Goal: Task Accomplishment & Management: Manage account settings

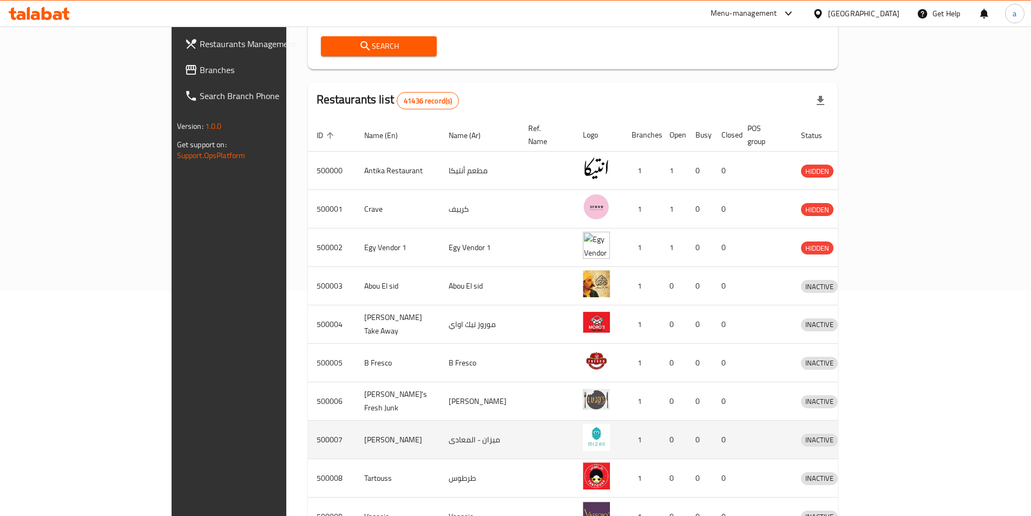
scroll to position [292, 0]
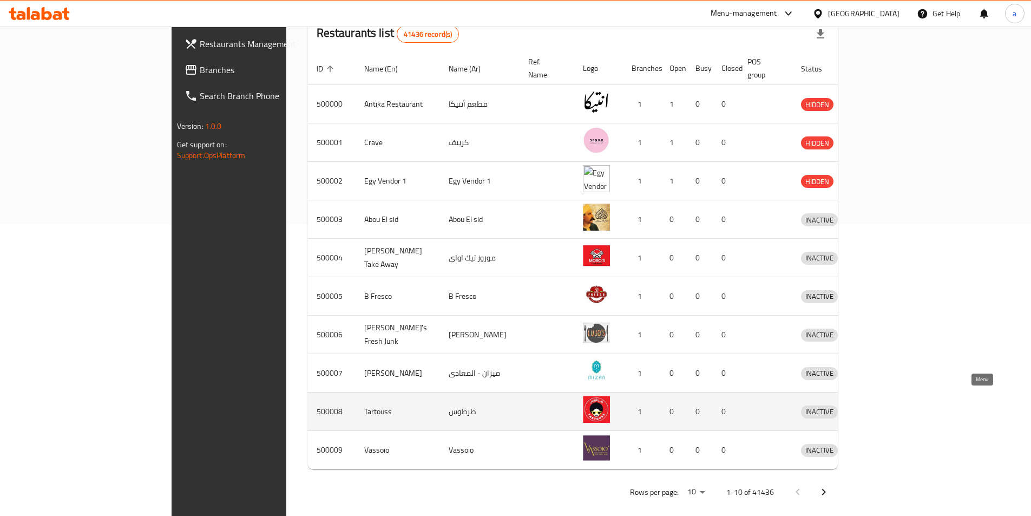
click at [872, 408] on icon "enhanced table" at bounding box center [866, 412] width 12 height 9
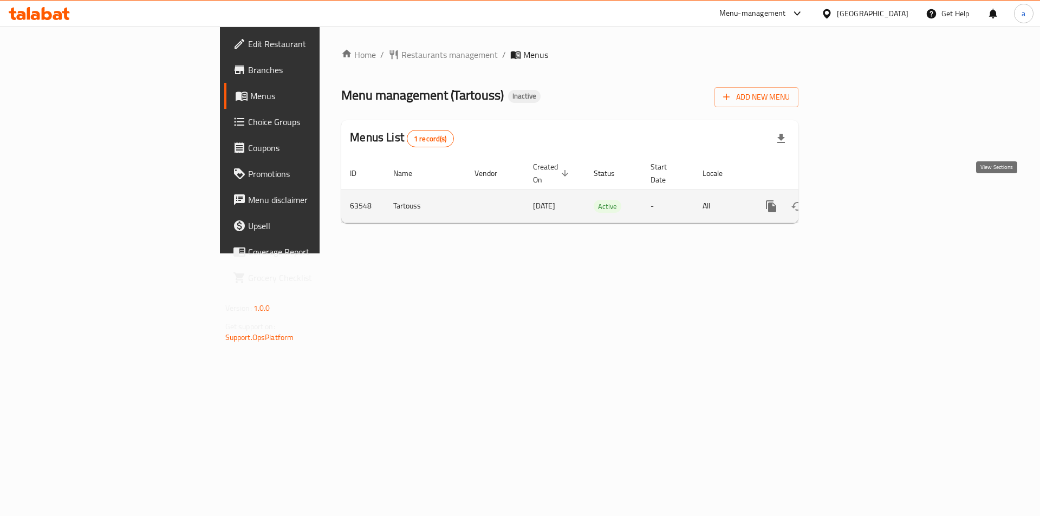
click at [855, 200] on icon "enhanced table" at bounding box center [848, 206] width 13 height 13
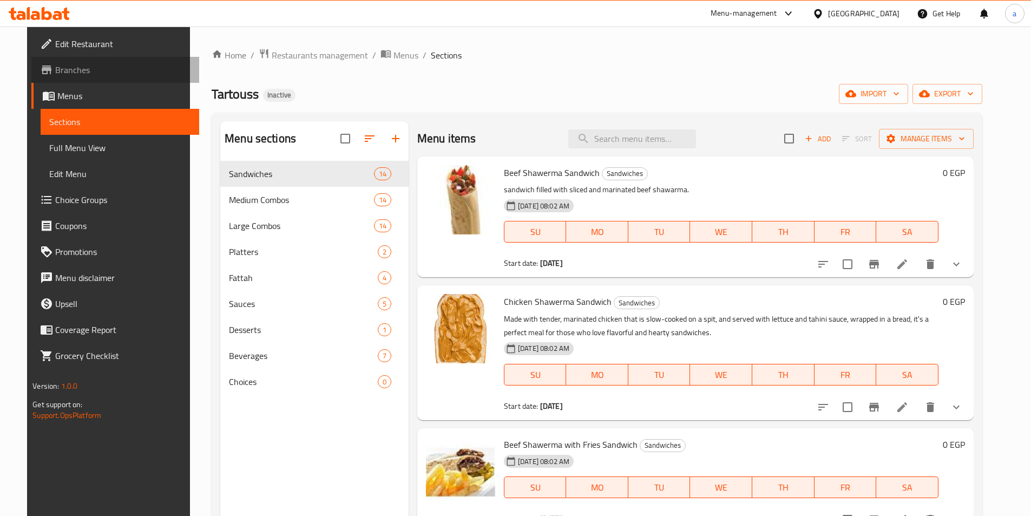
click at [81, 68] on span "Branches" at bounding box center [122, 69] width 135 height 13
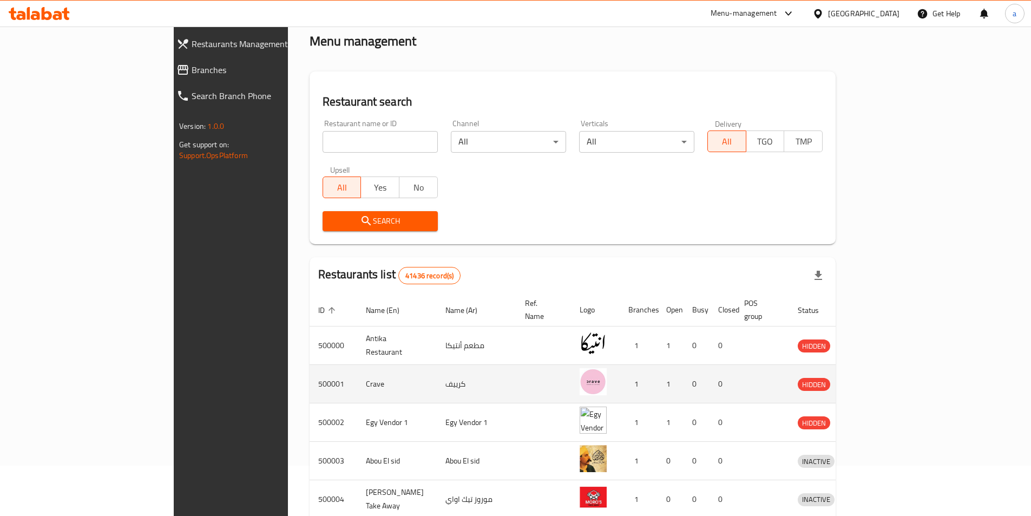
scroll to position [108, 0]
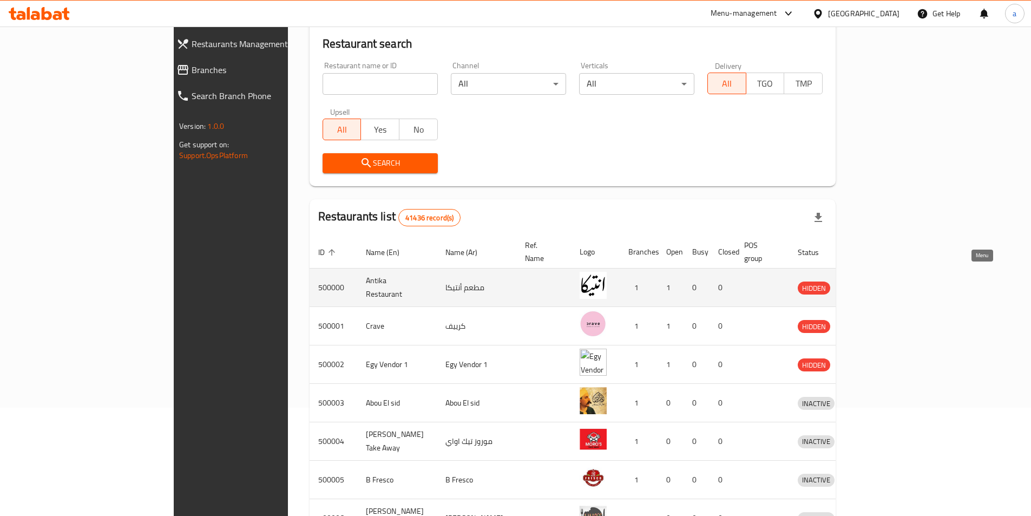
click at [870, 281] on icon "enhanced table" at bounding box center [863, 287] width 13 height 13
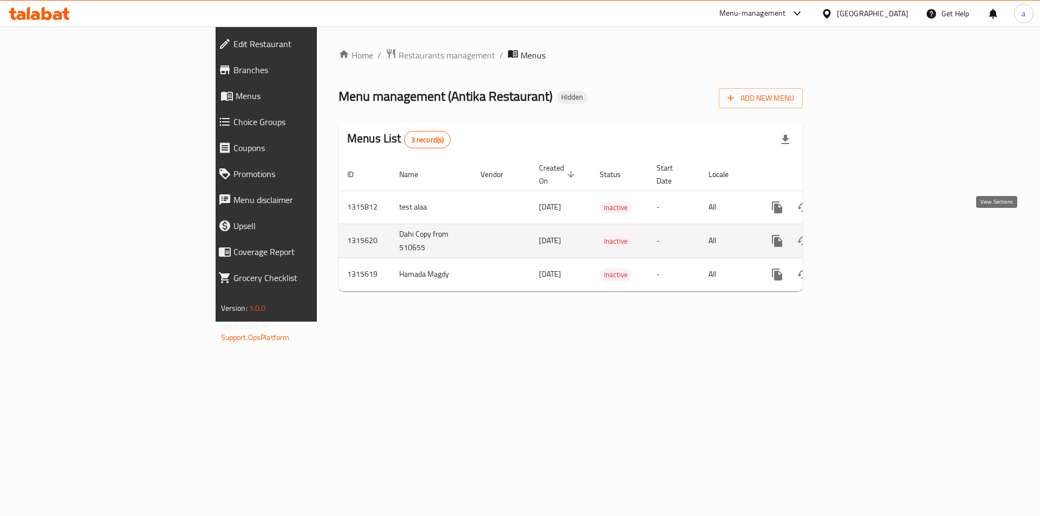
click at [861, 234] on icon "enhanced table" at bounding box center [854, 240] width 13 height 13
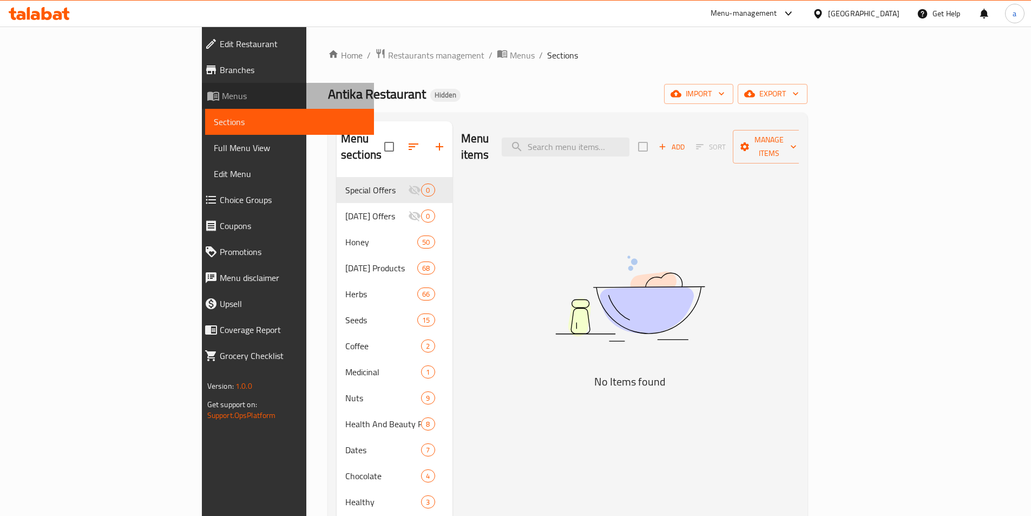
click at [222, 102] on span "Menus" at bounding box center [293, 95] width 143 height 13
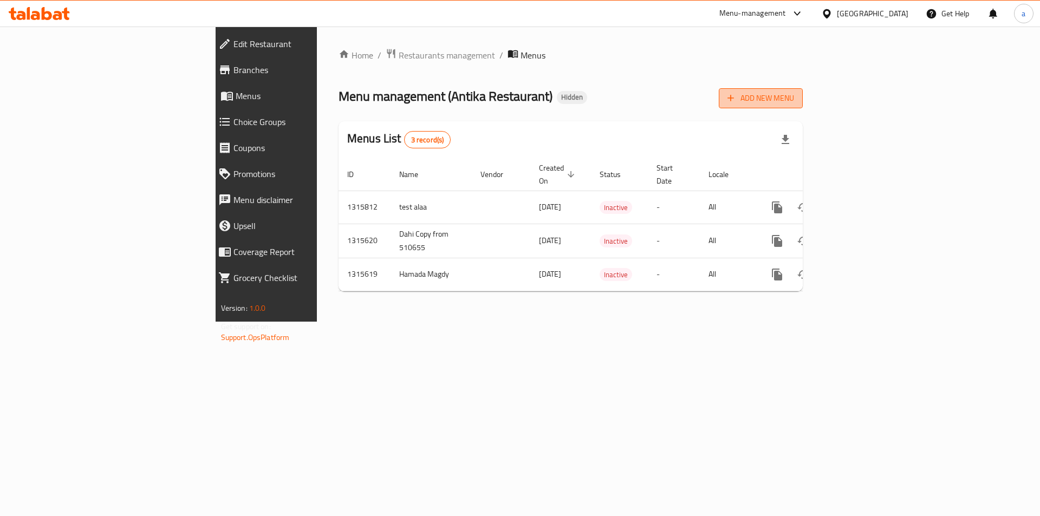
click at [794, 99] on span "Add New Menu" at bounding box center [760, 99] width 67 height 14
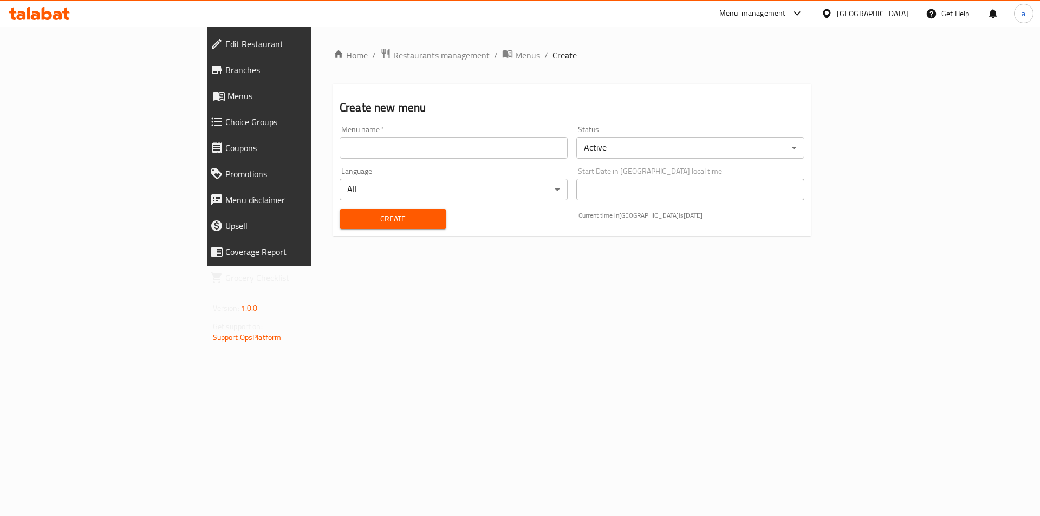
click at [365, 134] on div "Menu name   * Menu name *" at bounding box center [453, 142] width 228 height 33
click at [368, 143] on input "text" at bounding box center [453, 148] width 228 height 22
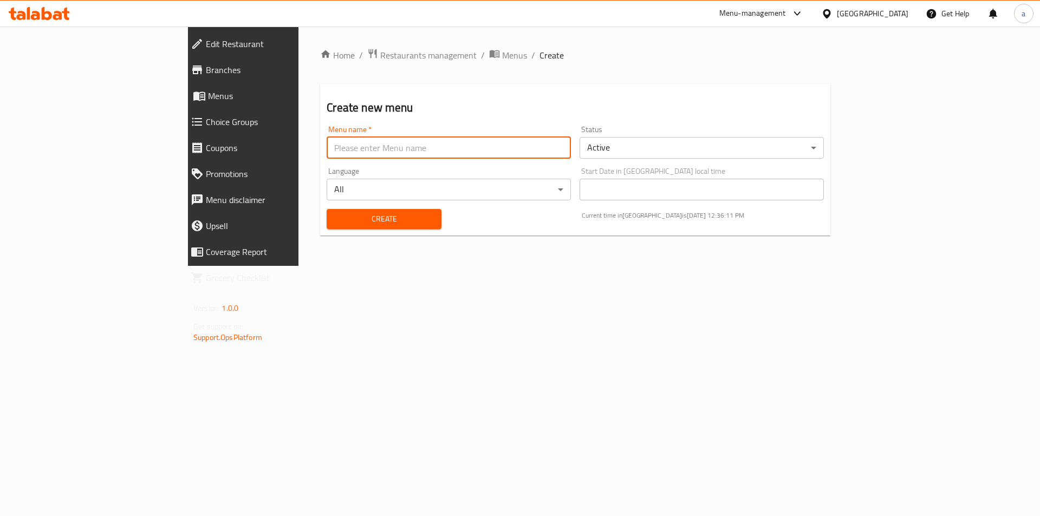
type input "AHMED HEFZYyyy 8047"
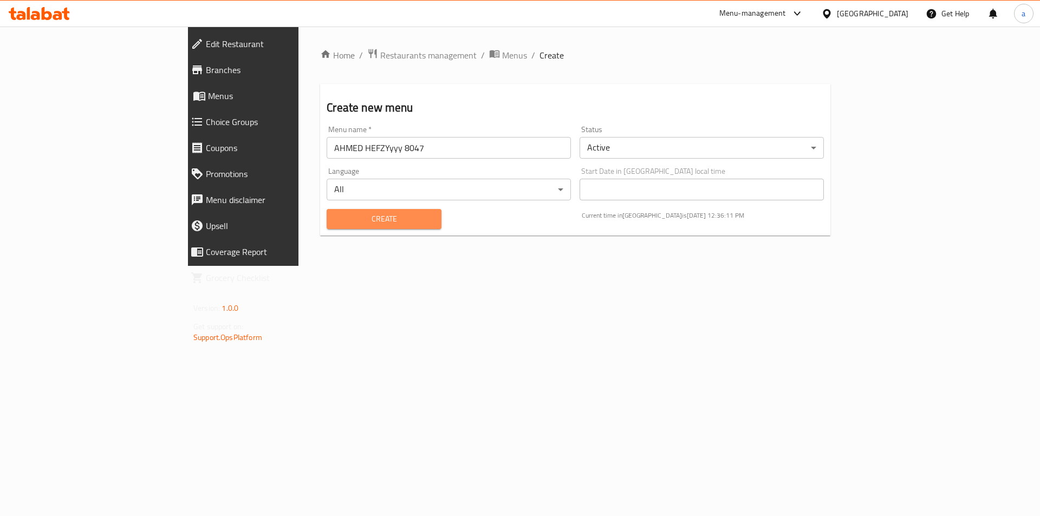
click at [335, 224] on span "Create" at bounding box center [383, 219] width 97 height 14
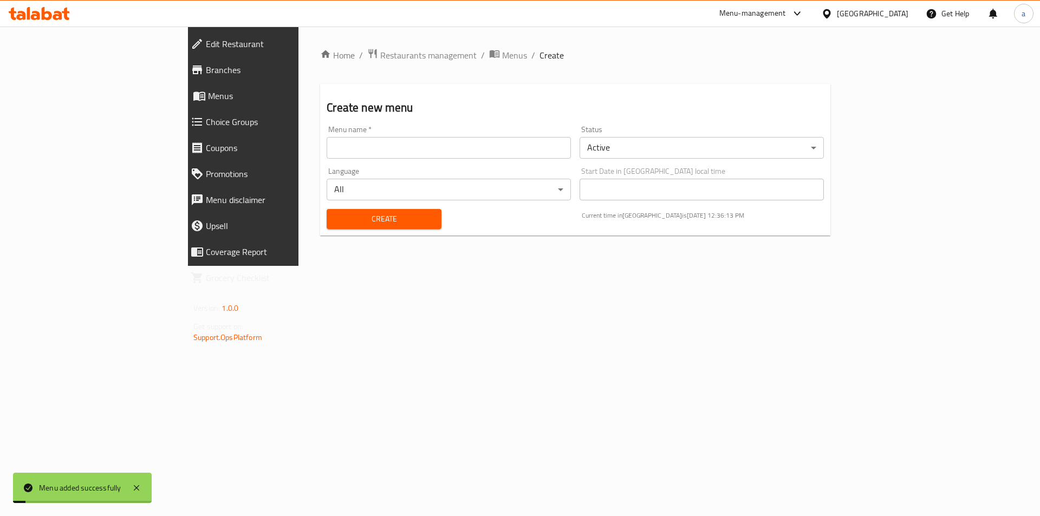
click at [182, 107] on link "Menus" at bounding box center [272, 96] width 180 height 26
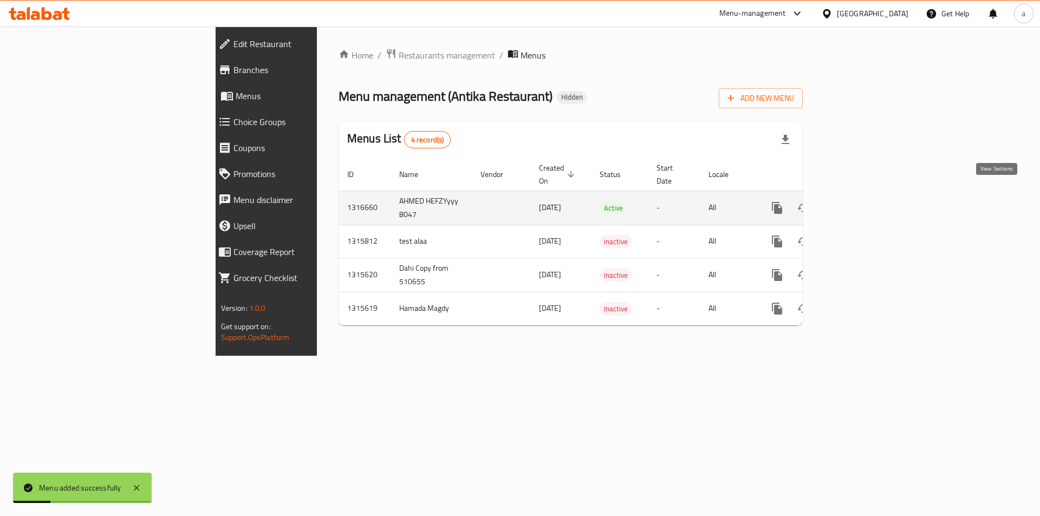
click at [861, 201] on icon "enhanced table" at bounding box center [854, 207] width 13 height 13
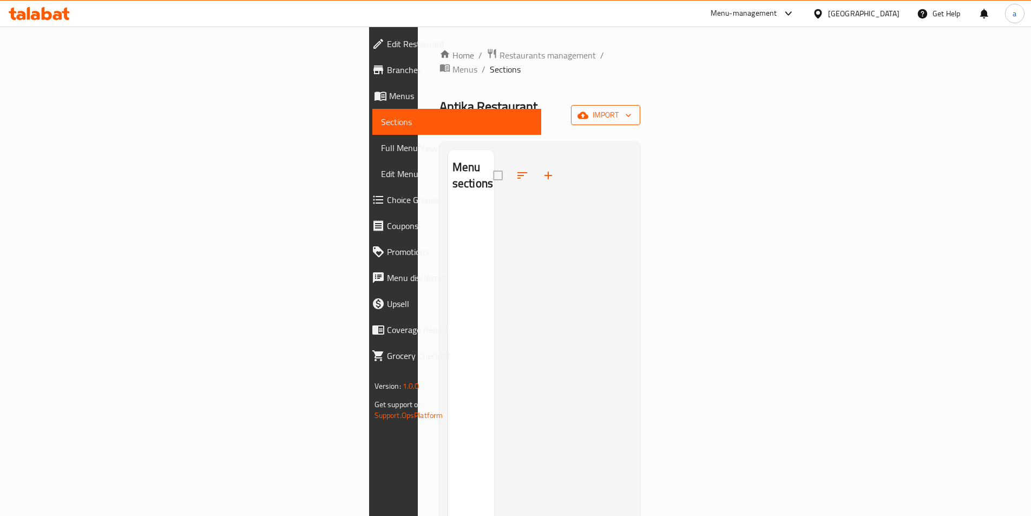
click at [632, 108] on span "import" at bounding box center [606, 115] width 52 height 14
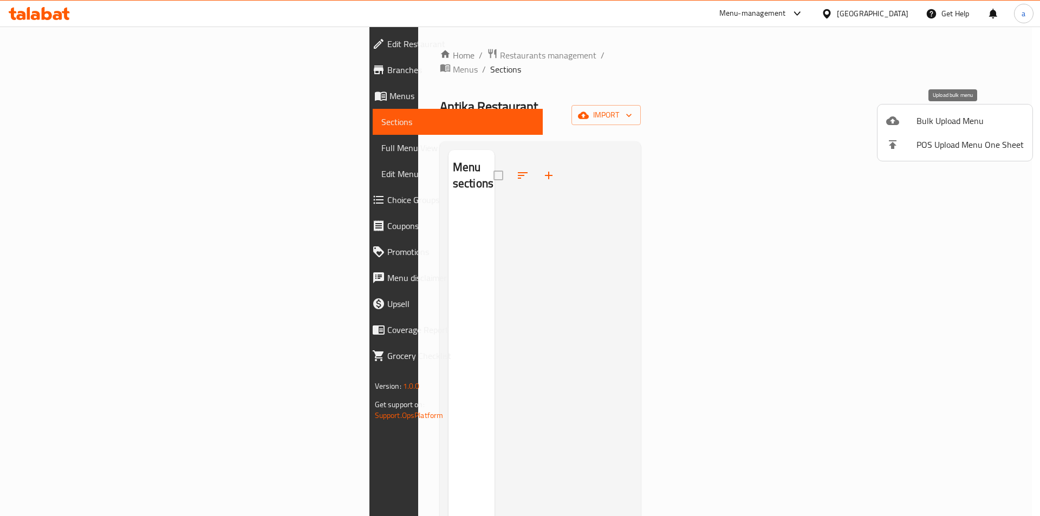
click at [916, 119] on div at bounding box center [901, 120] width 30 height 13
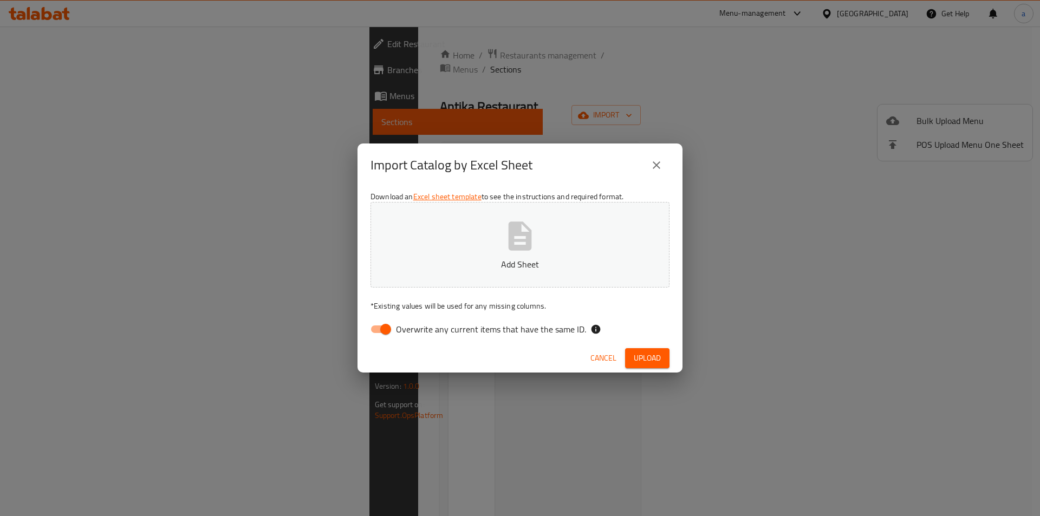
click at [392, 318] on div "Download an Excel sheet template to see the instructions and required format. A…" at bounding box center [519, 265] width 325 height 157
click at [382, 325] on input "Overwrite any current items that have the same ID." at bounding box center [386, 329] width 62 height 21
checkbox input "false"
click at [641, 355] on span "Upload" at bounding box center [646, 358] width 27 height 14
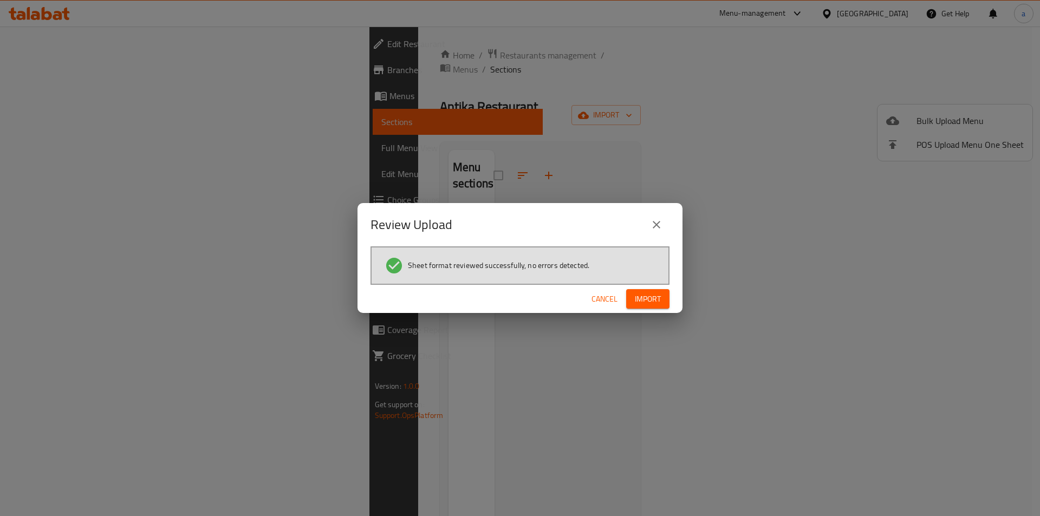
click at [645, 302] on span "Import" at bounding box center [648, 299] width 26 height 14
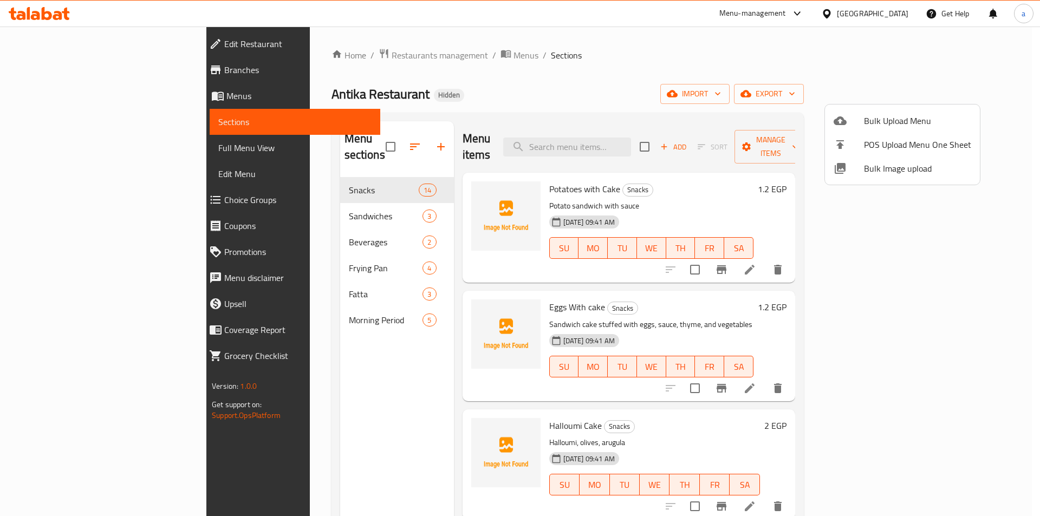
click at [721, 74] on div at bounding box center [520, 258] width 1040 height 516
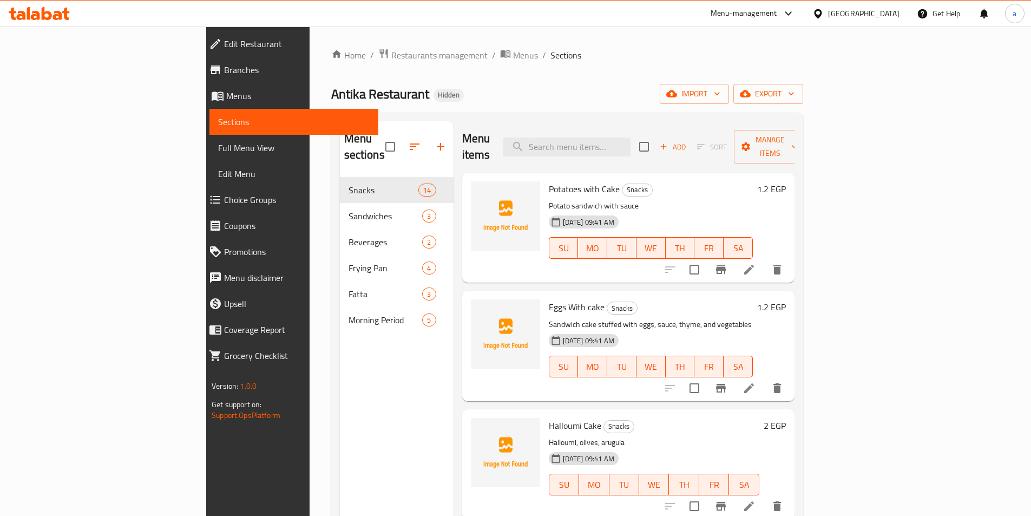
click at [210, 155] on link "Full Menu View" at bounding box center [294, 148] width 169 height 26
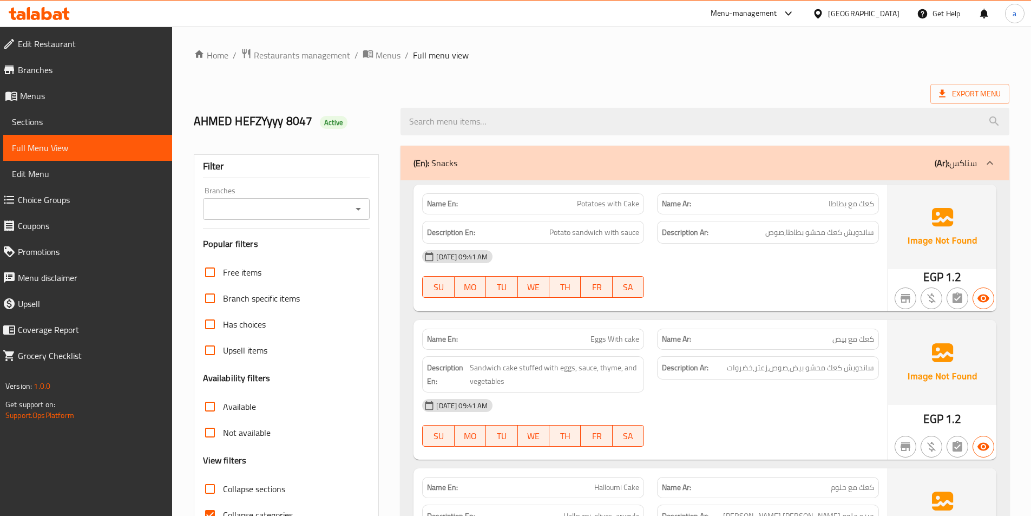
scroll to position [271, 0]
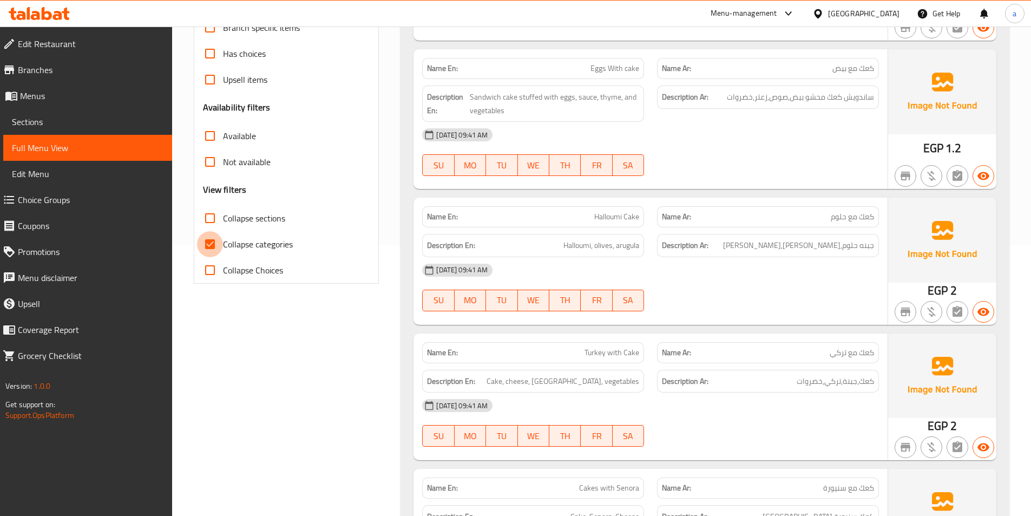
click at [217, 249] on input "Collapse categories" at bounding box center [210, 244] width 26 height 26
checkbox input "false"
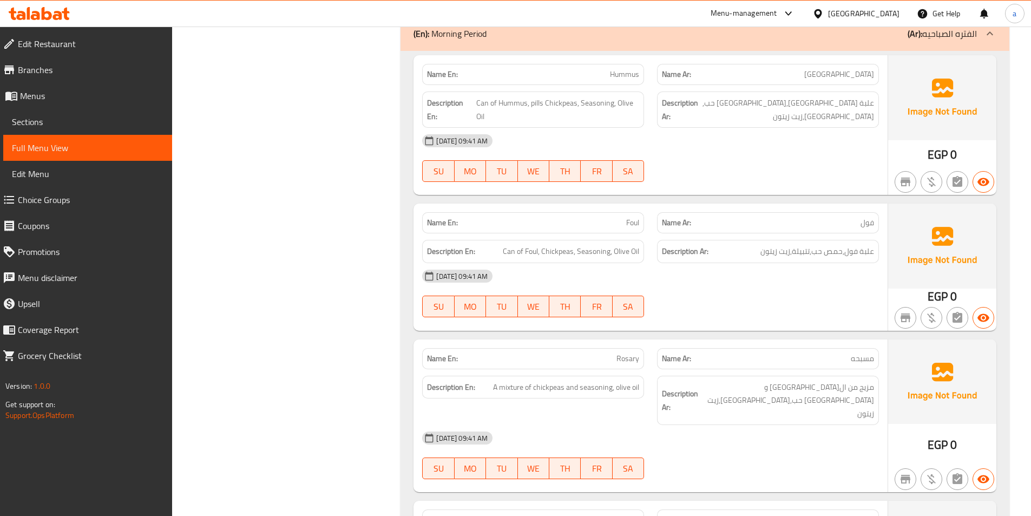
scroll to position [4277, 0]
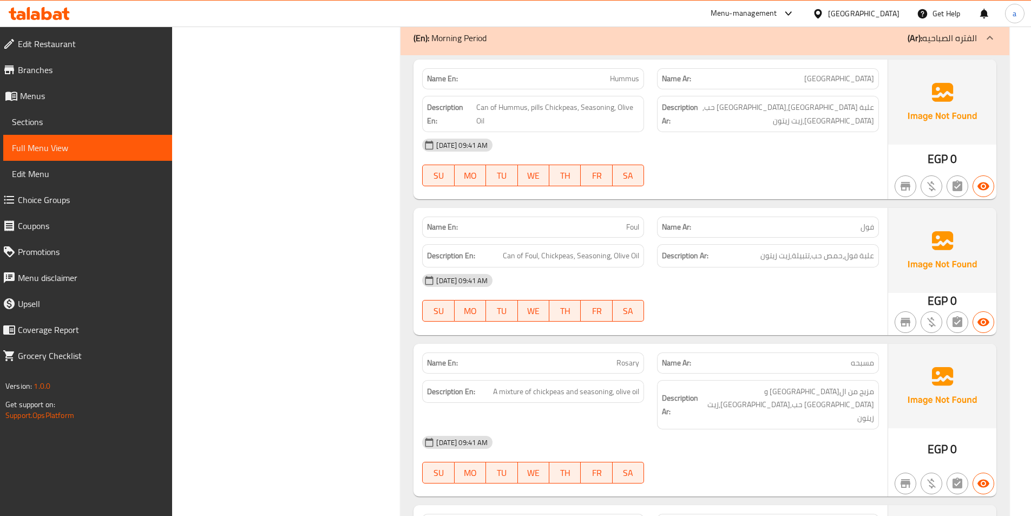
click at [635, 221] on span "Foul" at bounding box center [632, 226] width 13 height 11
copy span "Foul"
click at [43, 126] on span "Sections" at bounding box center [88, 121] width 152 height 13
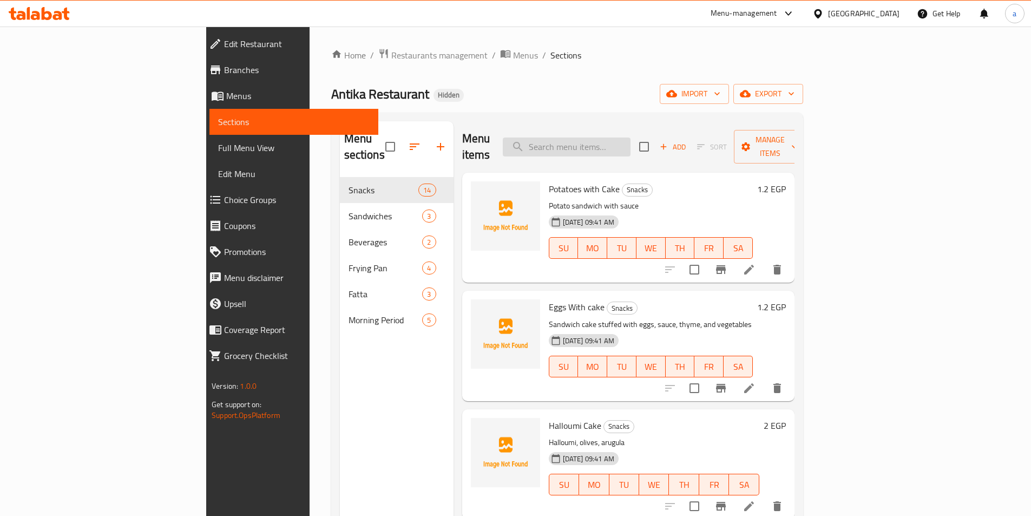
click at [631, 143] on input "search" at bounding box center [567, 147] width 128 height 19
paste input "Foul"
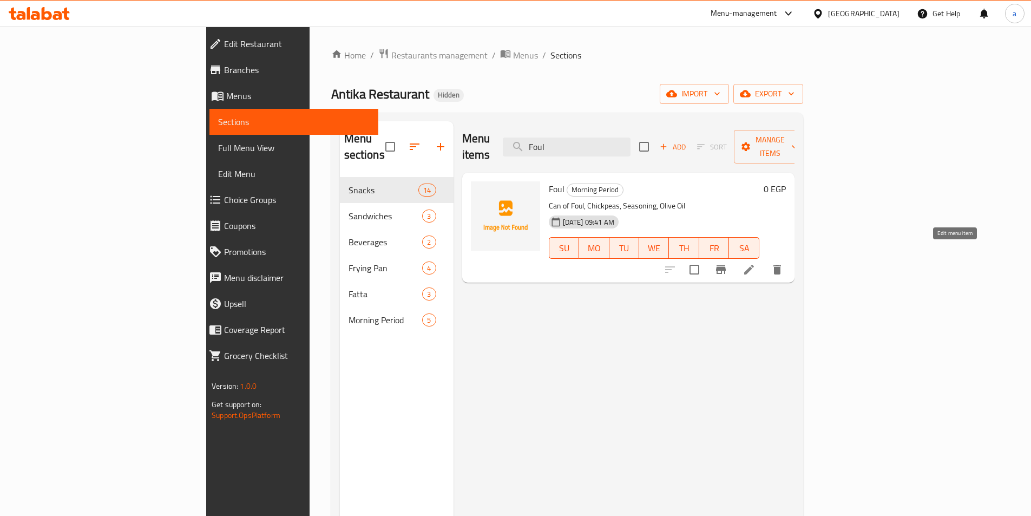
type input "Foul"
click at [756, 263] on icon at bounding box center [749, 269] width 13 height 13
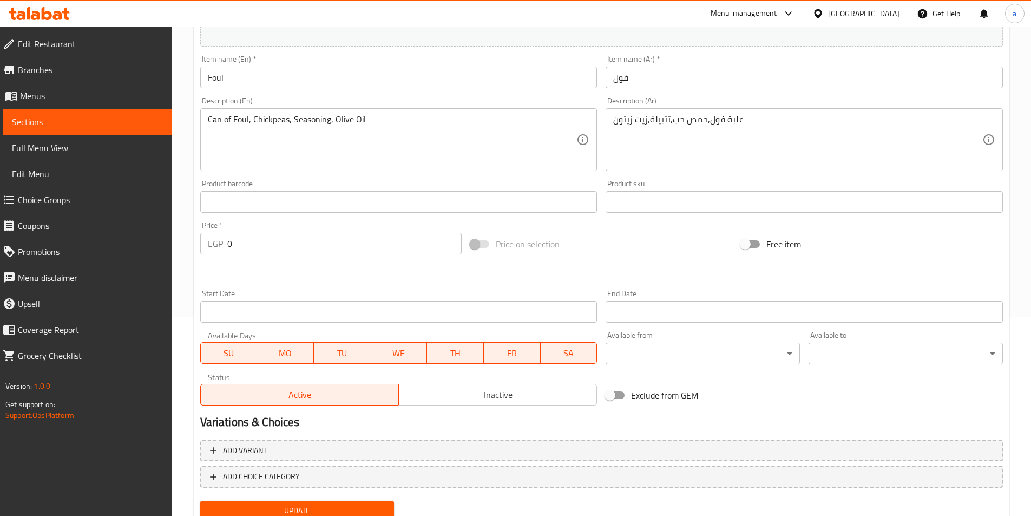
scroll to position [240, 0]
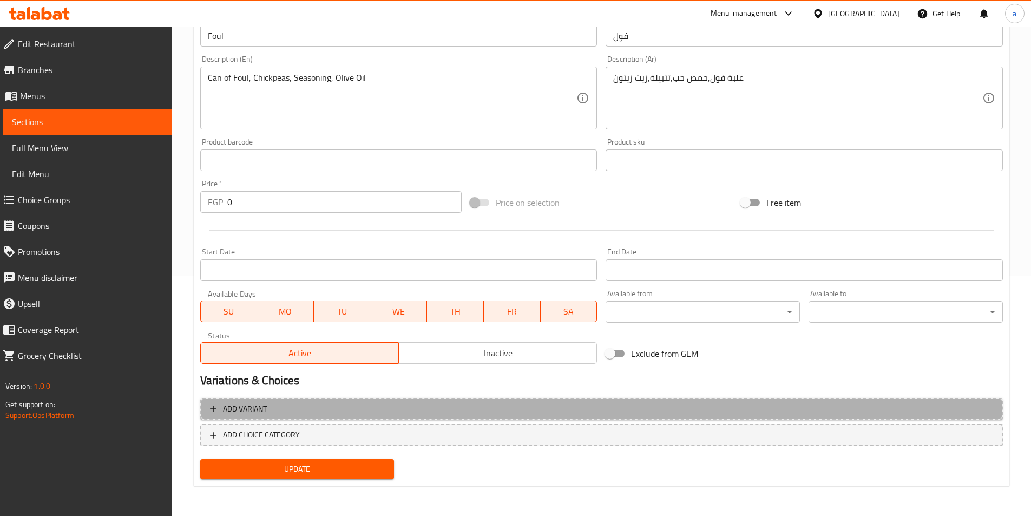
click at [312, 402] on span "Add variant" at bounding box center [601, 409] width 783 height 14
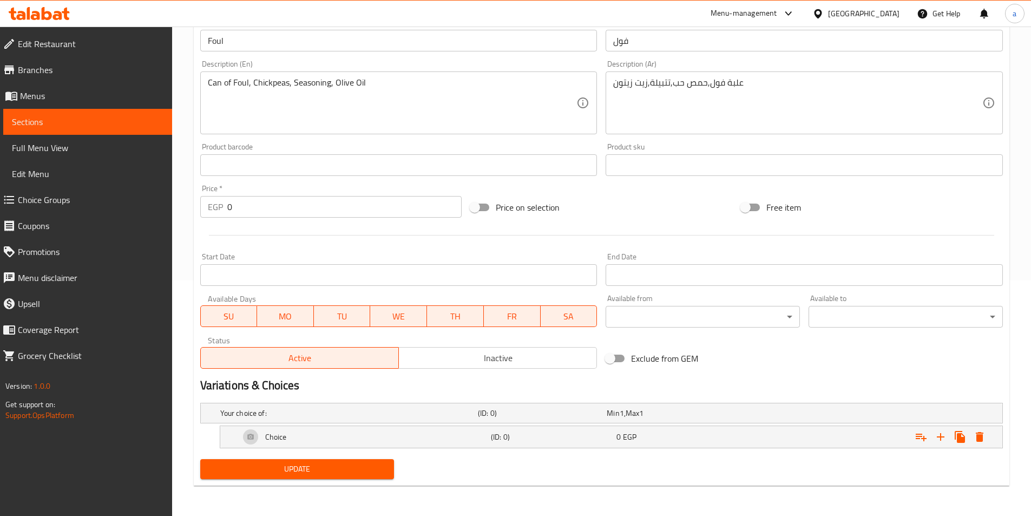
click at [267, 399] on div "Your choice of: (ID: 0) Min 1 , Max 1 Name (En) Your choice of: Name (En) Name …" at bounding box center [602, 426] width 812 height 56
click at [271, 384] on h2 "Variations & Choices" at bounding box center [601, 385] width 803 height 16
click at [251, 408] on h5 "Your choice of:" at bounding box center [346, 413] width 253 height 11
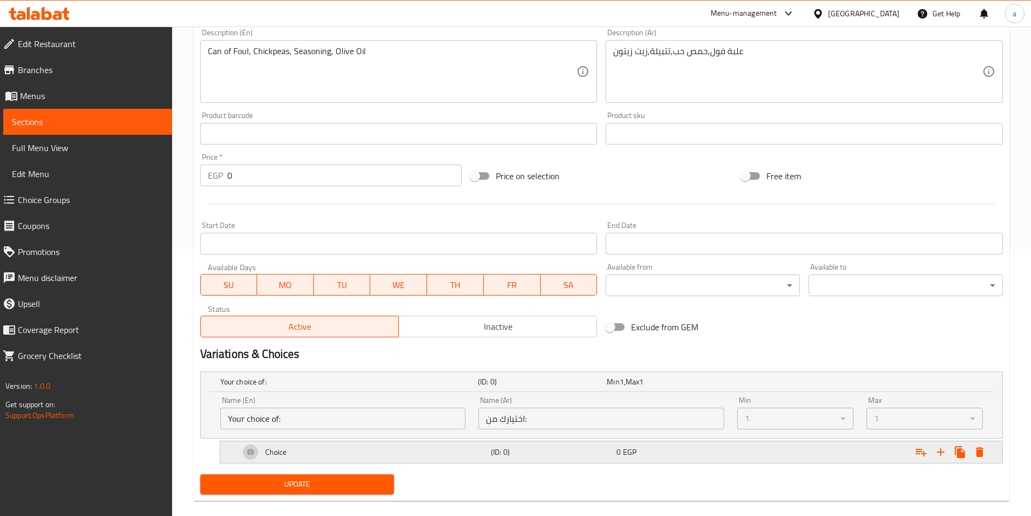
scroll to position [282, 0]
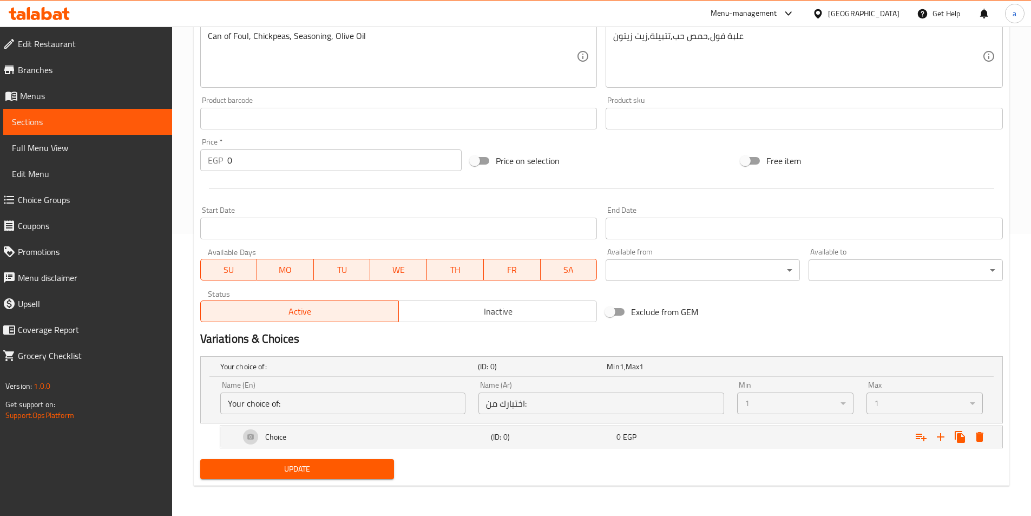
click at [367, 405] on input "Your choice of:" at bounding box center [343, 404] width 246 height 22
click at [348, 405] on input "Your choice of:" at bounding box center [343, 404] width 246 height 22
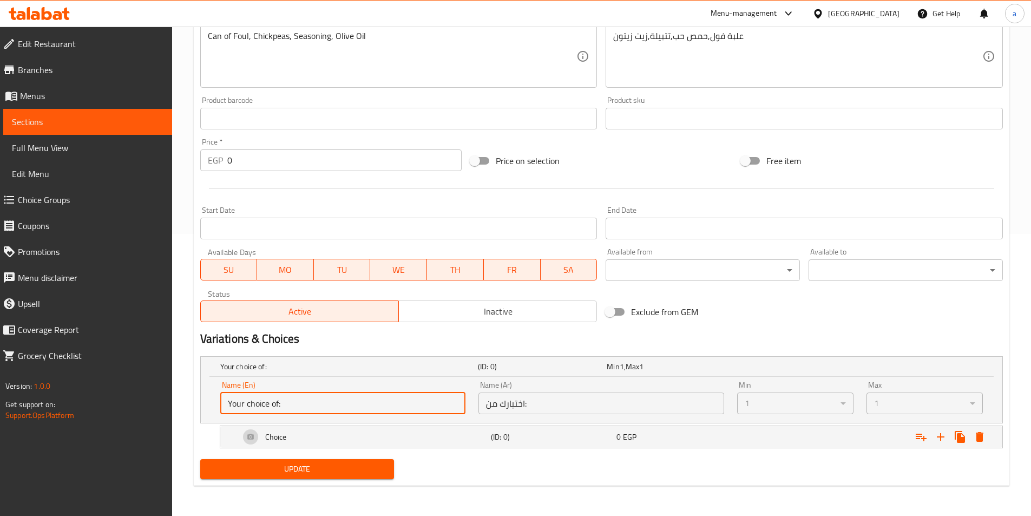
click at [293, 403] on input "Your choice of:" at bounding box center [343, 404] width 246 height 22
click at [303, 402] on input "Your choice of:" at bounding box center [343, 404] width 246 height 22
click at [305, 402] on input "Your choice of:" at bounding box center [343, 404] width 246 height 22
click at [303, 402] on input "Your choice of:" at bounding box center [343, 404] width 246 height 22
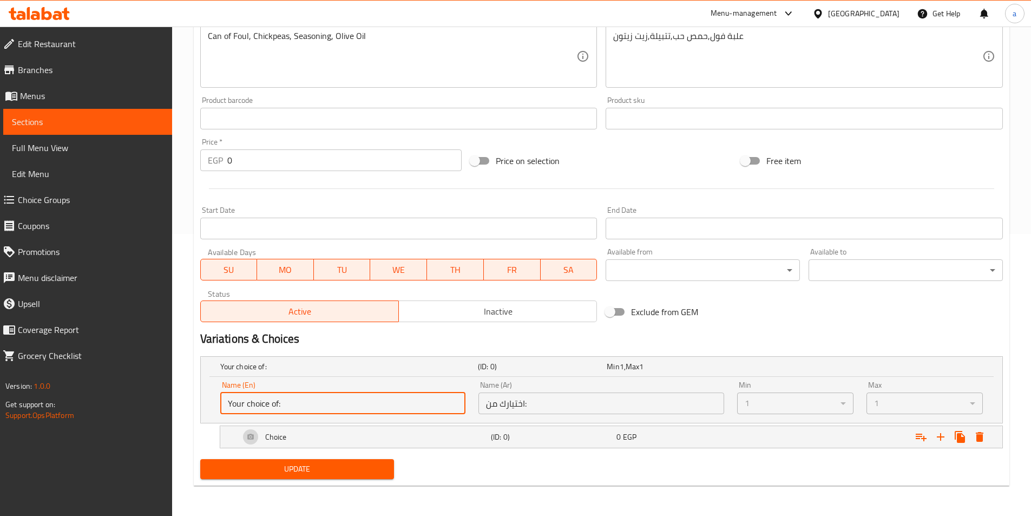
click at [305, 403] on input "Your choice of:" at bounding box center [343, 404] width 246 height 22
click at [315, 403] on input "Your choice of:" at bounding box center [343, 404] width 246 height 22
click at [327, 402] on input "Your choice of:" at bounding box center [343, 404] width 246 height 22
click at [392, 401] on input "Your choice of:" at bounding box center [343, 404] width 246 height 22
click at [370, 401] on input "Your choice of:" at bounding box center [343, 404] width 246 height 22
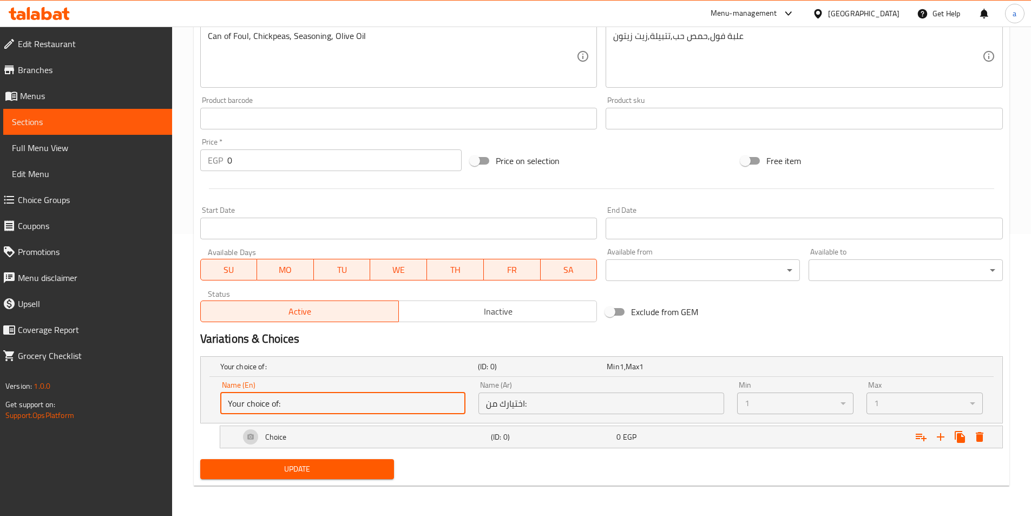
click at [549, 406] on input "اختيارك من:" at bounding box center [602, 404] width 246 height 22
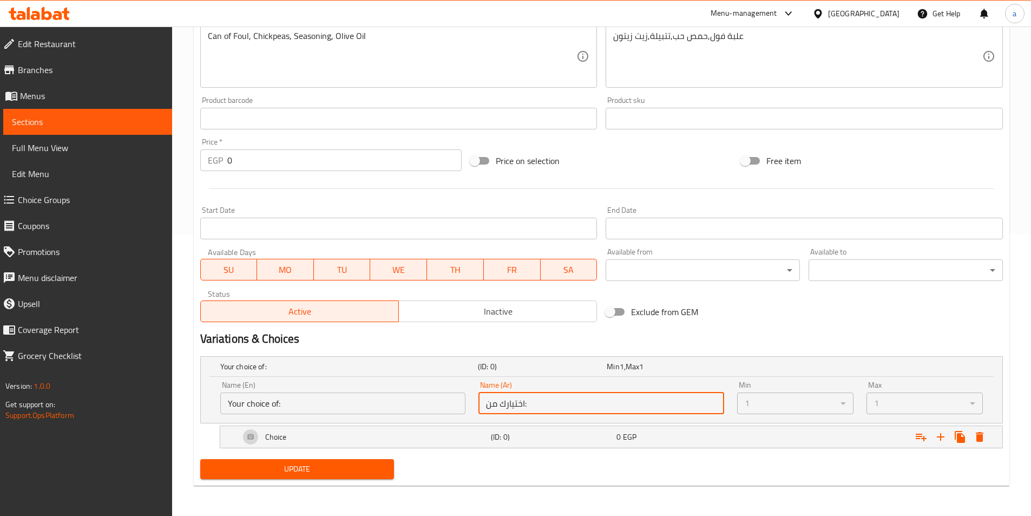
click at [549, 406] on input "اختيارك من:" at bounding box center [602, 404] width 246 height 22
click at [550, 406] on input "اختيارك من:" at bounding box center [602, 404] width 246 height 22
click at [554, 402] on input "اختيارك من:" at bounding box center [602, 404] width 246 height 22
click at [553, 402] on input "اختيارك من:" at bounding box center [602, 404] width 246 height 22
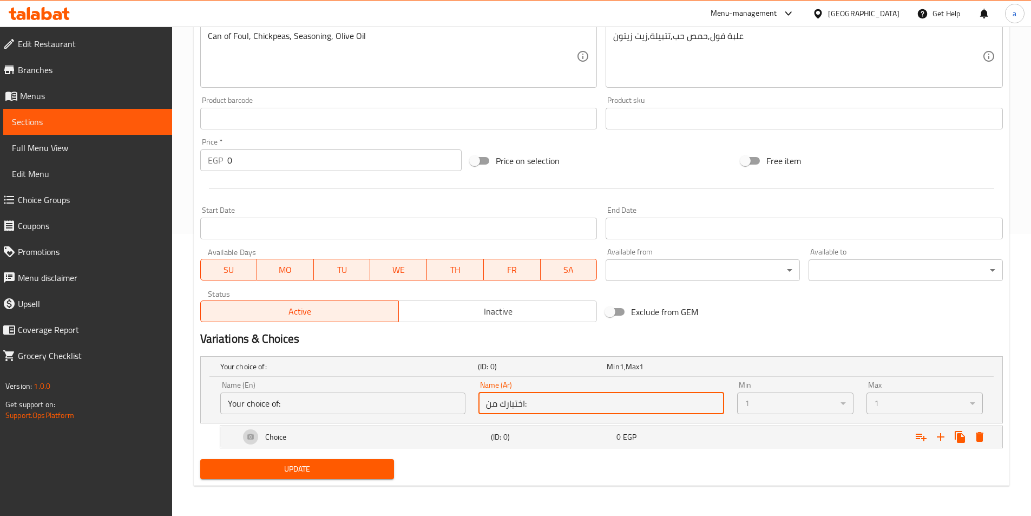
click at [553, 402] on input "اختيارك من:" at bounding box center [602, 404] width 246 height 22
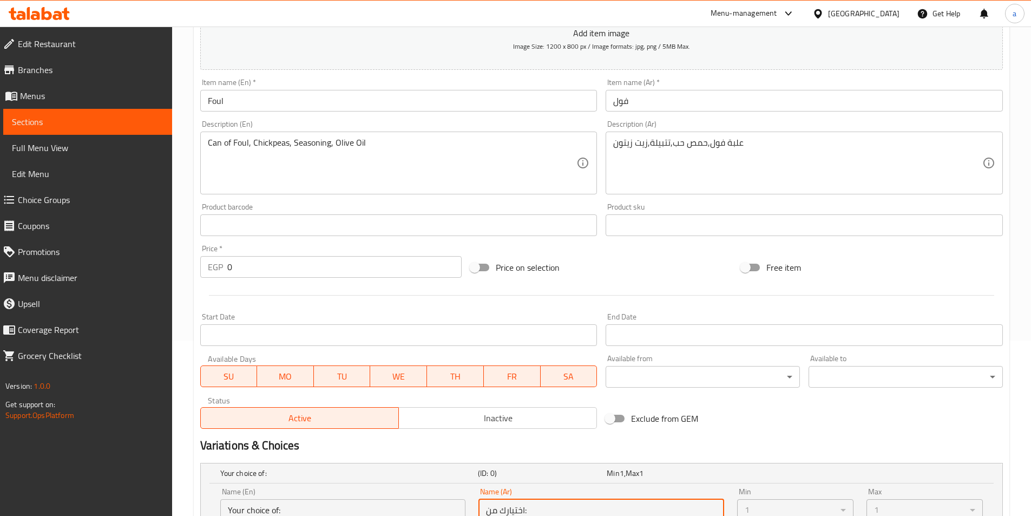
scroll to position [174, 0]
click at [58, 143] on span "Full Menu View" at bounding box center [88, 147] width 152 height 13
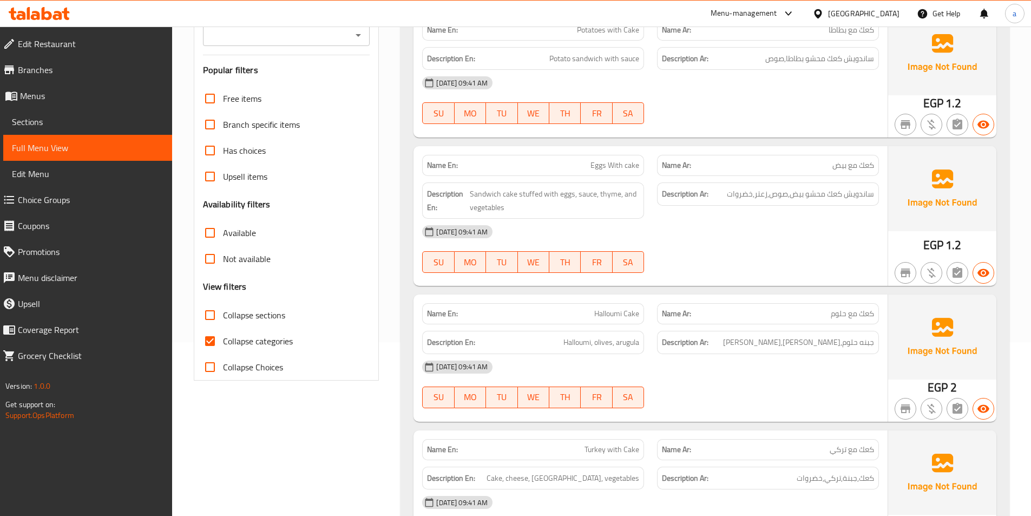
click at [214, 338] on input "Collapse categories" at bounding box center [210, 341] width 26 height 26
checkbox input "false"
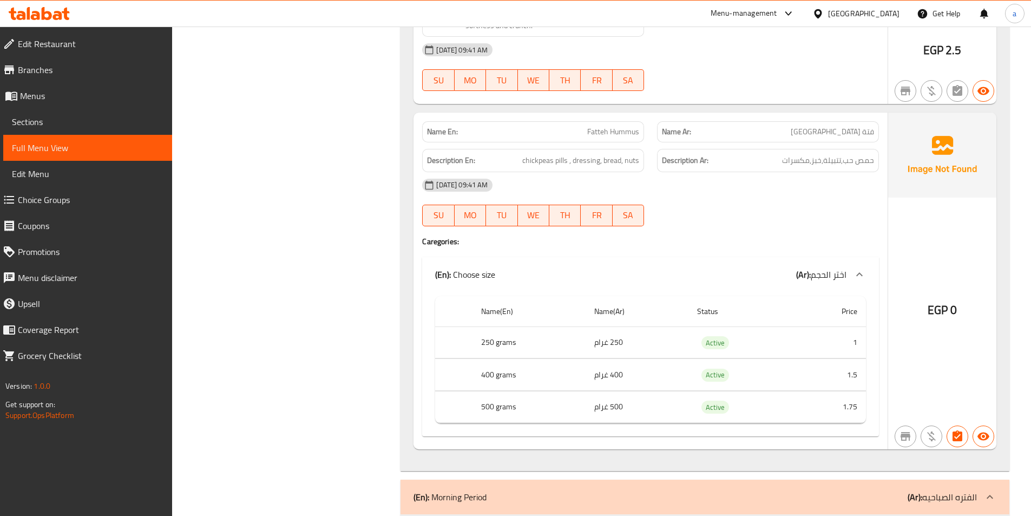
scroll to position [3801, 0]
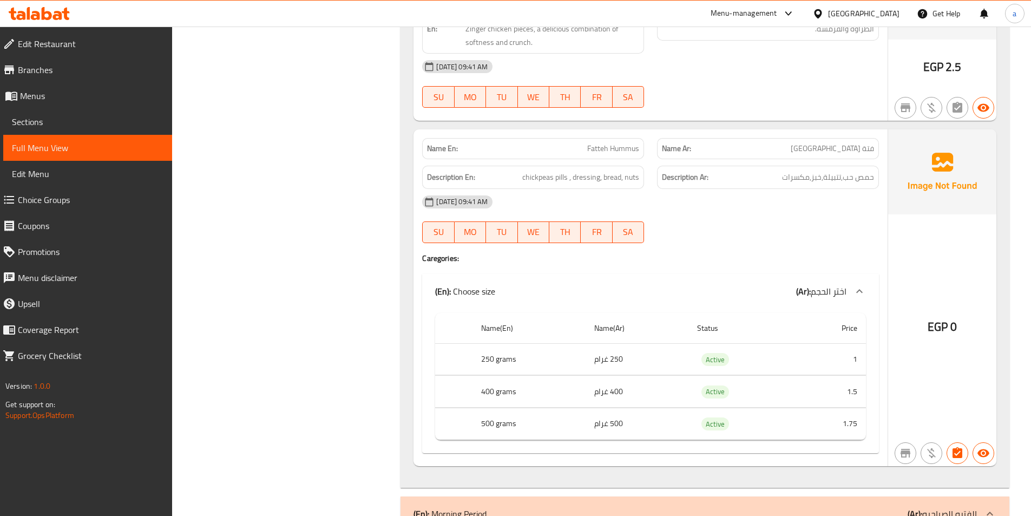
click at [49, 14] on icon at bounding box center [47, 13] width 10 height 13
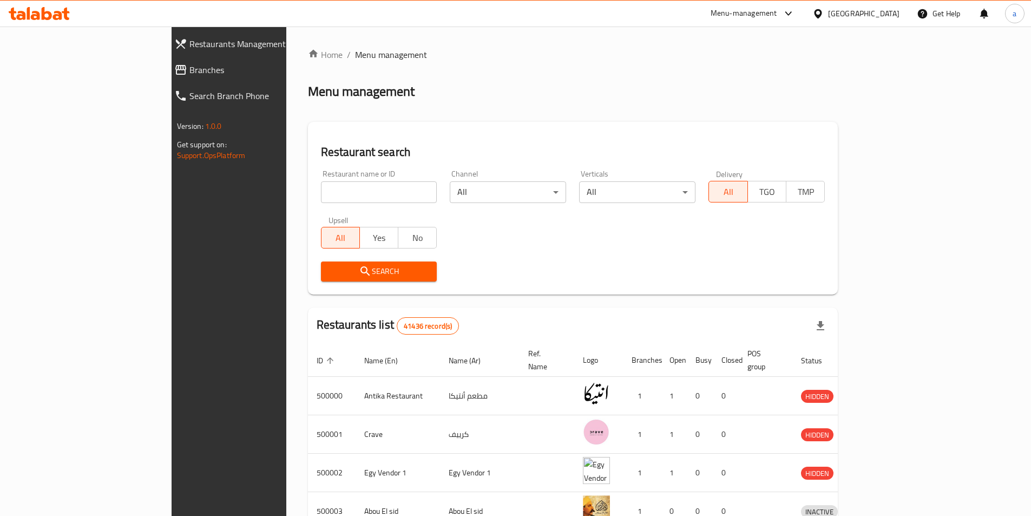
click at [190, 71] on span "Branches" at bounding box center [263, 69] width 146 height 13
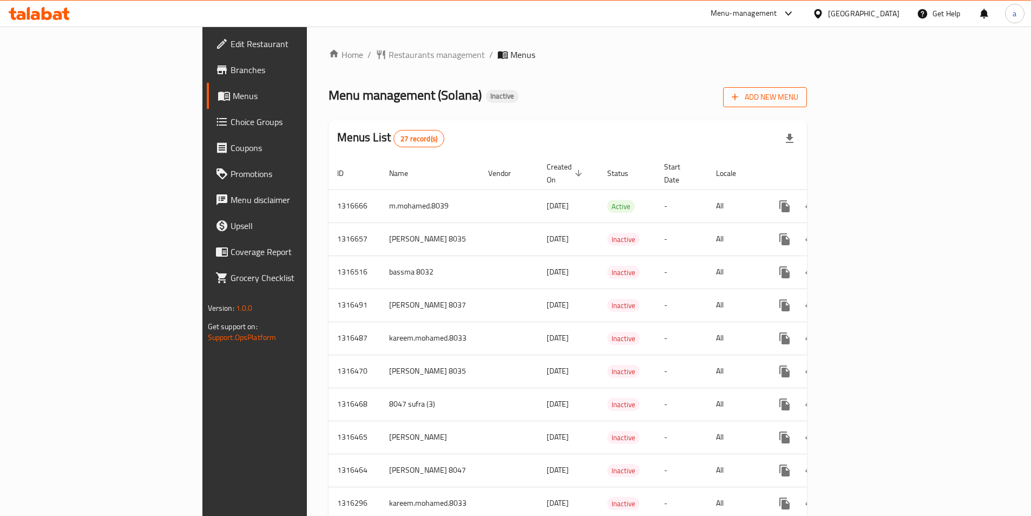
click at [807, 89] on button "Add New Menu" at bounding box center [765, 97] width 84 height 20
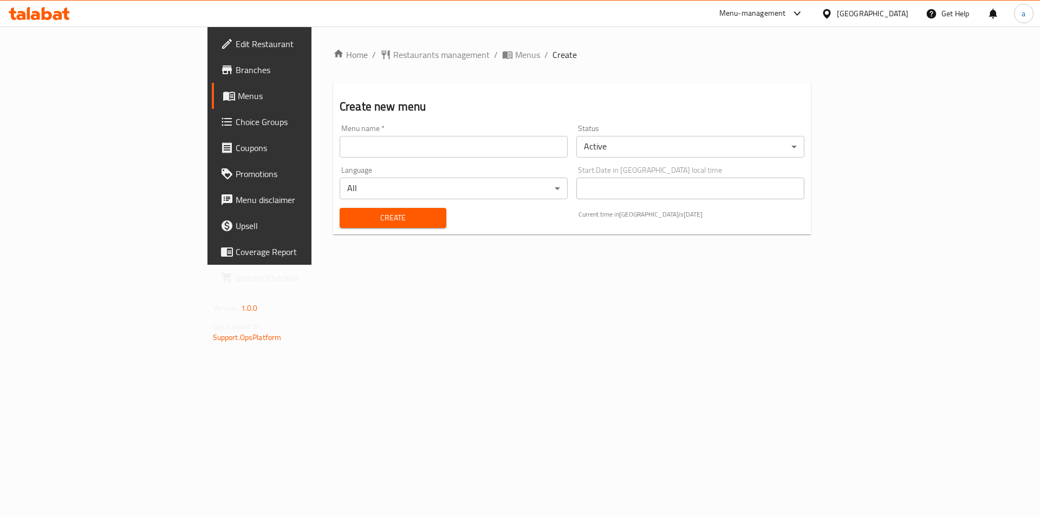
click at [422, 148] on input "text" at bounding box center [453, 147] width 228 height 22
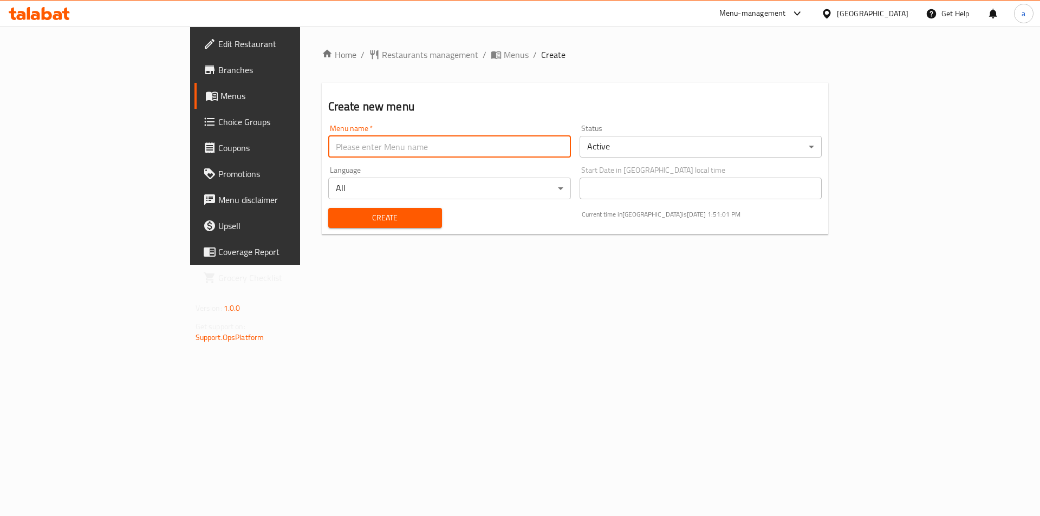
type input "[PERSON_NAME]"
click at [337, 219] on span "Create" at bounding box center [385, 218] width 96 height 14
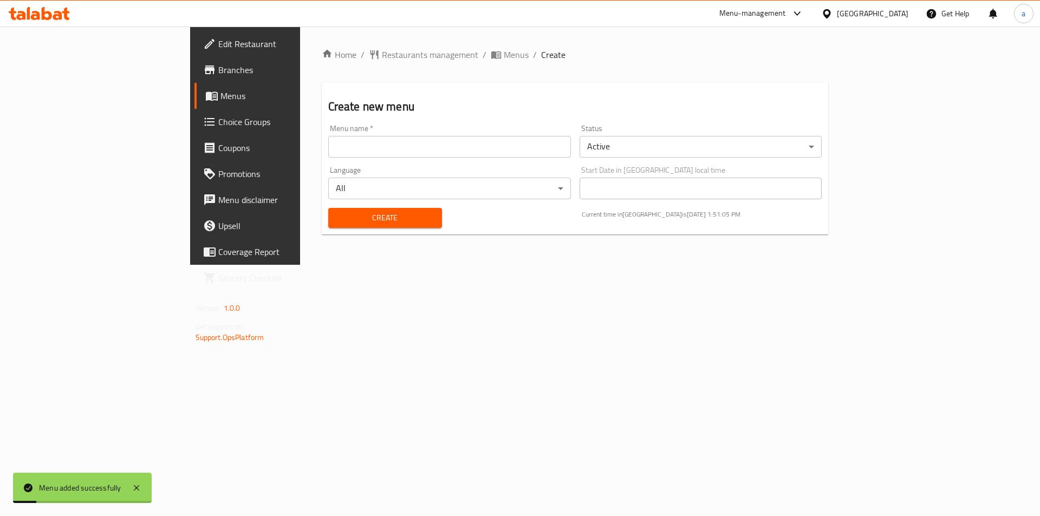
click at [220, 102] on span "Menus" at bounding box center [287, 95] width 135 height 13
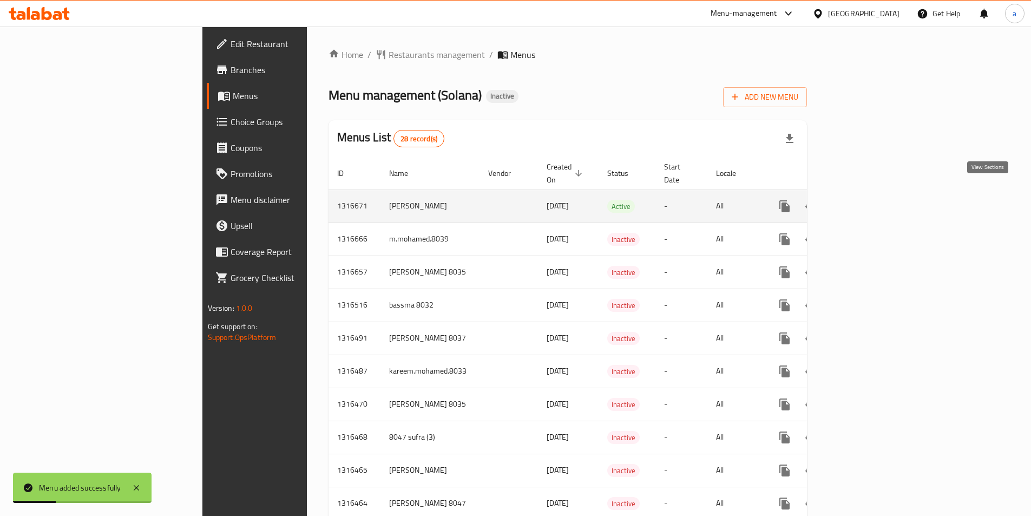
click at [870, 200] on icon "enhanced table" at bounding box center [863, 206] width 13 height 13
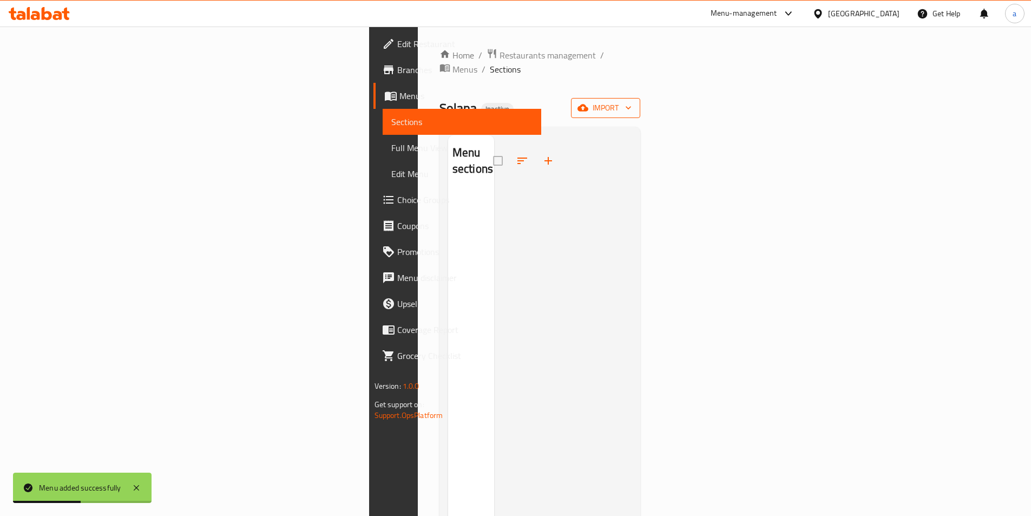
click at [632, 101] on span "import" at bounding box center [606, 108] width 52 height 14
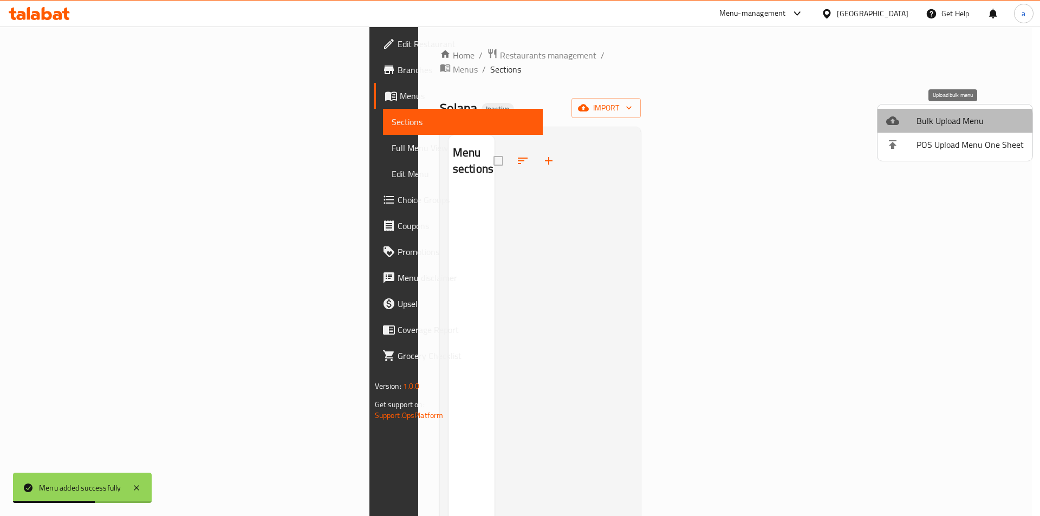
click at [926, 129] on li "Bulk Upload Menu" at bounding box center [954, 121] width 155 height 24
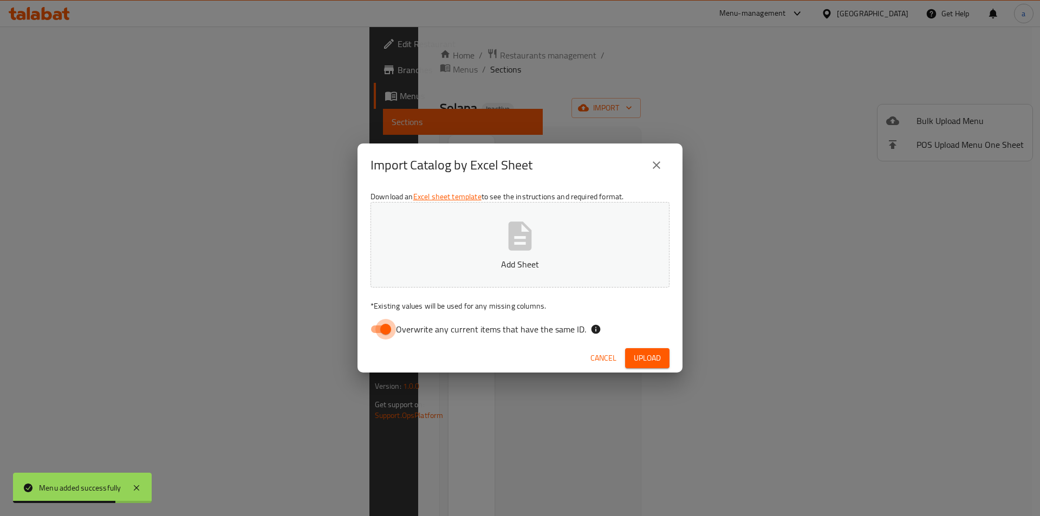
drag, startPoint x: 383, startPoint y: 324, endPoint x: 388, endPoint y: 321, distance: 5.9
click at [383, 324] on input "Overwrite any current items that have the same ID." at bounding box center [386, 329] width 62 height 21
checkbox input "false"
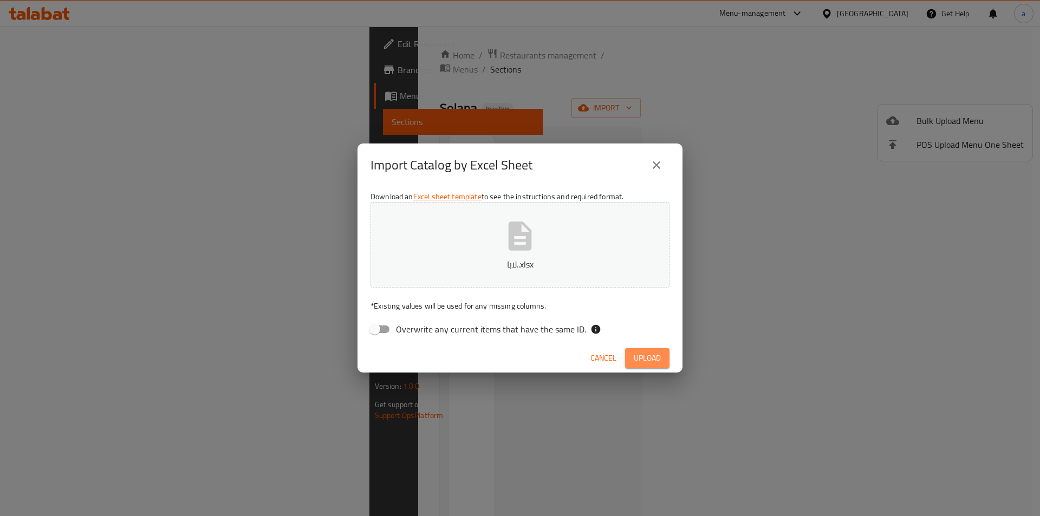
click at [642, 355] on span "Upload" at bounding box center [646, 358] width 27 height 14
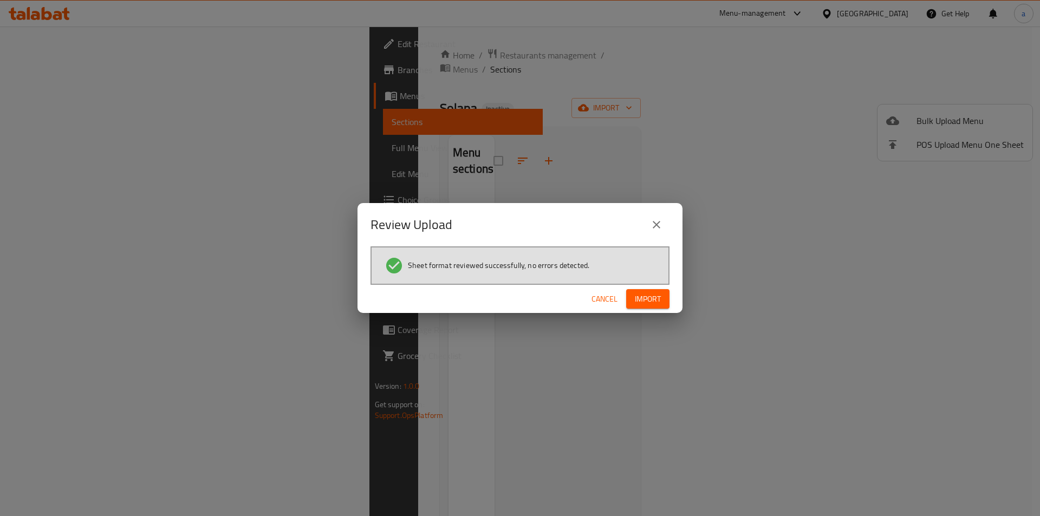
click at [660, 302] on span "Import" at bounding box center [648, 299] width 26 height 14
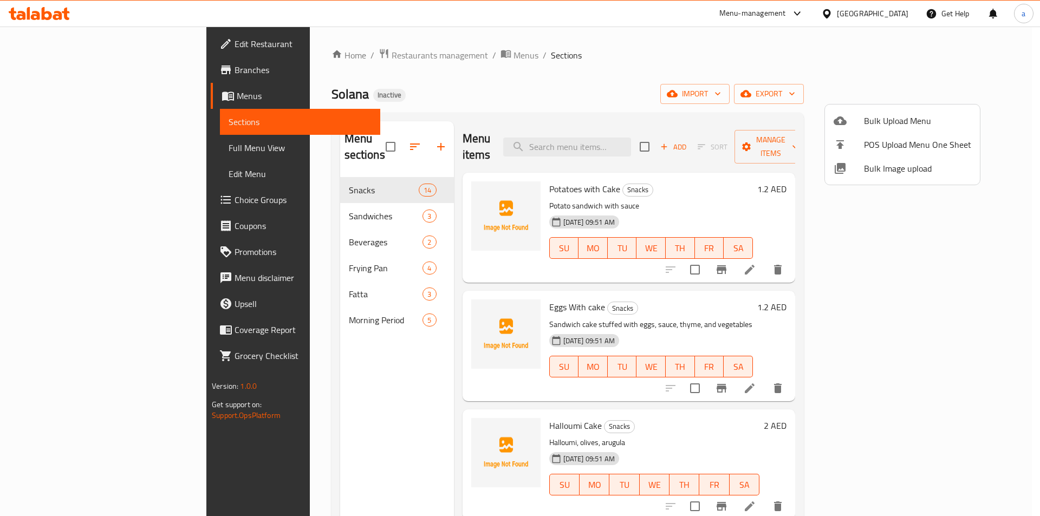
click at [812, 81] on div at bounding box center [520, 258] width 1040 height 516
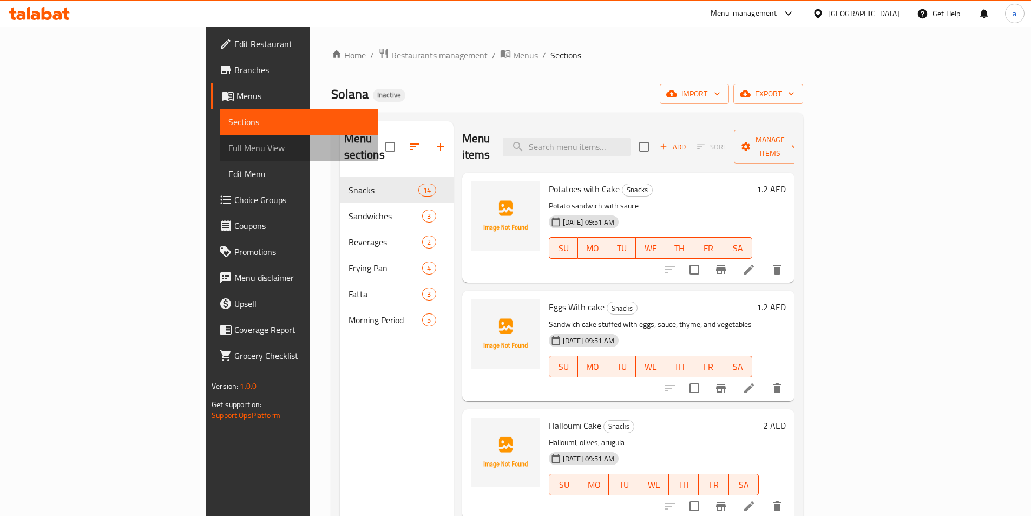
click at [228, 143] on span "Full Menu View" at bounding box center [298, 147] width 141 height 13
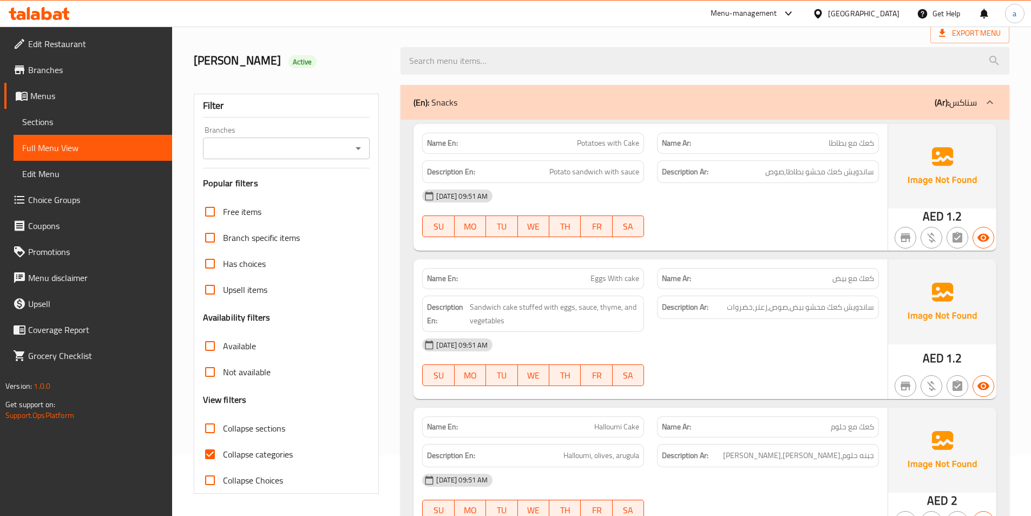
scroll to position [162, 0]
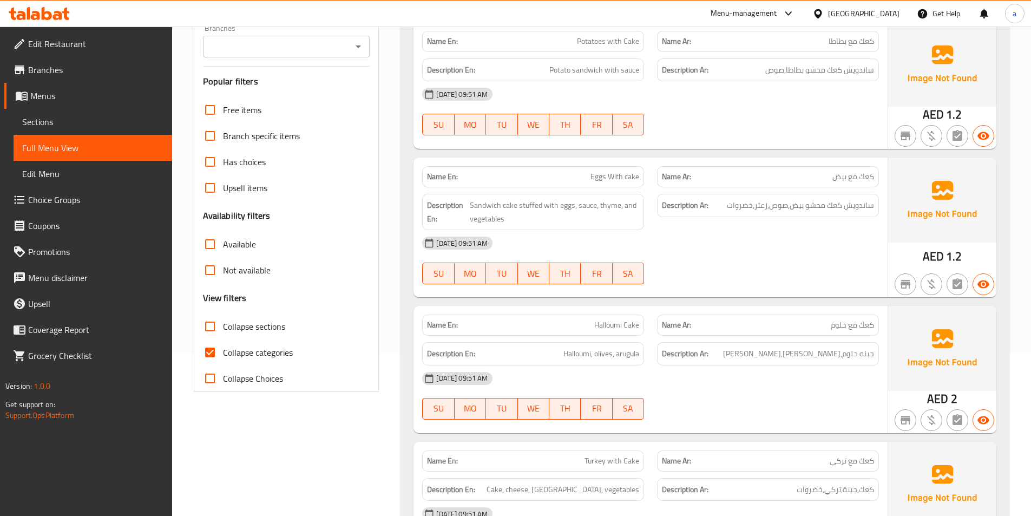
click at [212, 353] on input "Collapse categories" at bounding box center [210, 352] width 26 height 26
checkbox input "false"
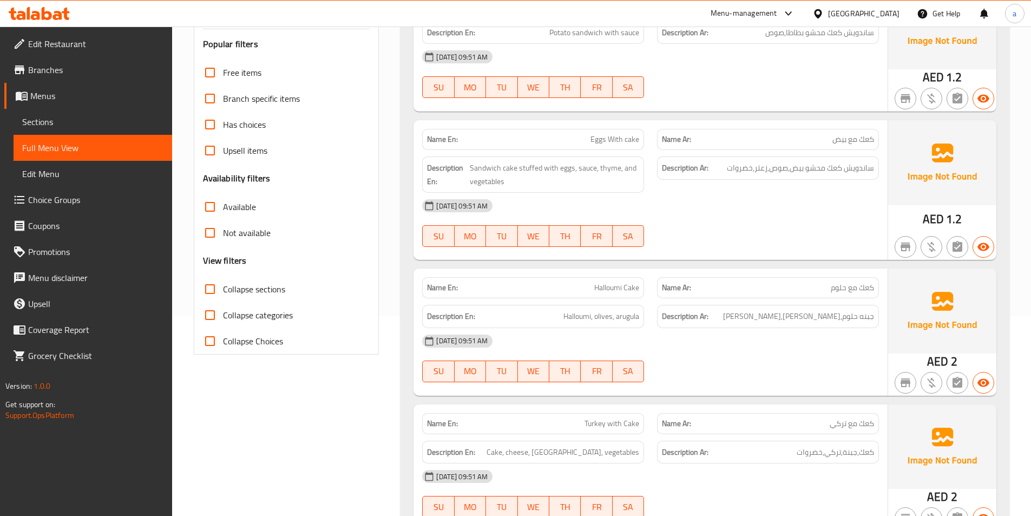
scroll to position [0, 0]
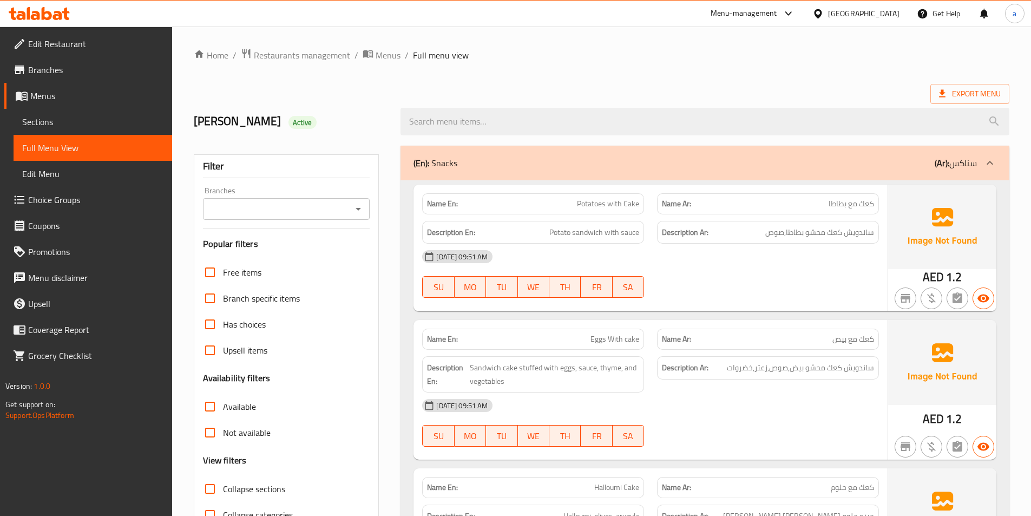
drag, startPoint x: 145, startPoint y: 247, endPoint x: 340, endPoint y: 95, distance: 246.9
click at [340, 95] on div "Export Menu" at bounding box center [602, 94] width 816 height 20
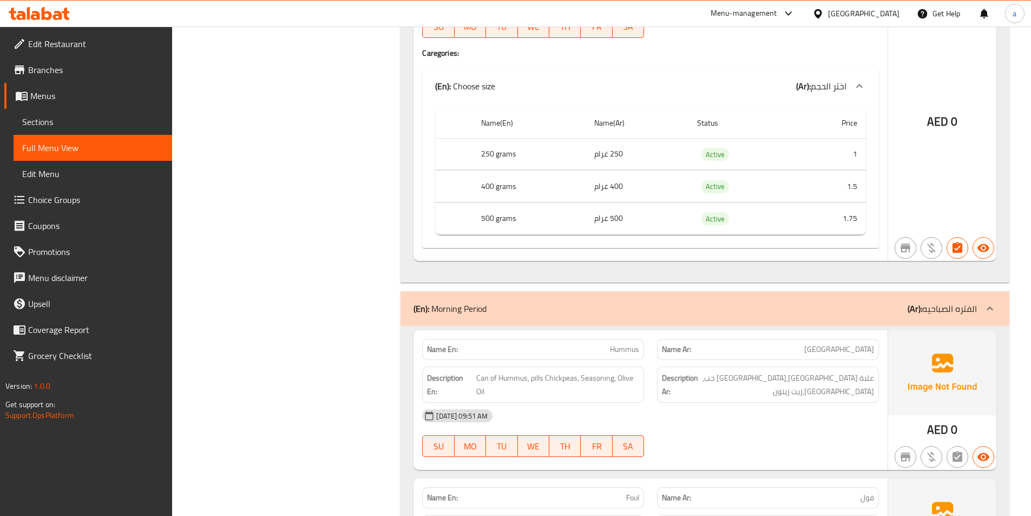
scroll to position [3844, 0]
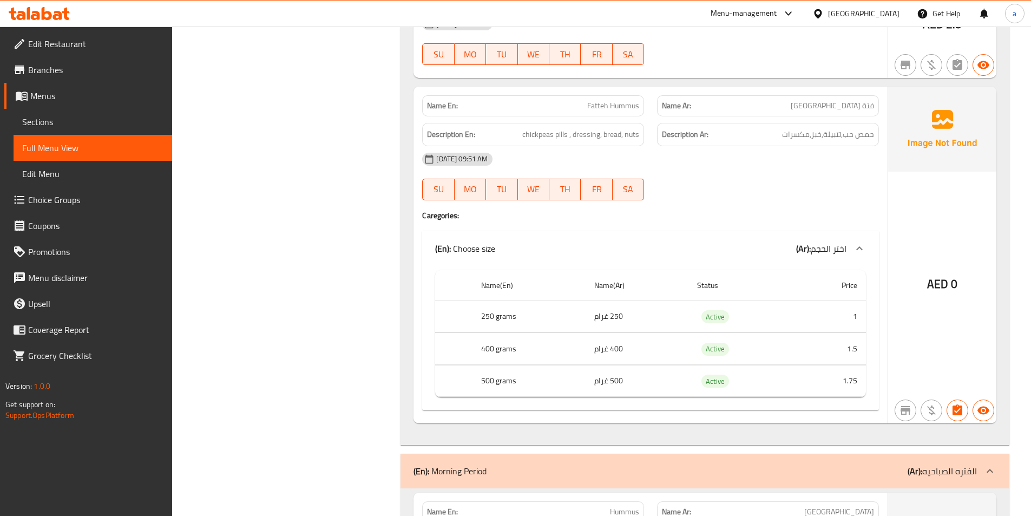
click at [606, 100] on span "Fatteh Hummus" at bounding box center [613, 105] width 52 height 11
copy span "Fatteh Hummus"
click at [52, 120] on span "Sections" at bounding box center [92, 121] width 141 height 13
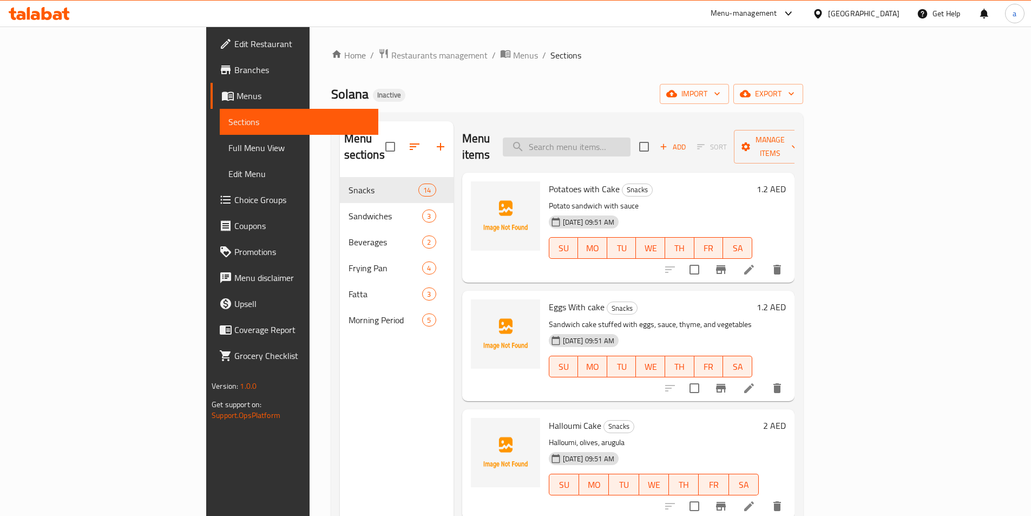
click at [631, 138] on input "search" at bounding box center [567, 147] width 128 height 19
paste input "Fatteh Hummus"
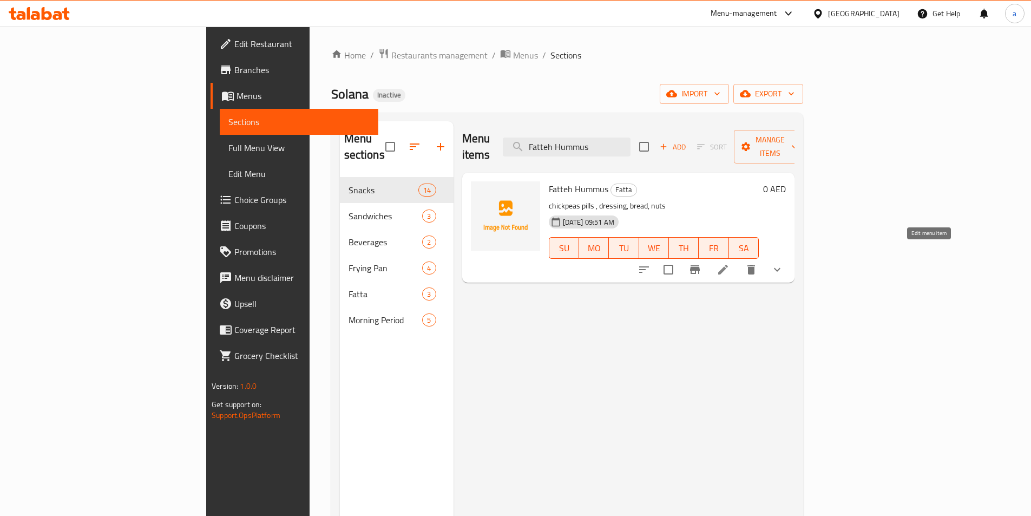
type input "Fatteh Hummus"
click at [730, 263] on icon at bounding box center [723, 269] width 13 height 13
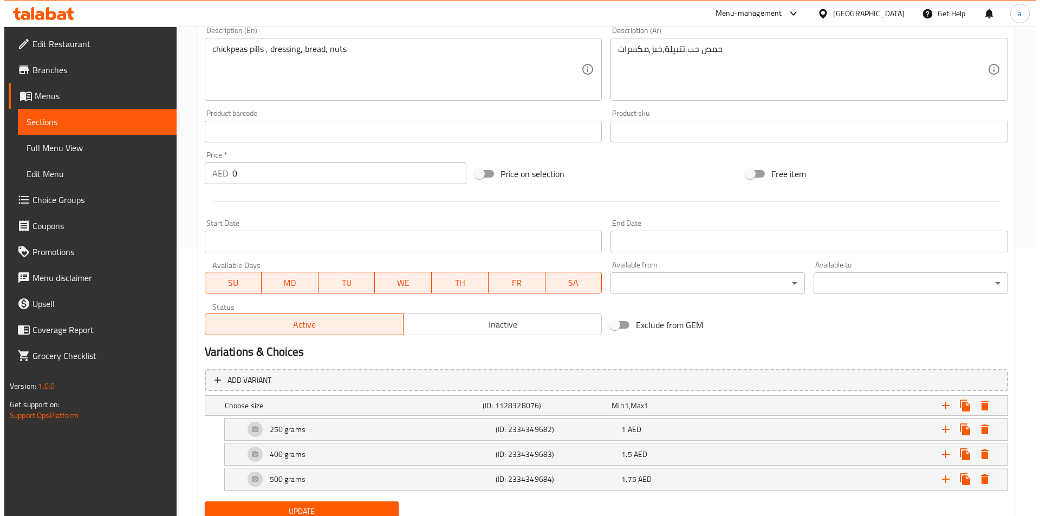
scroll to position [311, 0]
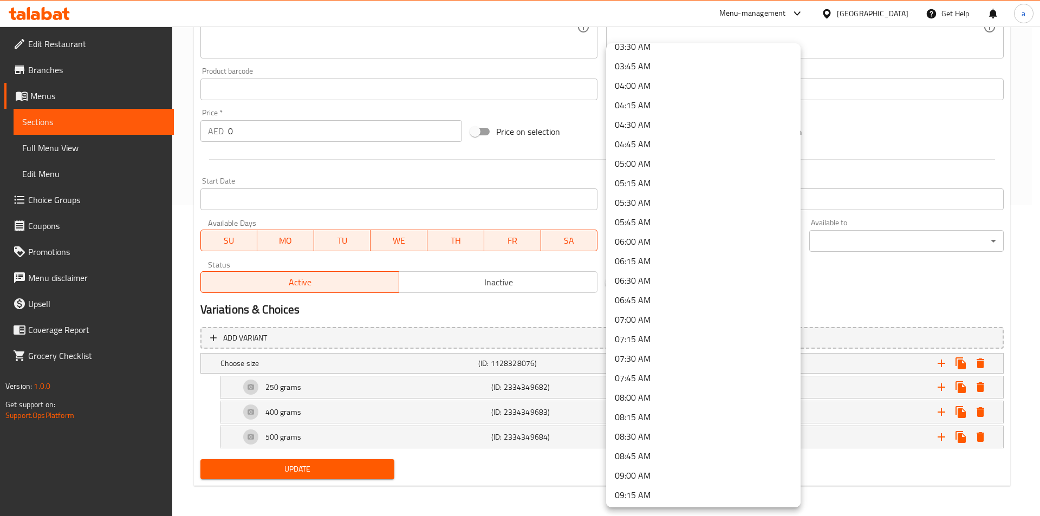
scroll to position [379, 0]
click at [640, 387] on li "09:00 AM" at bounding box center [703, 379] width 194 height 19
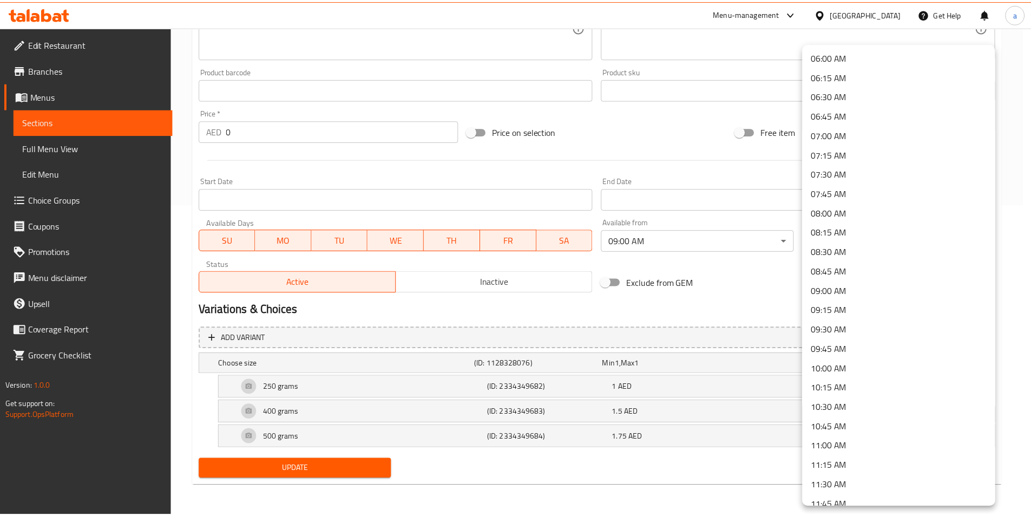
scroll to position [541, 0]
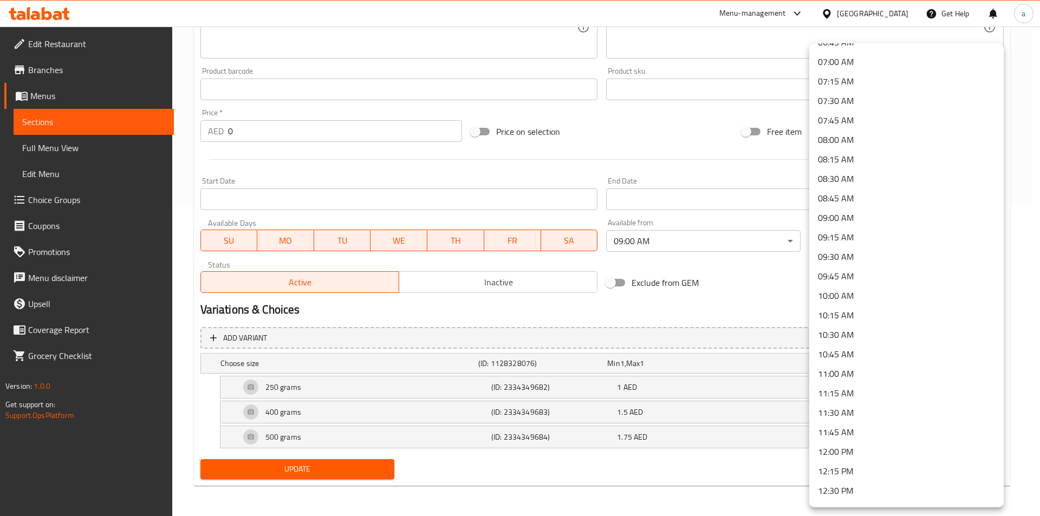
click at [847, 373] on li "11:00 AM" at bounding box center [906, 373] width 194 height 19
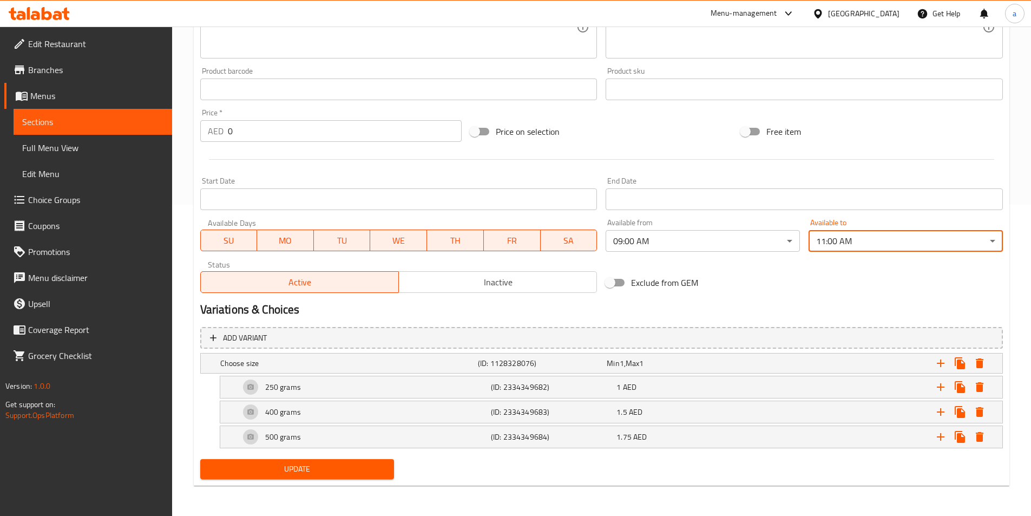
click at [753, 281] on div "Exclude from GEM" at bounding box center [737, 282] width 271 height 29
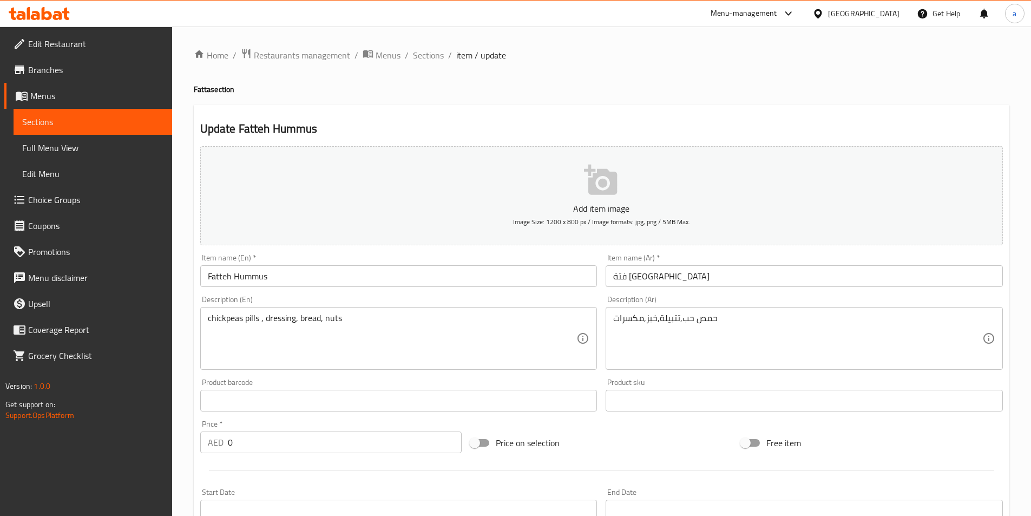
click at [58, 122] on span "Sections" at bounding box center [92, 121] width 141 height 13
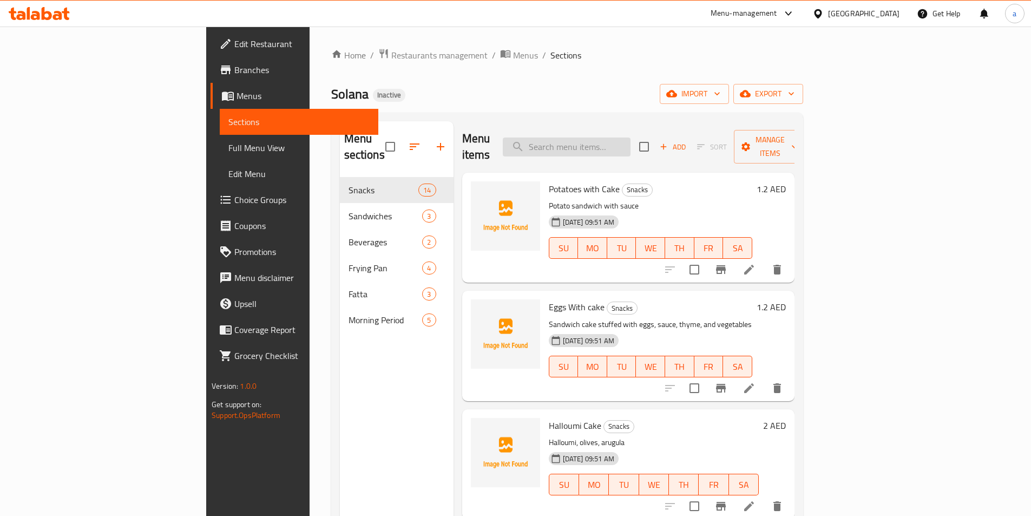
click at [593, 139] on input "search" at bounding box center [567, 147] width 128 height 19
paste input "Foul"
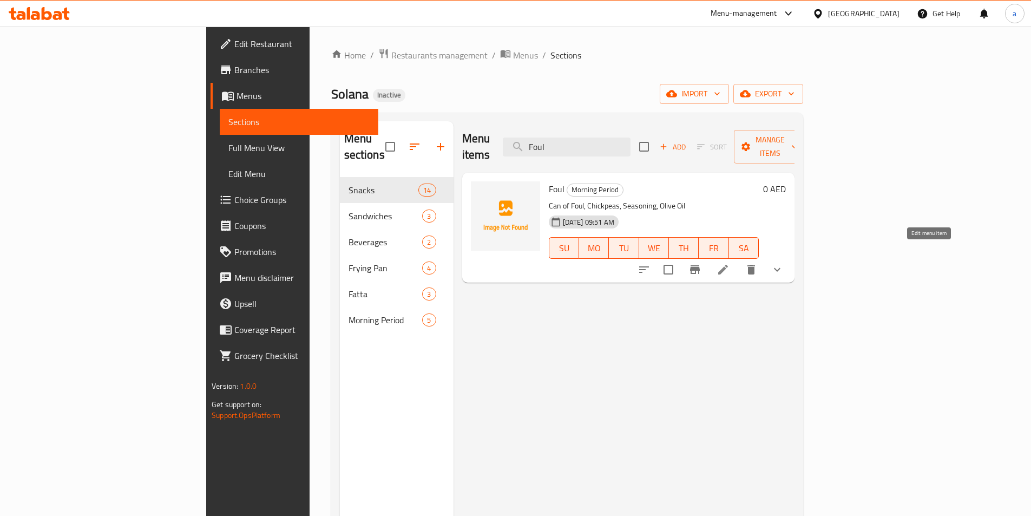
type input "Foul"
click at [728, 265] on icon at bounding box center [723, 270] width 10 height 10
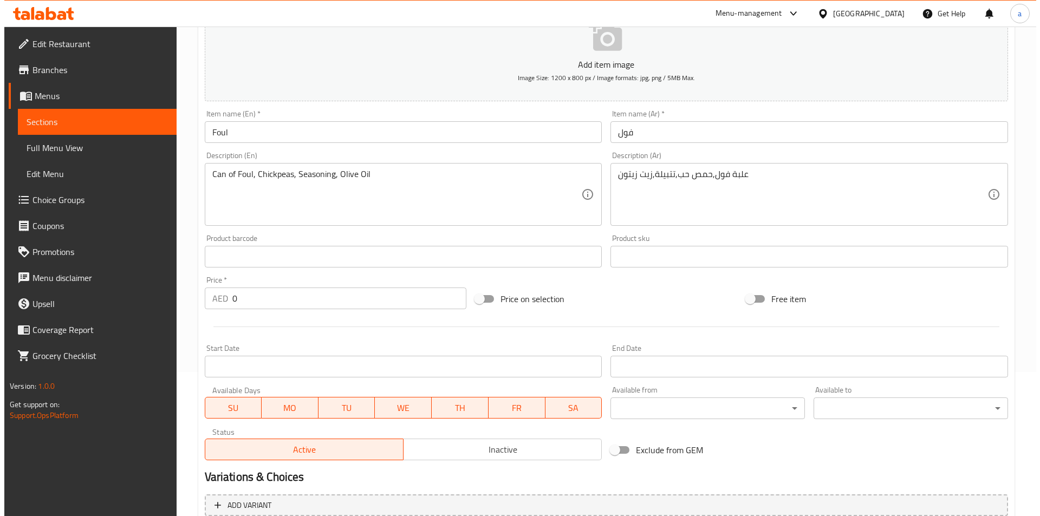
scroll to position [271, 0]
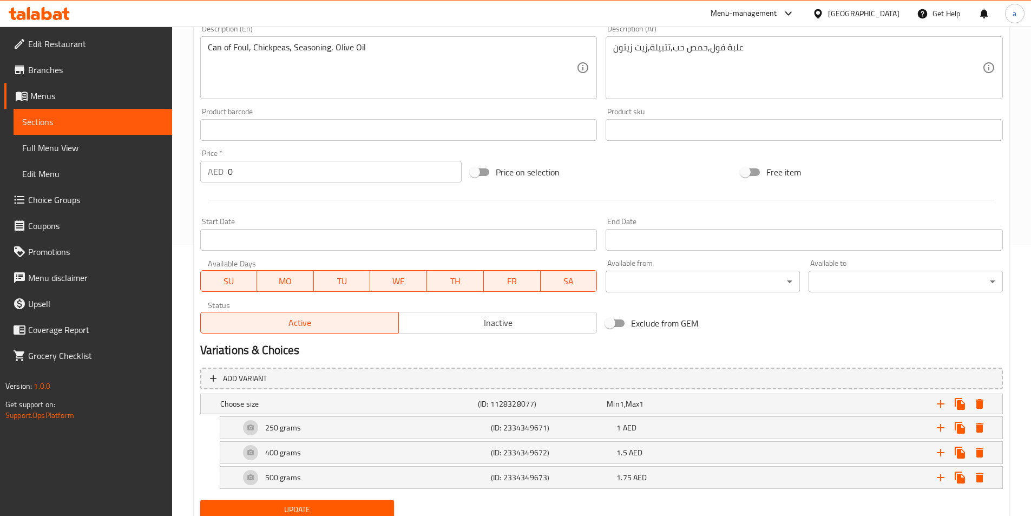
click at [657, 245] on body "​ Menu-management United Arab Emirates Get Help a Edit Restaurant Branches Menu…" at bounding box center [515, 0] width 1031 height 489
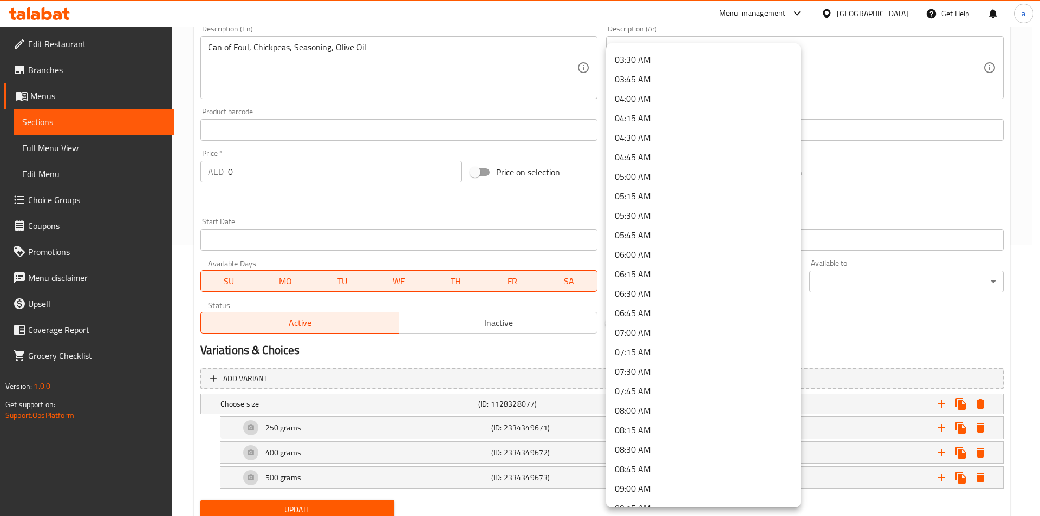
scroll to position [541, 0]
click at [652, 212] on li "09:00 AM" at bounding box center [703, 217] width 194 height 19
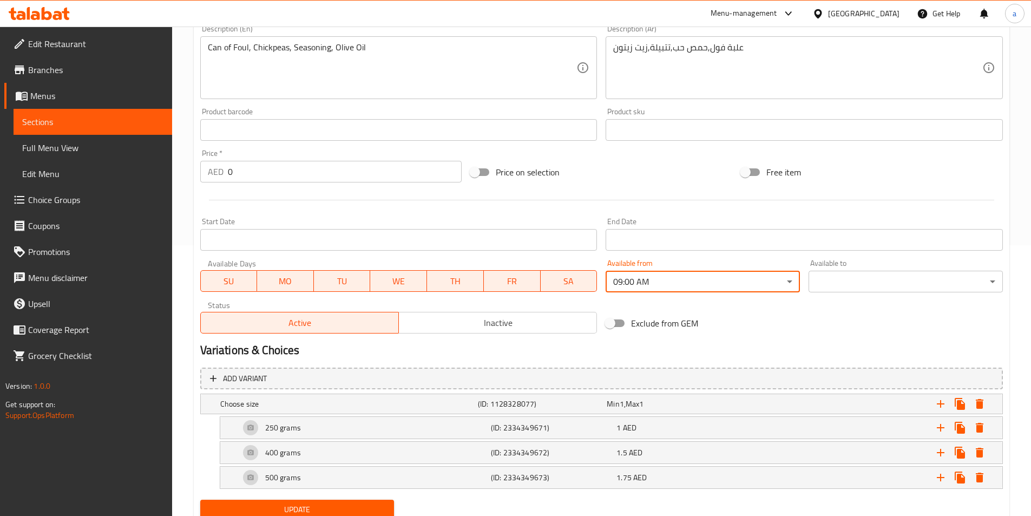
click at [838, 245] on body "​ Menu-management United Arab Emirates Get Help a Edit Restaurant Branches Menu…" at bounding box center [515, 0] width 1031 height 489
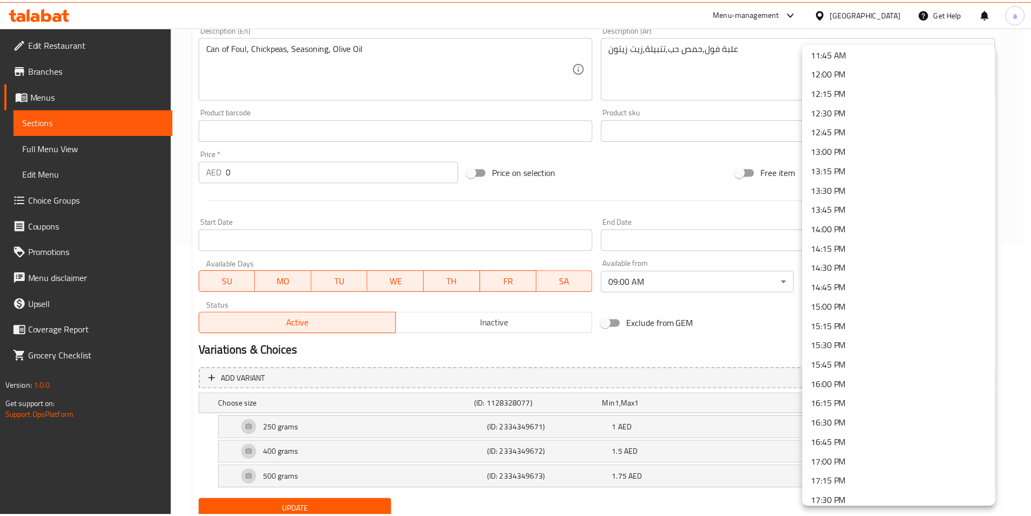
scroll to position [650, 0]
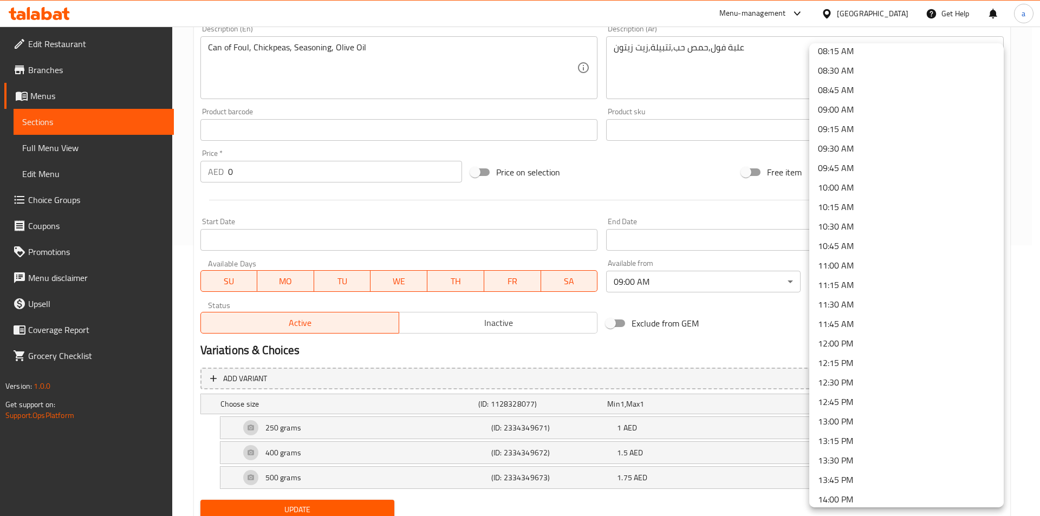
click at [870, 265] on li "11:00 AM" at bounding box center [906, 265] width 194 height 19
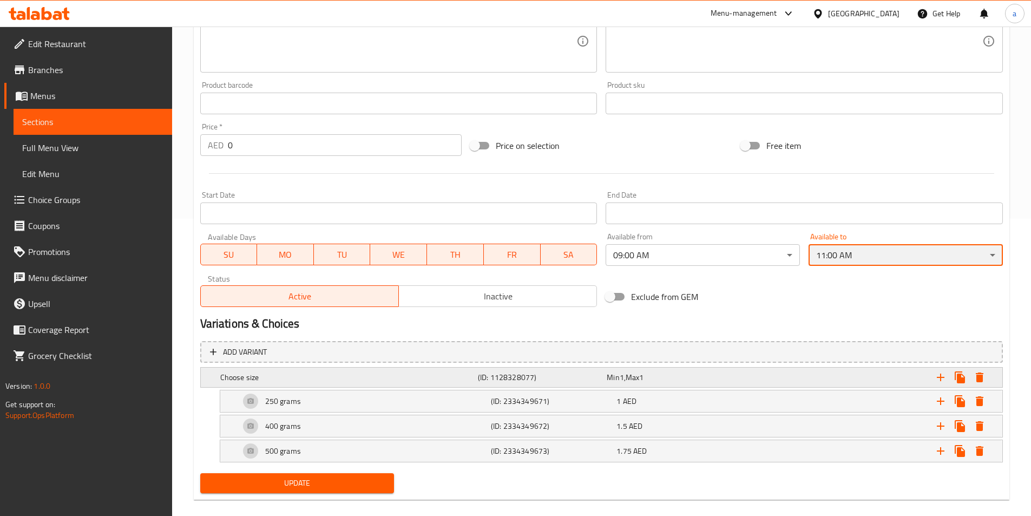
scroll to position [311, 0]
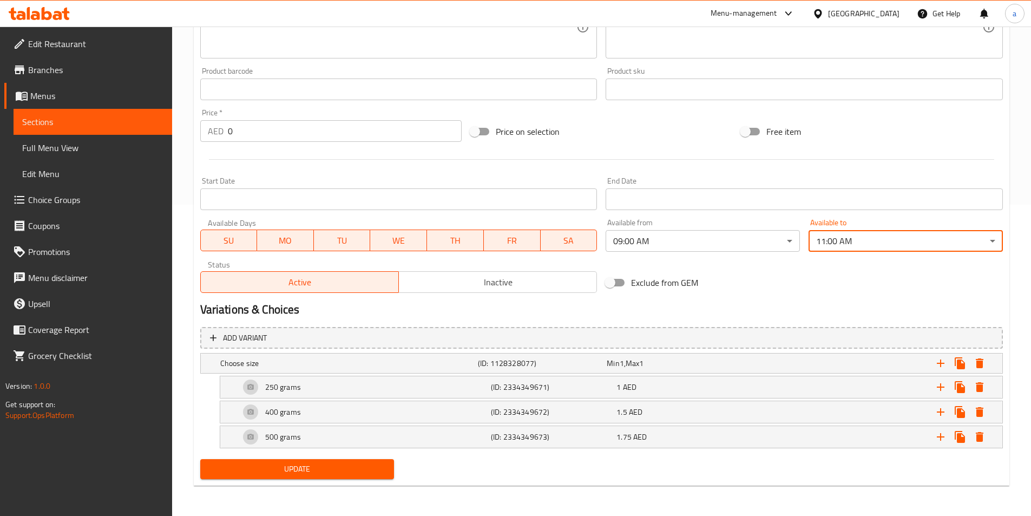
click at [328, 466] on span "Update" at bounding box center [297, 469] width 177 height 14
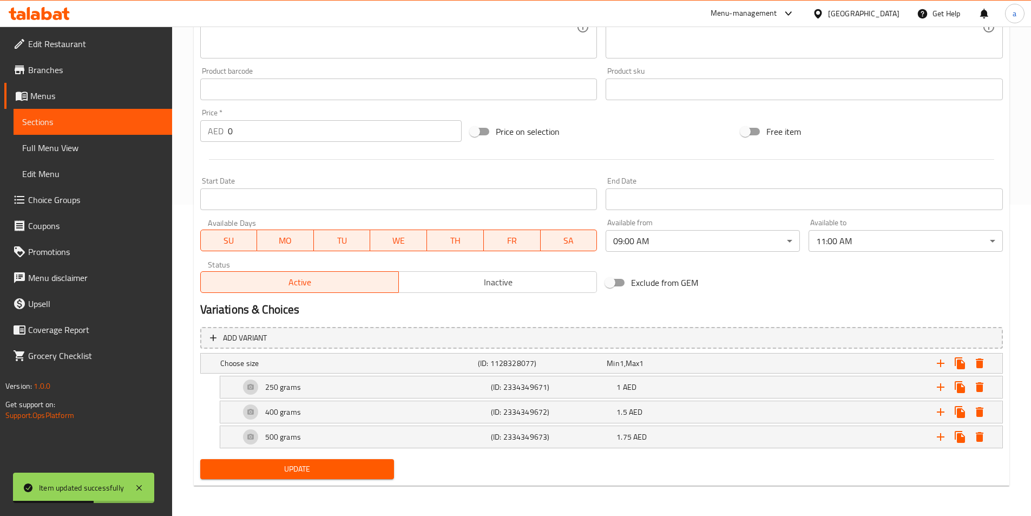
click at [75, 124] on span "Sections" at bounding box center [92, 121] width 141 height 13
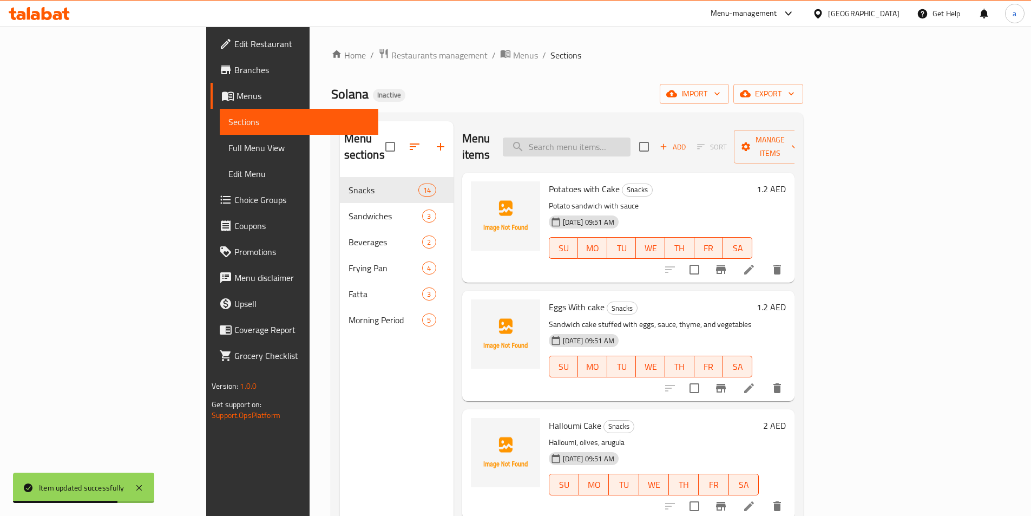
click at [616, 138] on input "search" at bounding box center [567, 147] width 128 height 19
paste input "Hummus"
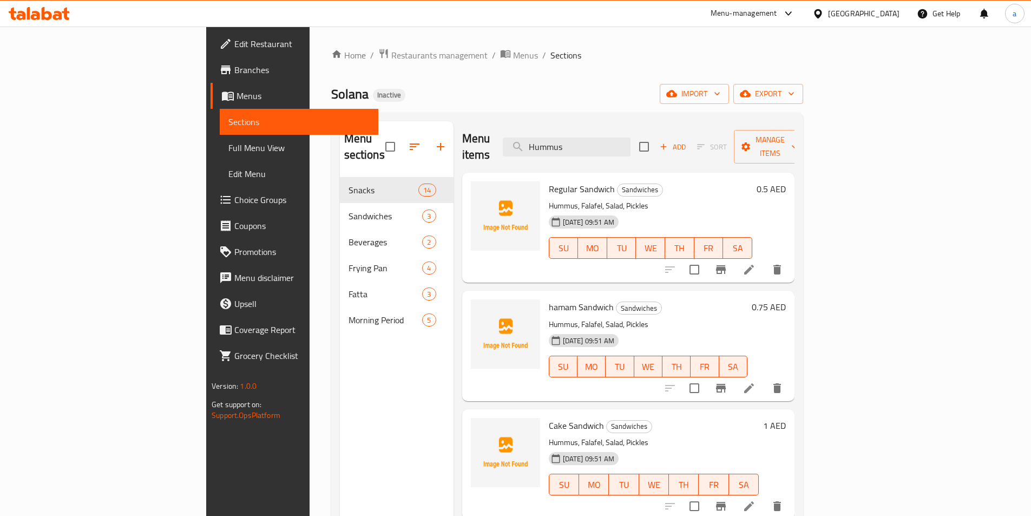
type input "Hummus"
click at [631, 142] on input "Hummus" at bounding box center [567, 147] width 128 height 19
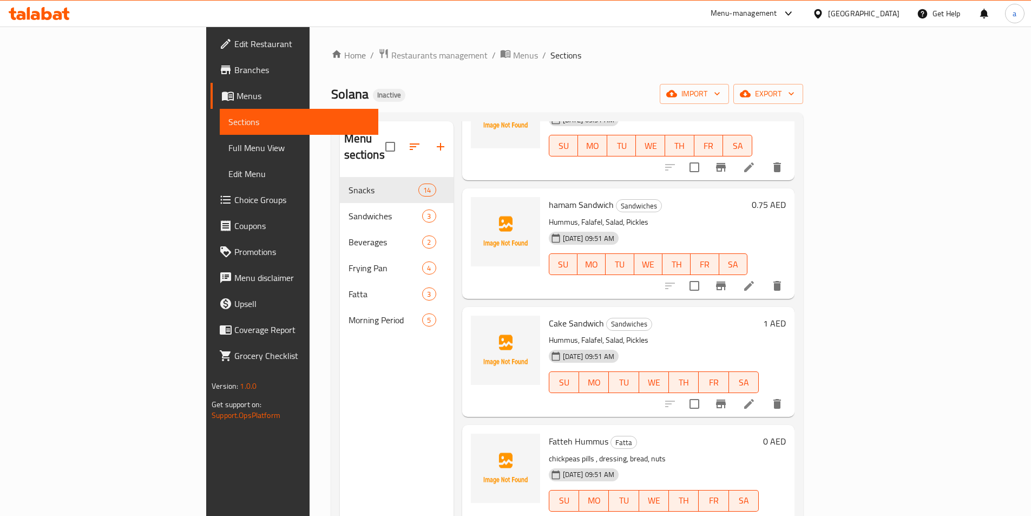
scroll to position [152, 0]
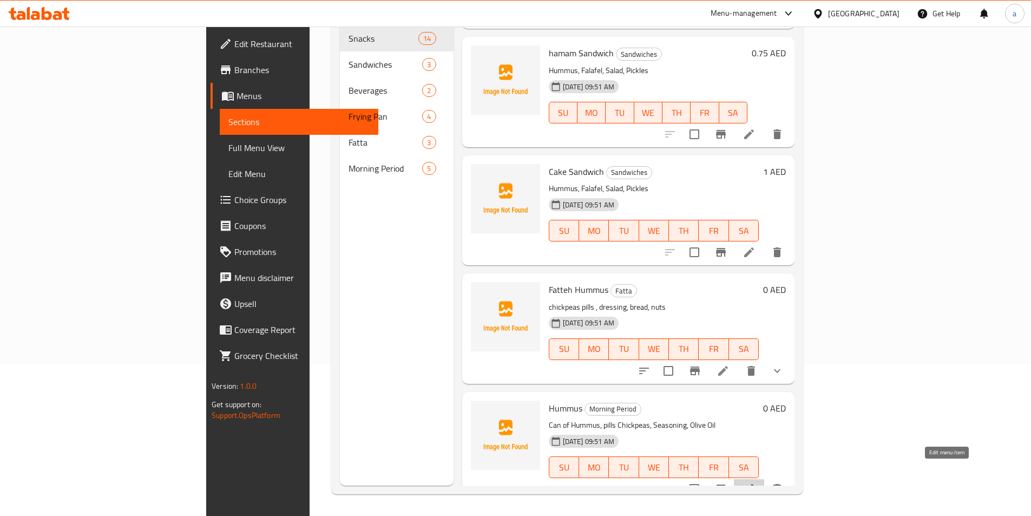
click at [756, 482] on icon at bounding box center [749, 488] width 13 height 13
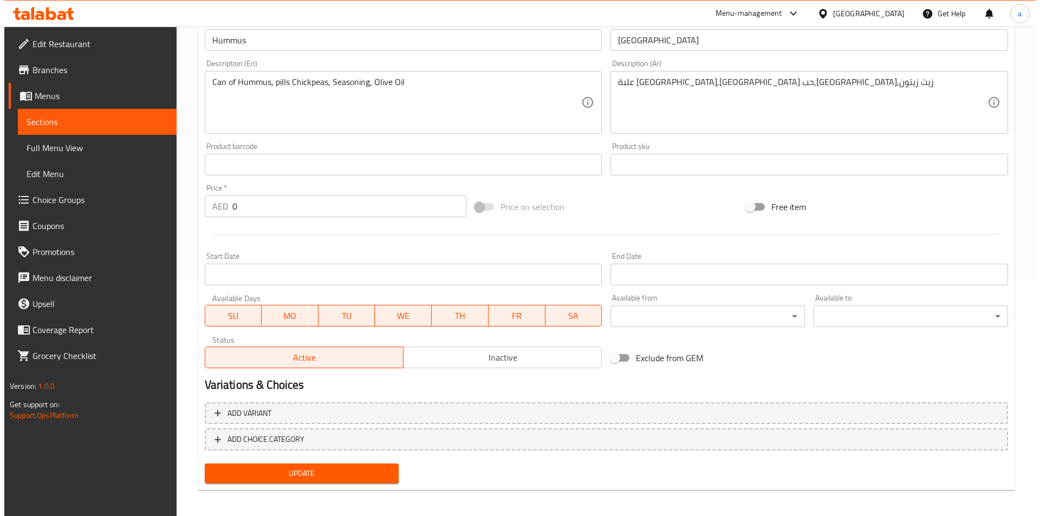
scroll to position [240, 0]
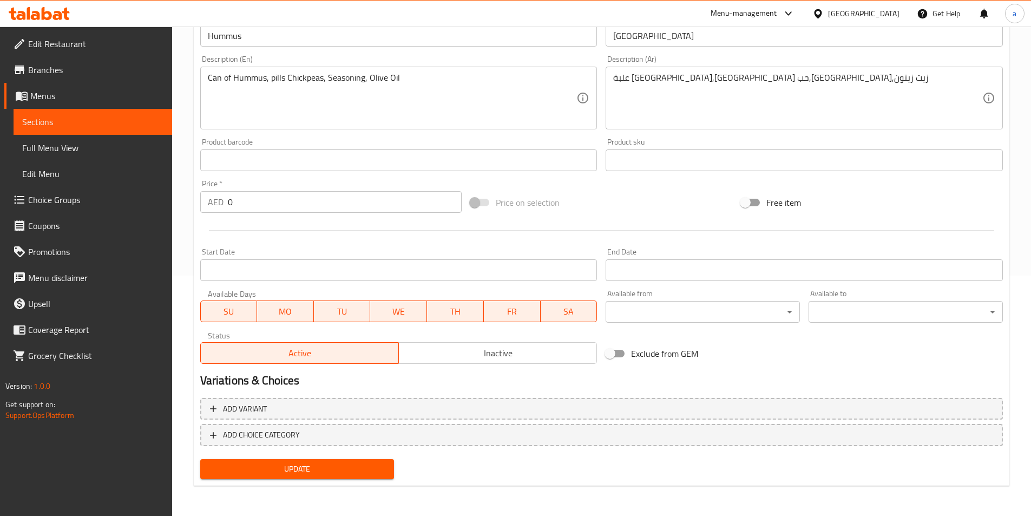
click at [705, 276] on body "​ Menu-management United Arab Emirates Get Help a Edit Restaurant Branches Menu…" at bounding box center [515, 30] width 1031 height 489
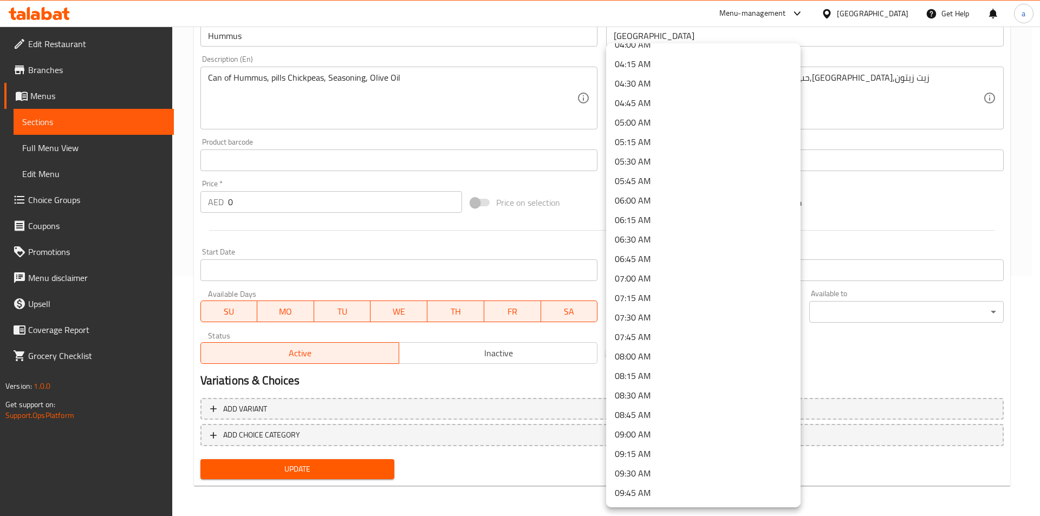
scroll to position [433, 0]
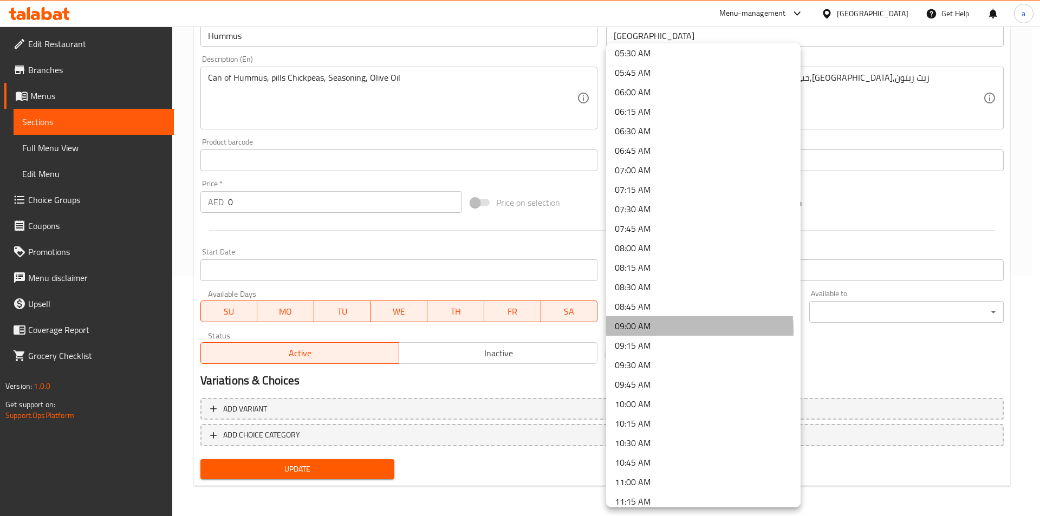
click at [636, 331] on li "09:00 AM" at bounding box center [703, 325] width 194 height 19
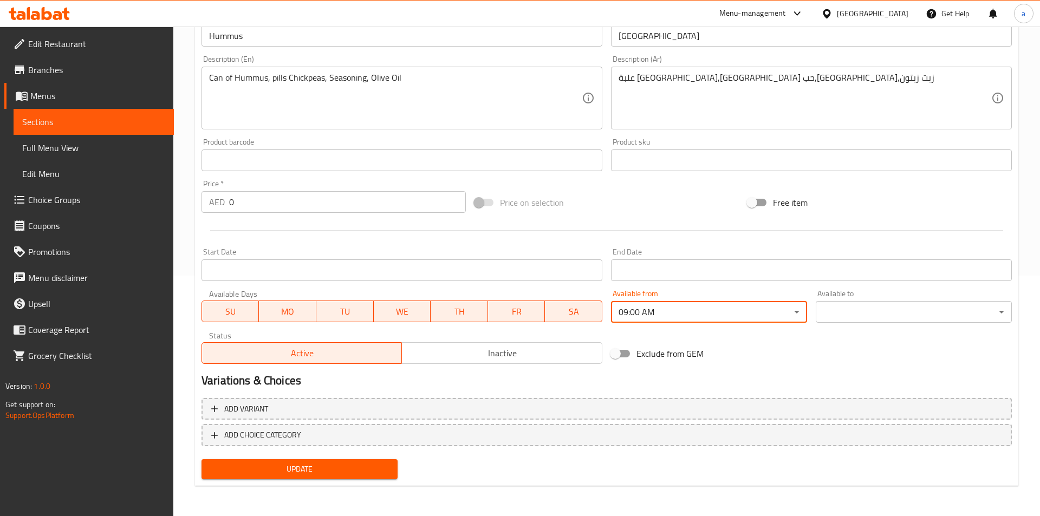
click at [850, 276] on body "​ Menu-management United Arab Emirates Get Help a Edit Restaurant Branches Menu…" at bounding box center [520, 30] width 1040 height 489
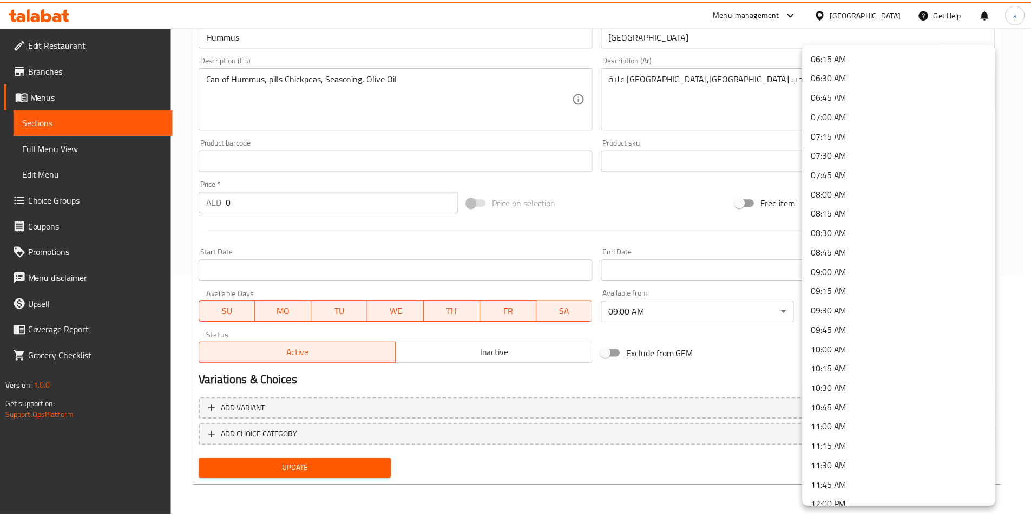
scroll to position [650, 0]
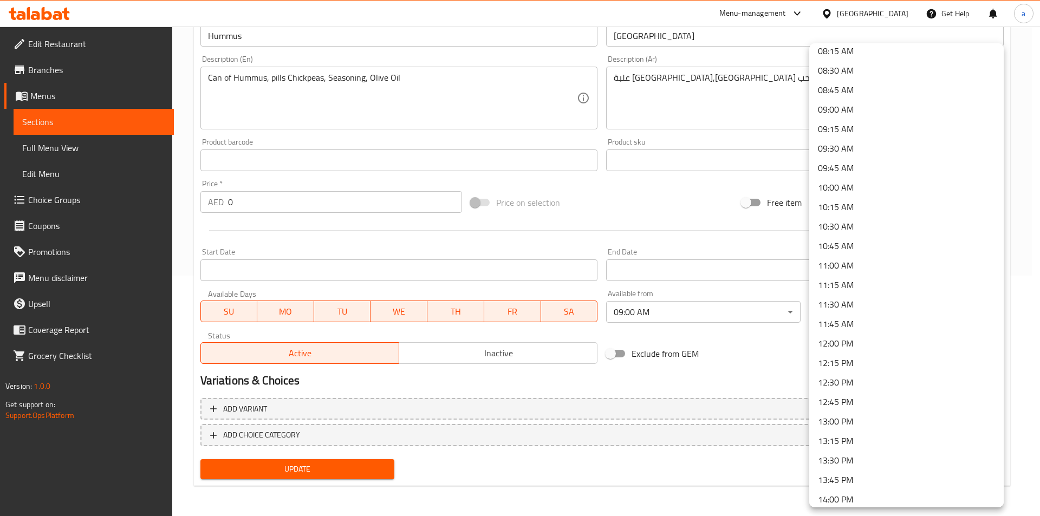
click at [845, 259] on li "11:00 AM" at bounding box center [906, 265] width 194 height 19
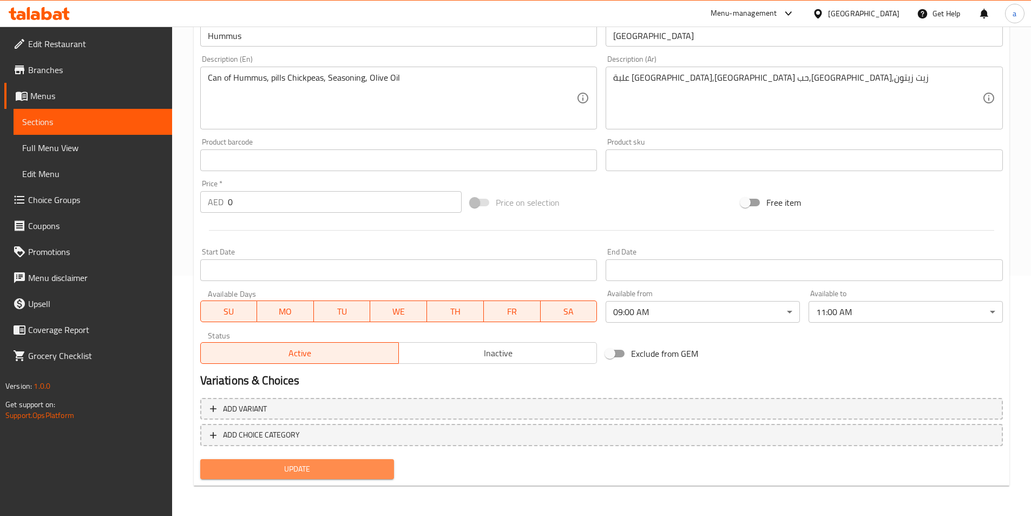
click at [343, 466] on span "Update" at bounding box center [297, 469] width 177 height 14
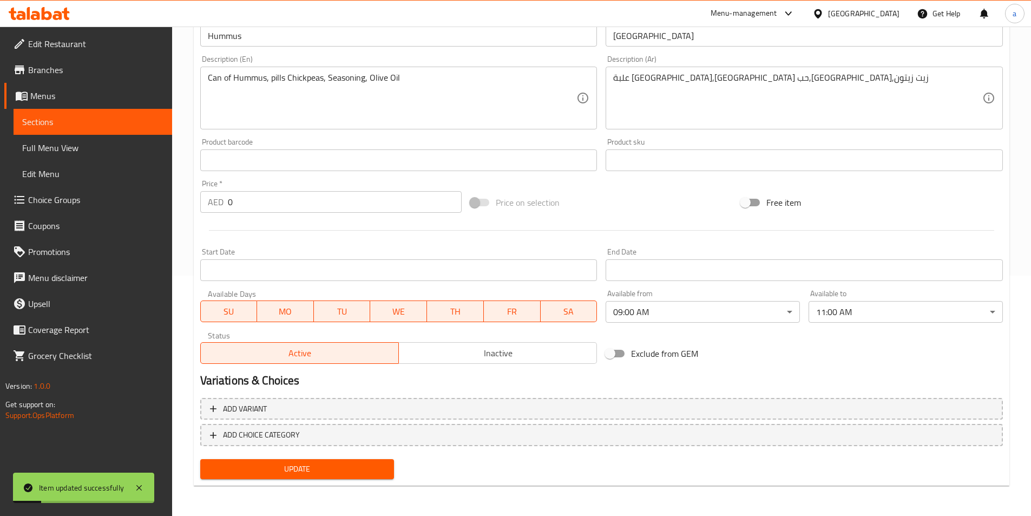
click at [76, 117] on span "Sections" at bounding box center [92, 121] width 141 height 13
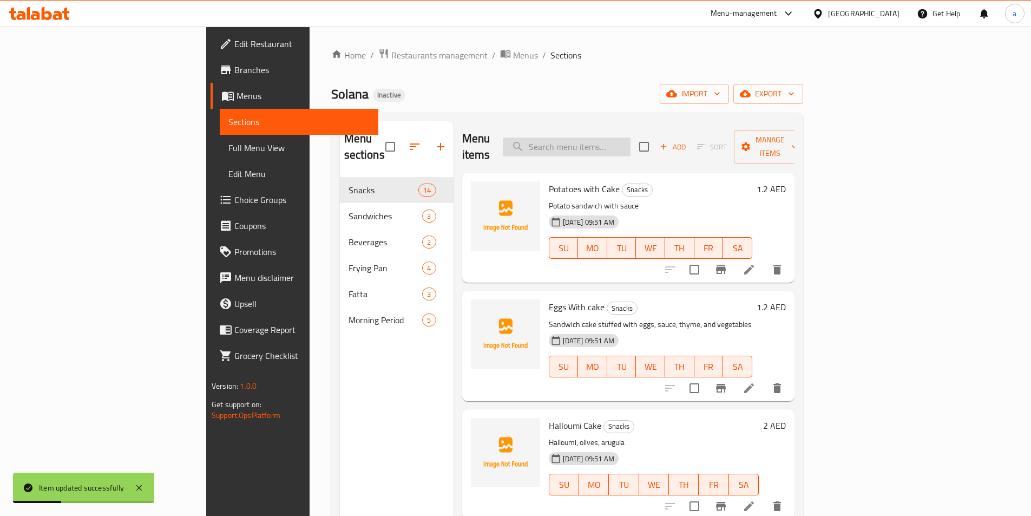
click at [618, 140] on input "search" at bounding box center [567, 147] width 128 height 19
paste input "Rosary"
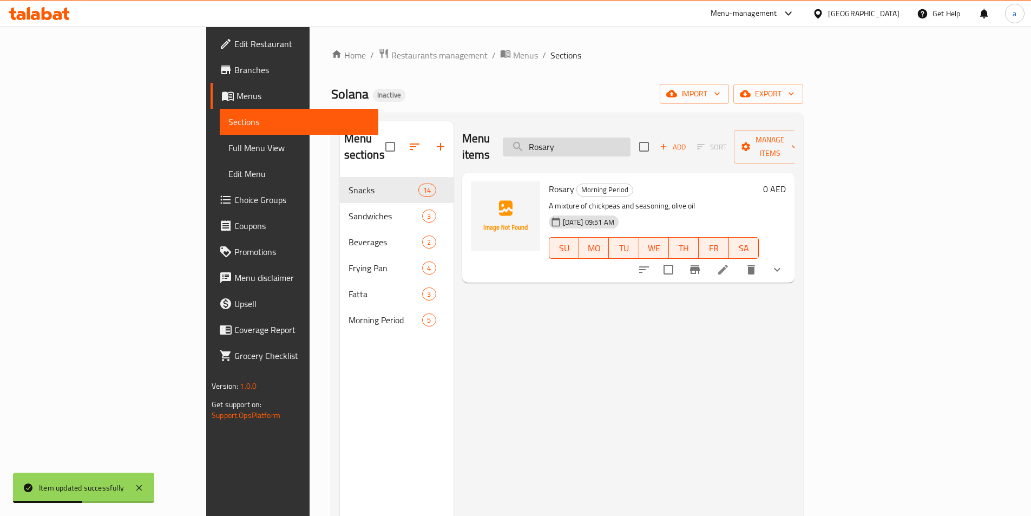
type input "Rosary"
click at [730, 263] on icon at bounding box center [723, 269] width 13 height 13
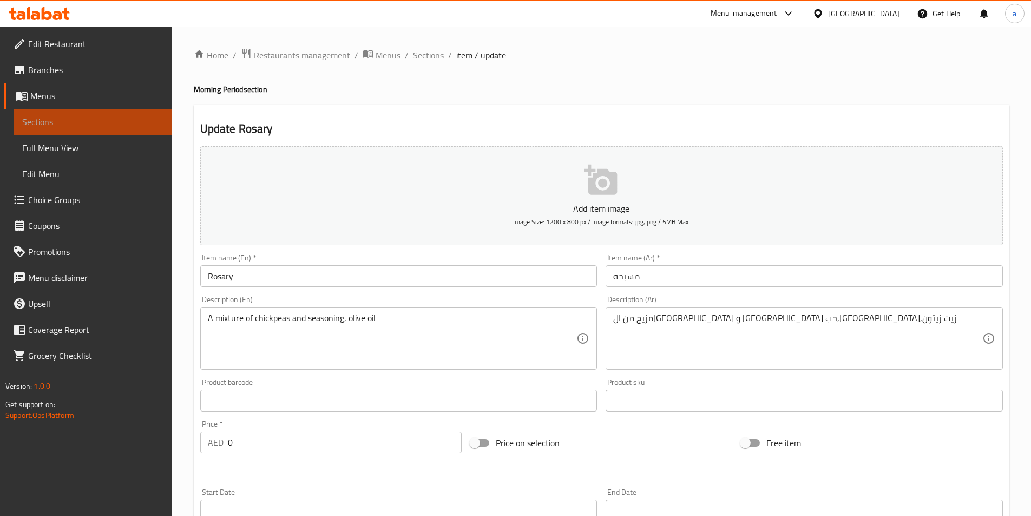
click at [49, 124] on span "Sections" at bounding box center [92, 121] width 141 height 13
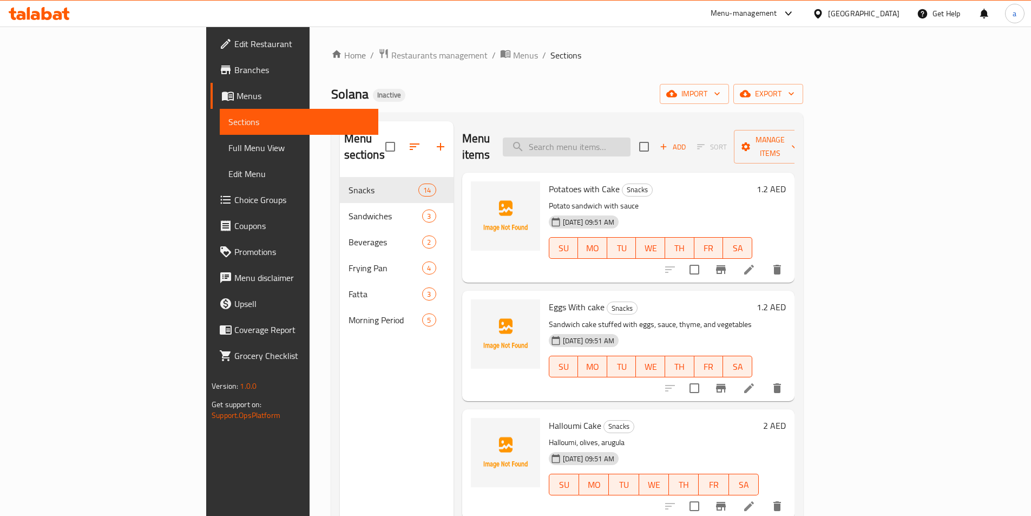
click at [631, 138] on input "search" at bounding box center [567, 147] width 128 height 19
paste input "Rosary"
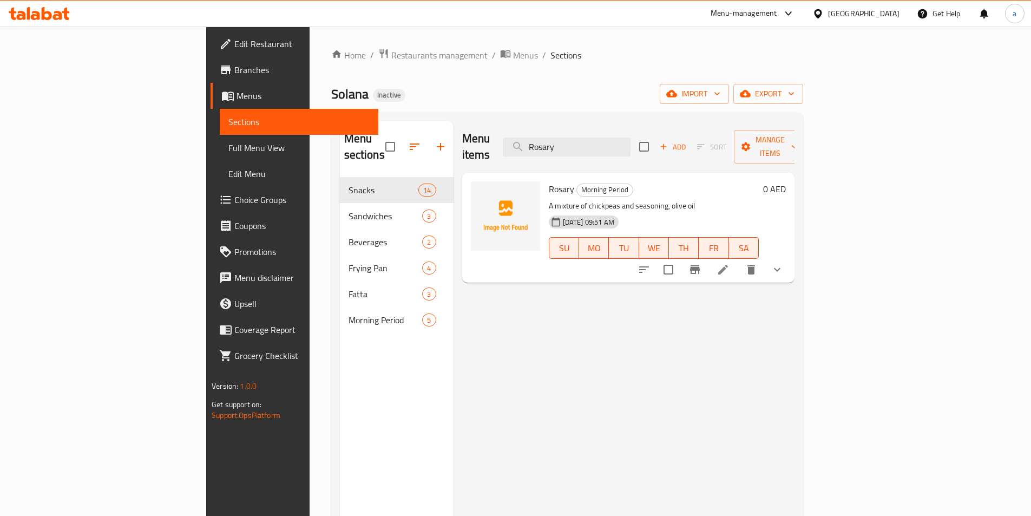
type input "Rosary"
click at [730, 263] on icon at bounding box center [723, 269] width 13 height 13
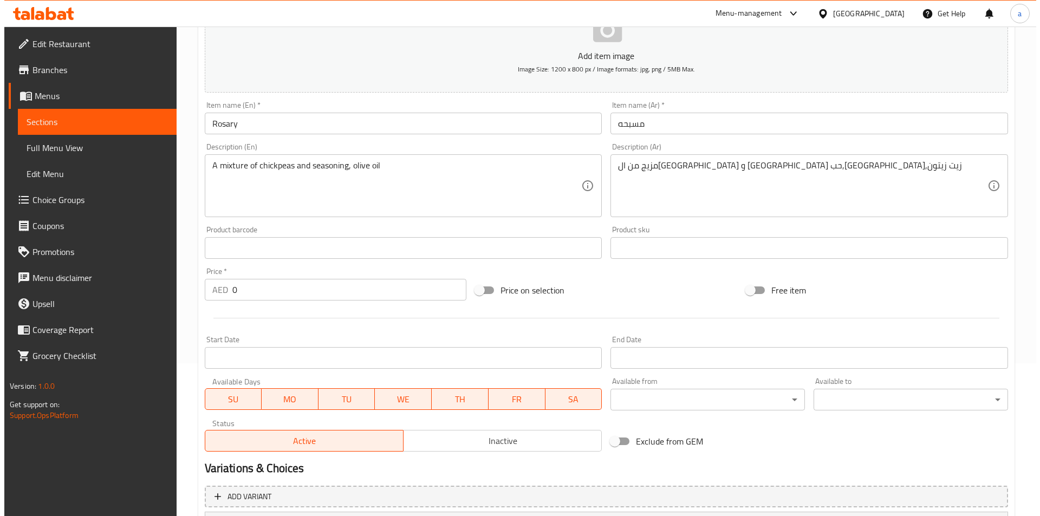
scroll to position [311, 0]
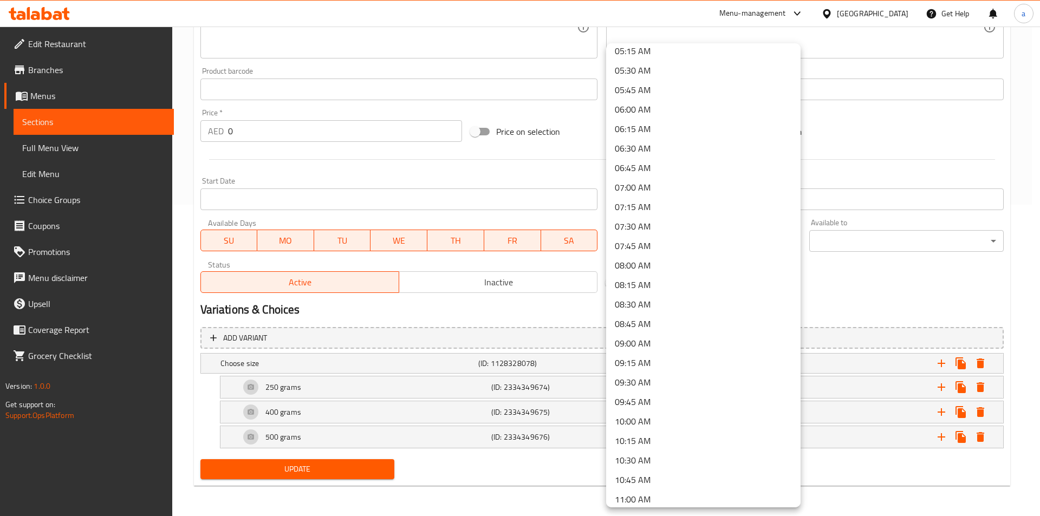
scroll to position [541, 0]
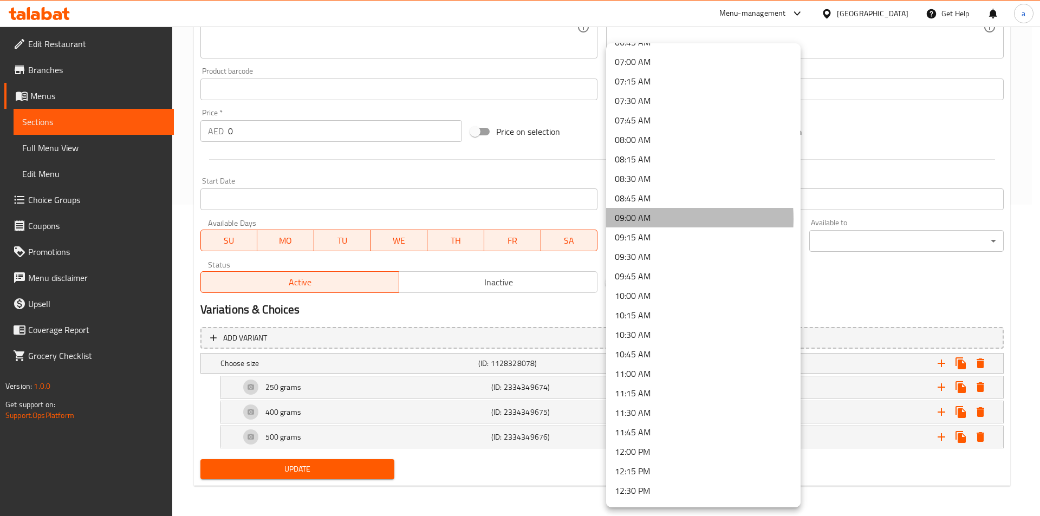
click at [644, 219] on li "09:00 AM" at bounding box center [703, 217] width 194 height 19
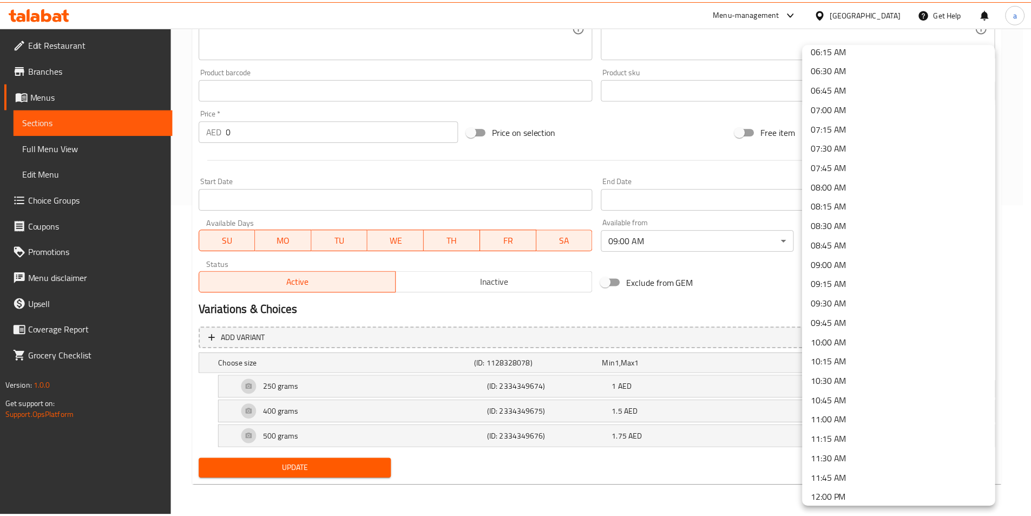
scroll to position [650, 0]
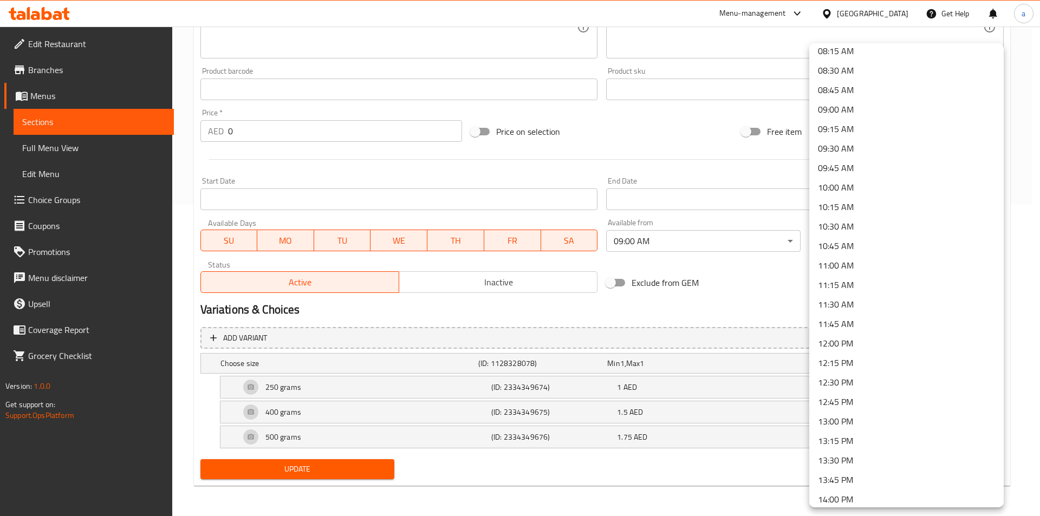
click at [837, 267] on li "11:00 AM" at bounding box center [906, 265] width 194 height 19
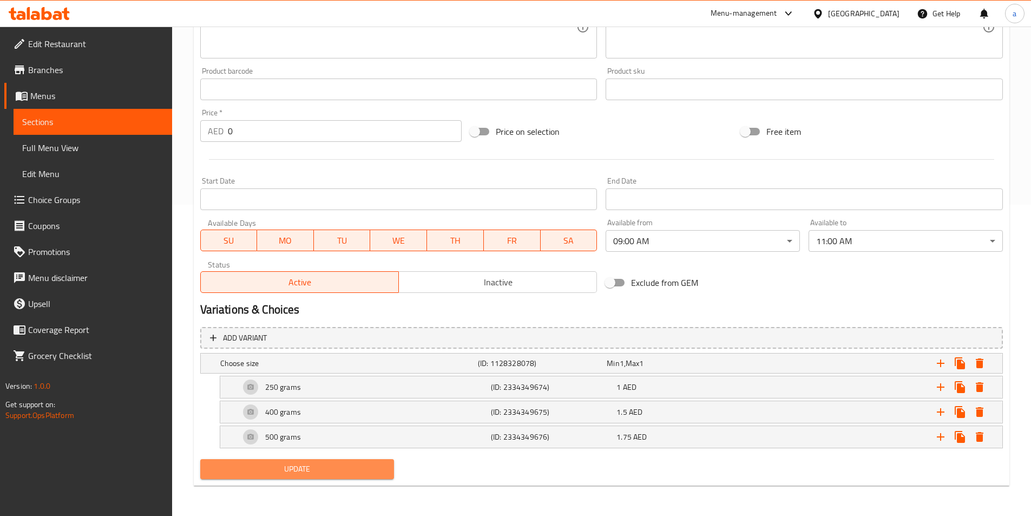
click at [341, 468] on span "Update" at bounding box center [297, 469] width 177 height 14
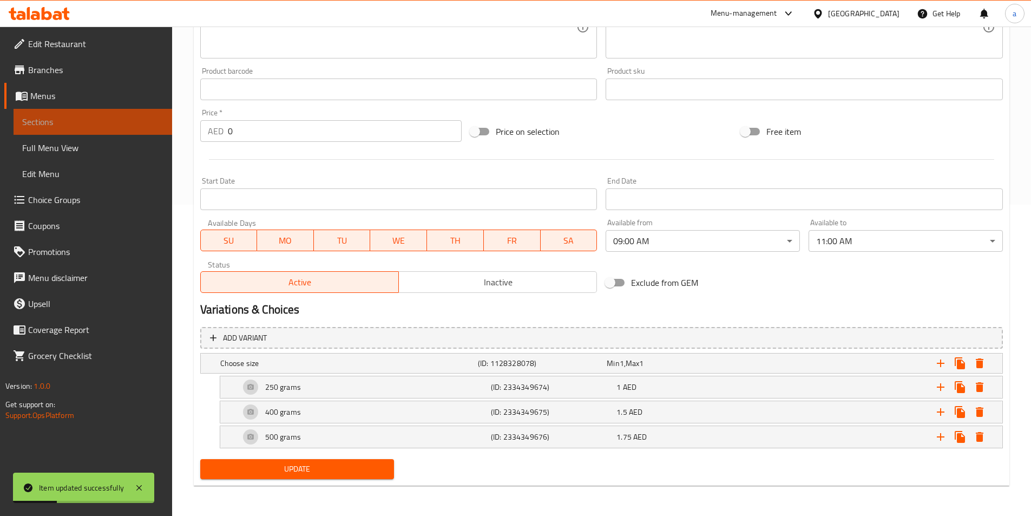
click at [108, 123] on span "Sections" at bounding box center [92, 121] width 141 height 13
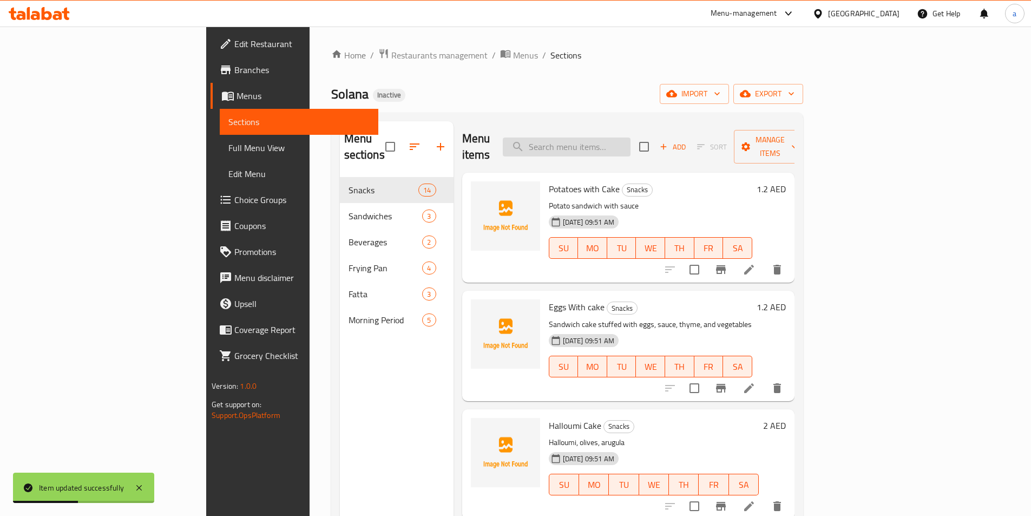
click at [618, 142] on input "search" at bounding box center [567, 147] width 128 height 19
paste input "Qudsiah"
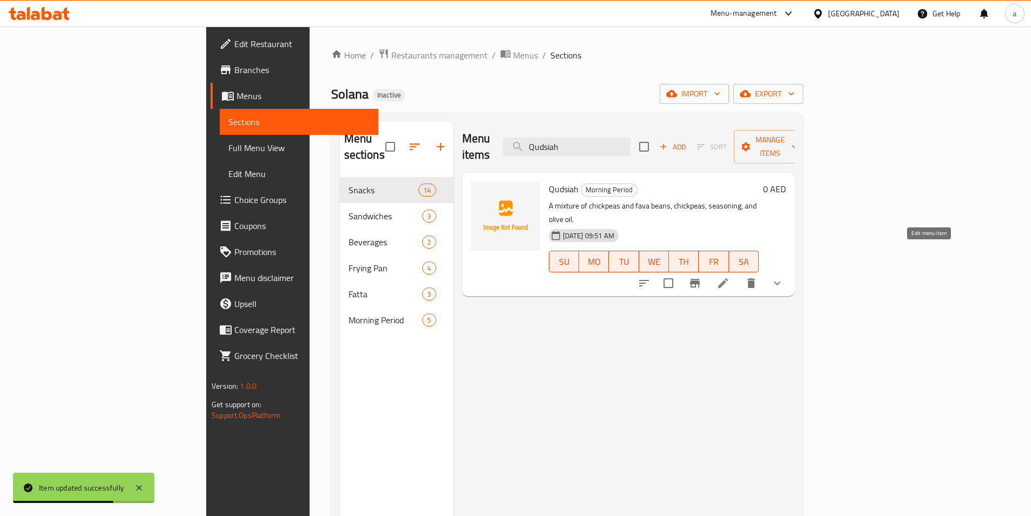
type input "Qudsiah"
click at [730, 277] on icon at bounding box center [723, 283] width 13 height 13
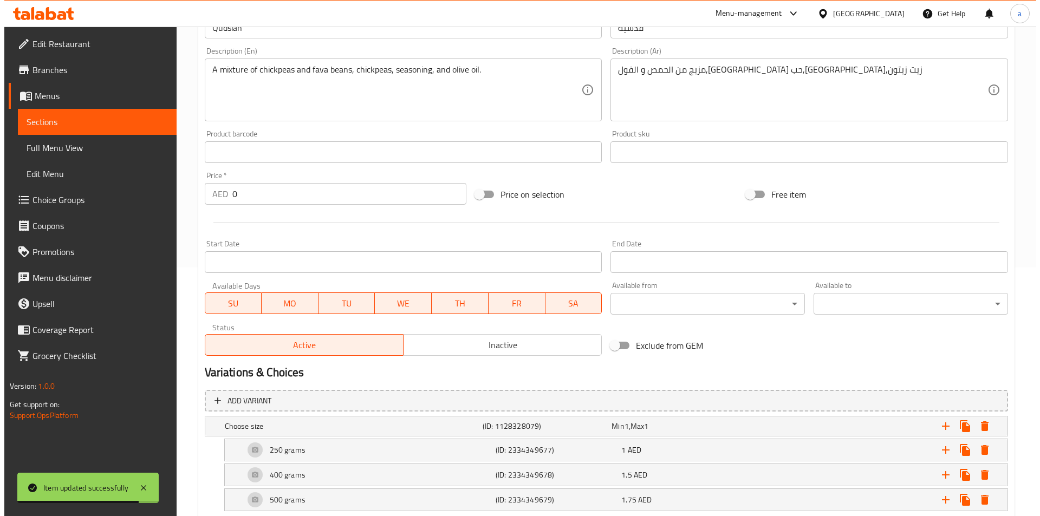
scroll to position [311, 0]
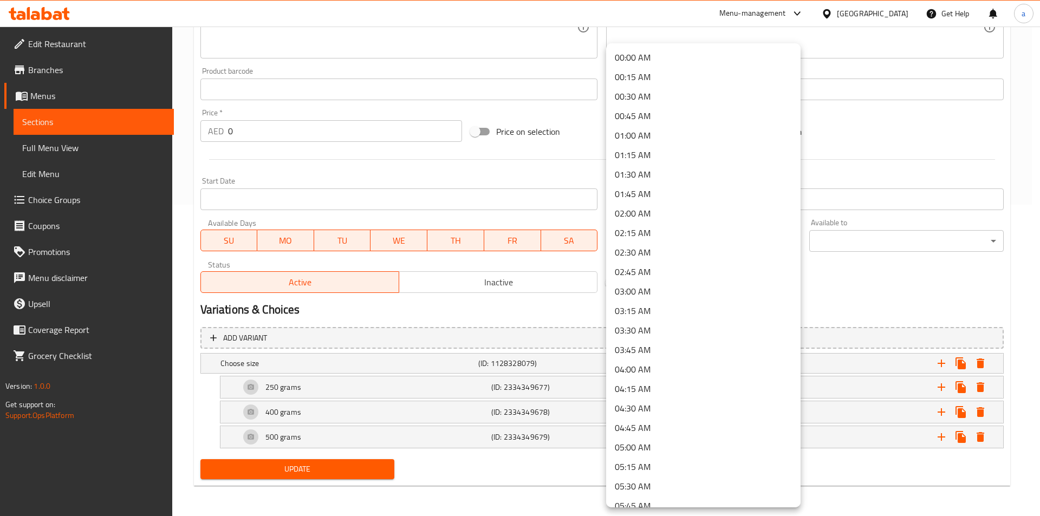
scroll to position [325, 0]
click at [638, 437] on li "09:00 AM" at bounding box center [703, 433] width 194 height 19
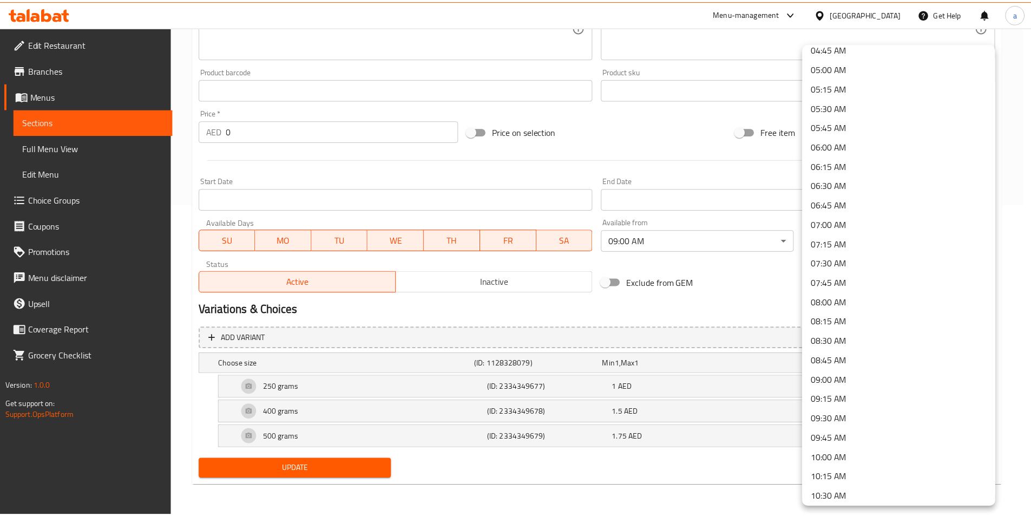
scroll to position [487, 0]
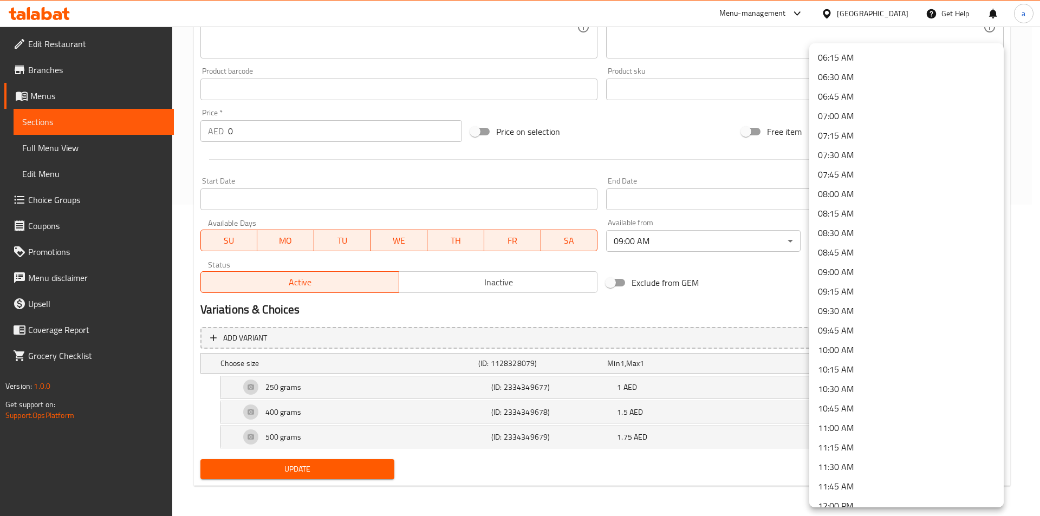
click at [841, 428] on li "11:00 AM" at bounding box center [906, 427] width 194 height 19
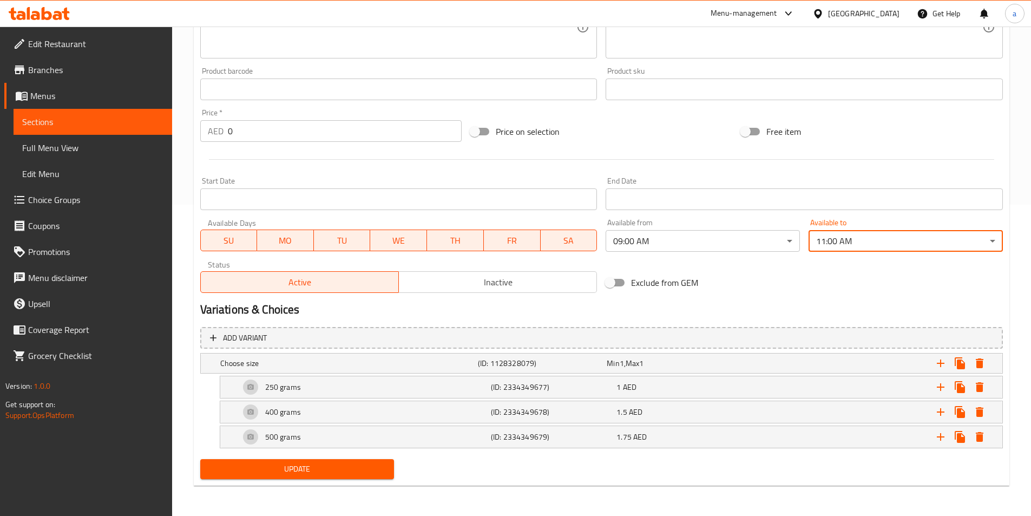
click at [344, 466] on span "Update" at bounding box center [297, 469] width 177 height 14
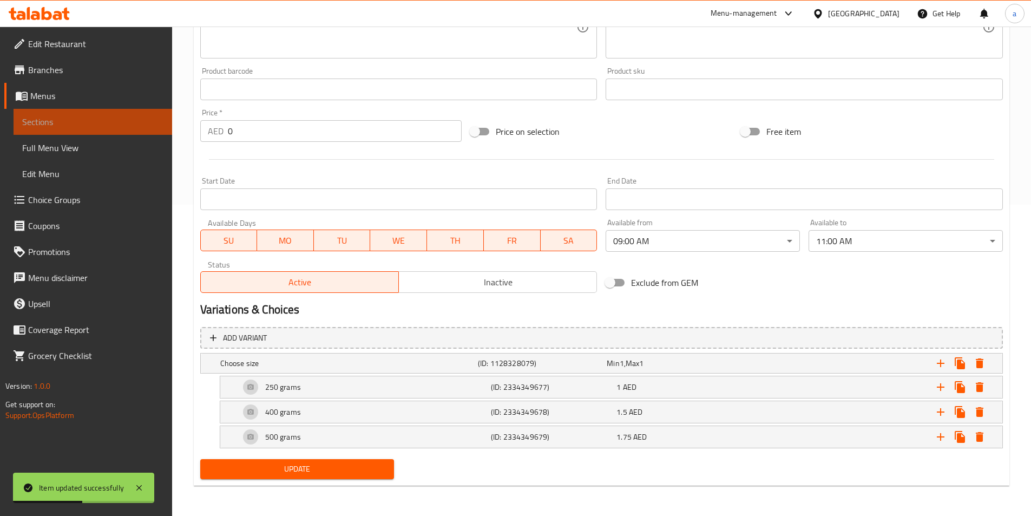
click at [114, 125] on span "Sections" at bounding box center [92, 121] width 141 height 13
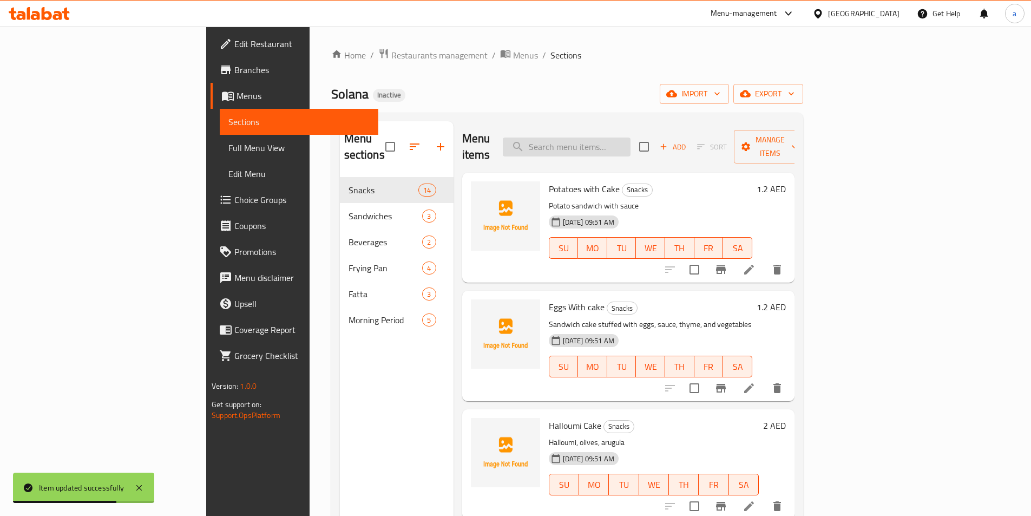
click at [627, 140] on input "search" at bounding box center [567, 147] width 128 height 19
paste input "Moutabal"
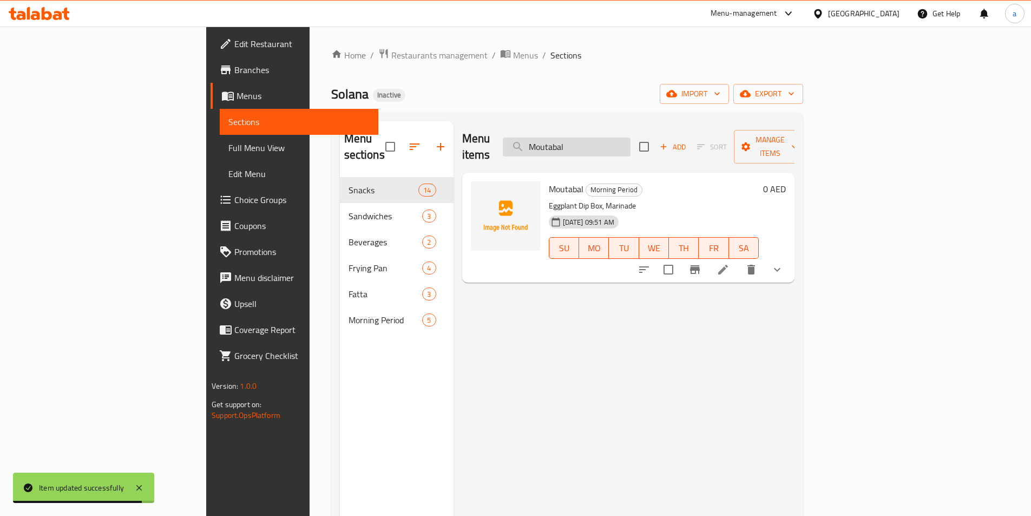
type input "Moutabal"
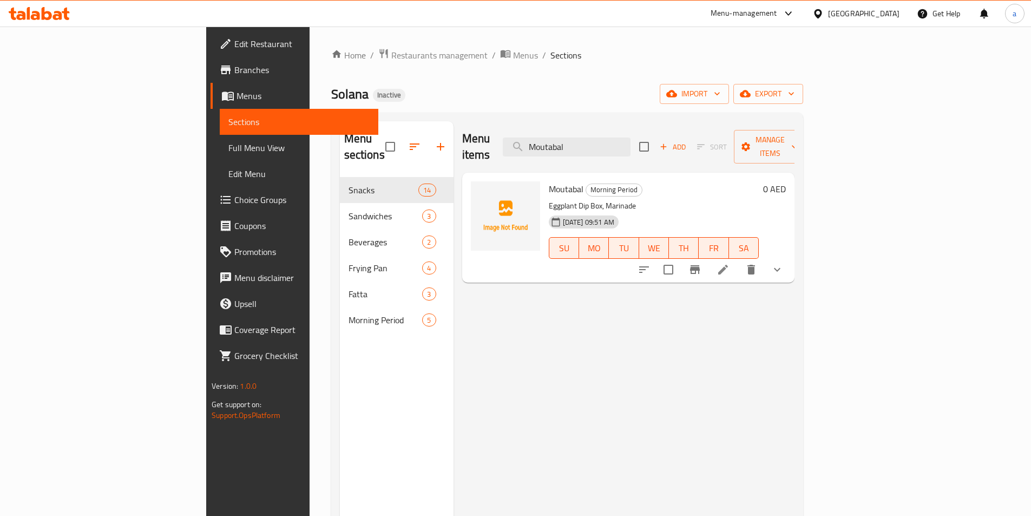
click at [730, 263] on icon at bounding box center [723, 269] width 13 height 13
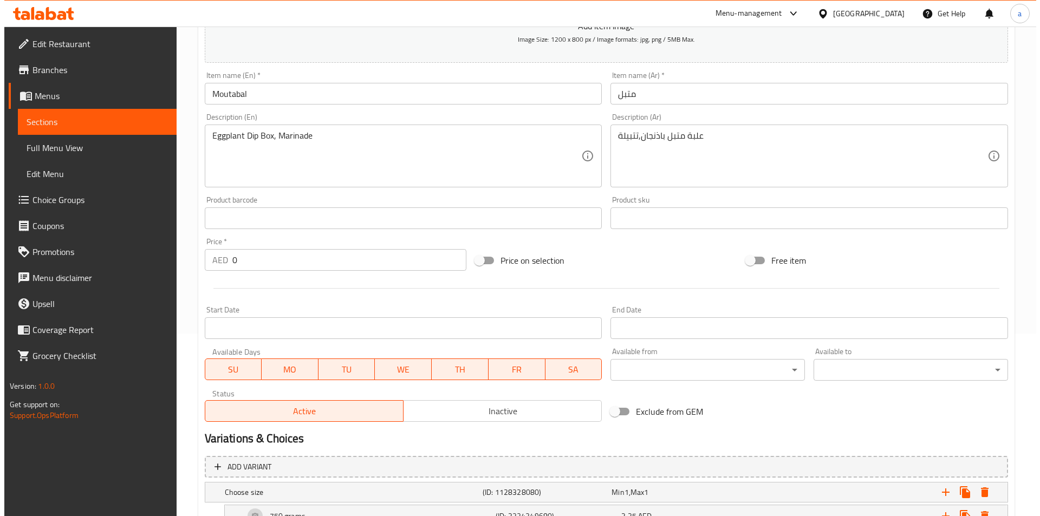
scroll to position [286, 0]
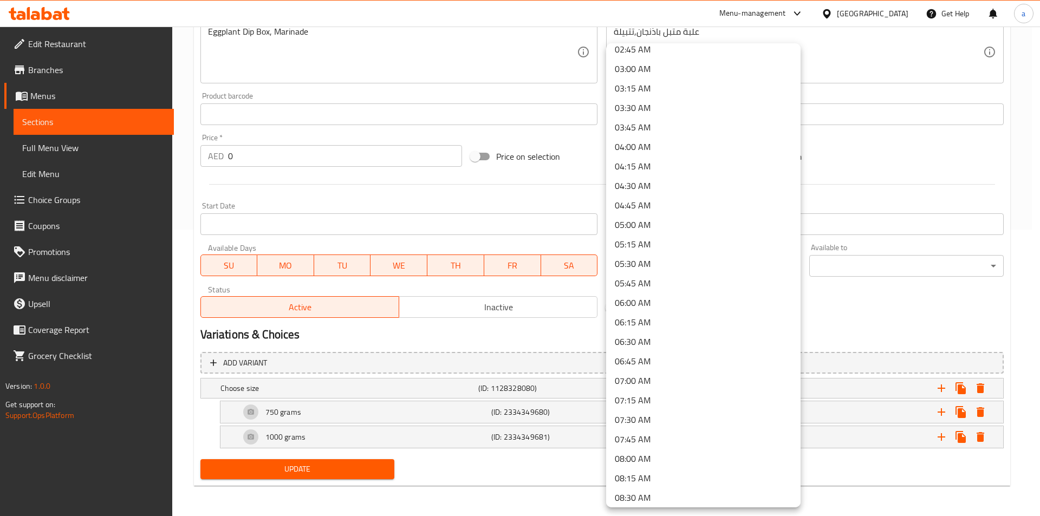
scroll to position [379, 0]
click at [638, 381] on li "09:00 AM" at bounding box center [703, 379] width 194 height 19
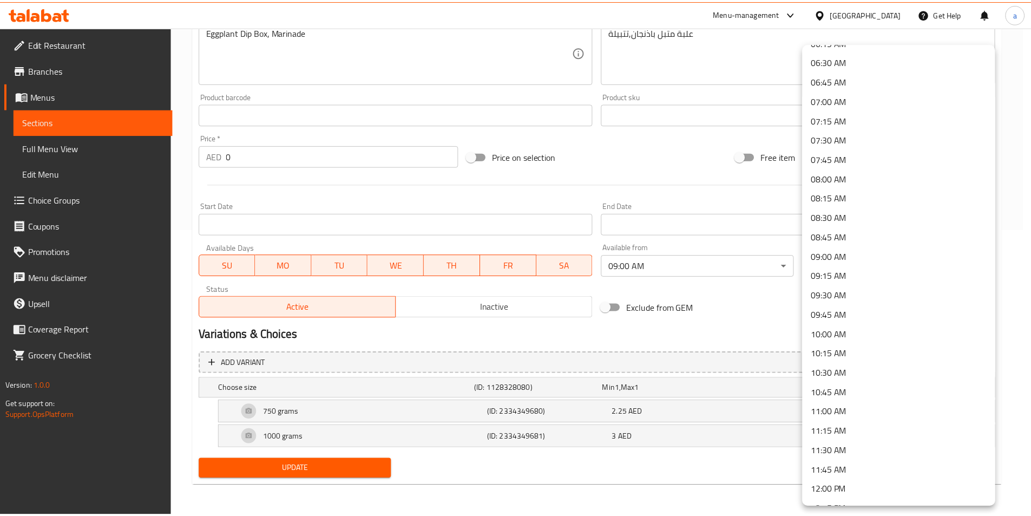
scroll to position [596, 0]
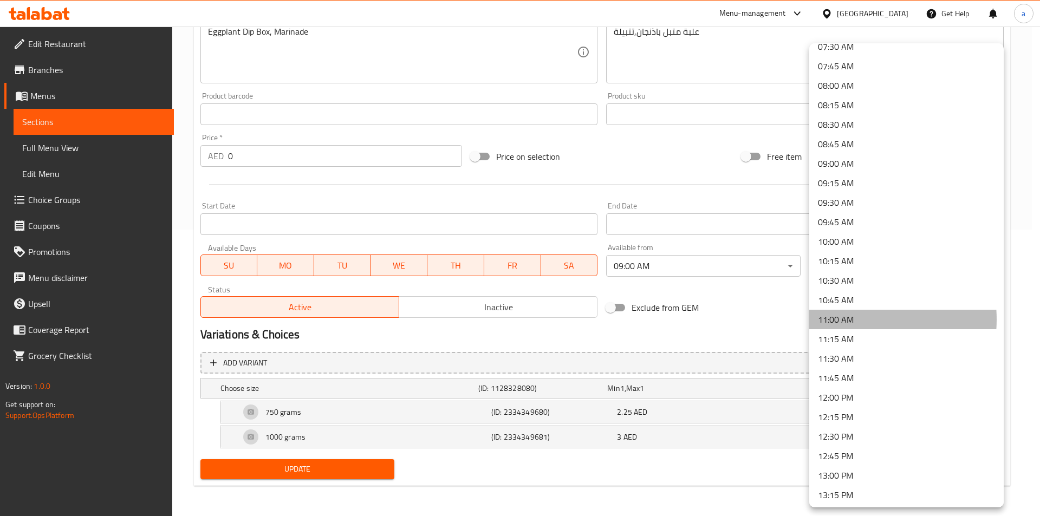
click at [849, 319] on li "11:00 AM" at bounding box center [906, 319] width 194 height 19
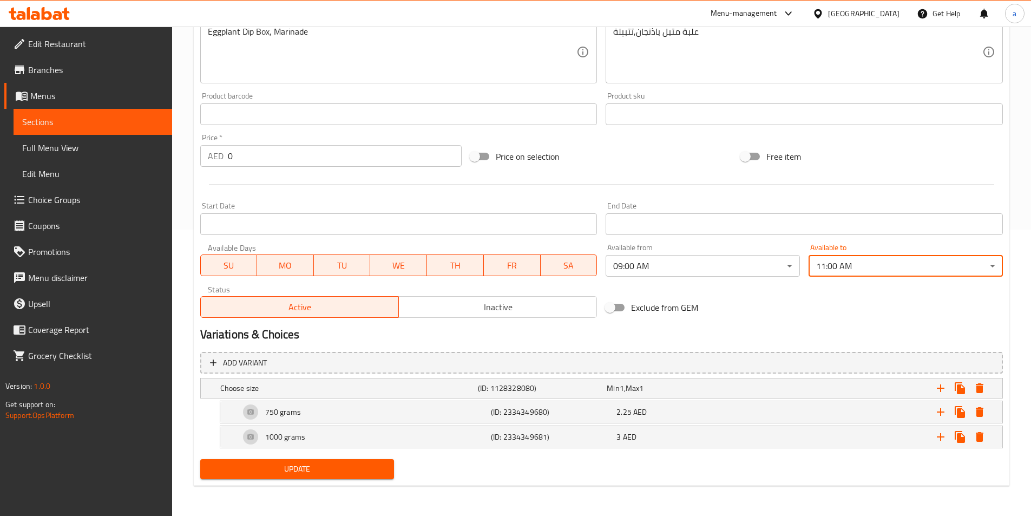
click at [779, 308] on div "Exclude from GEM" at bounding box center [737, 307] width 271 height 29
click at [356, 463] on span "Update" at bounding box center [297, 469] width 177 height 14
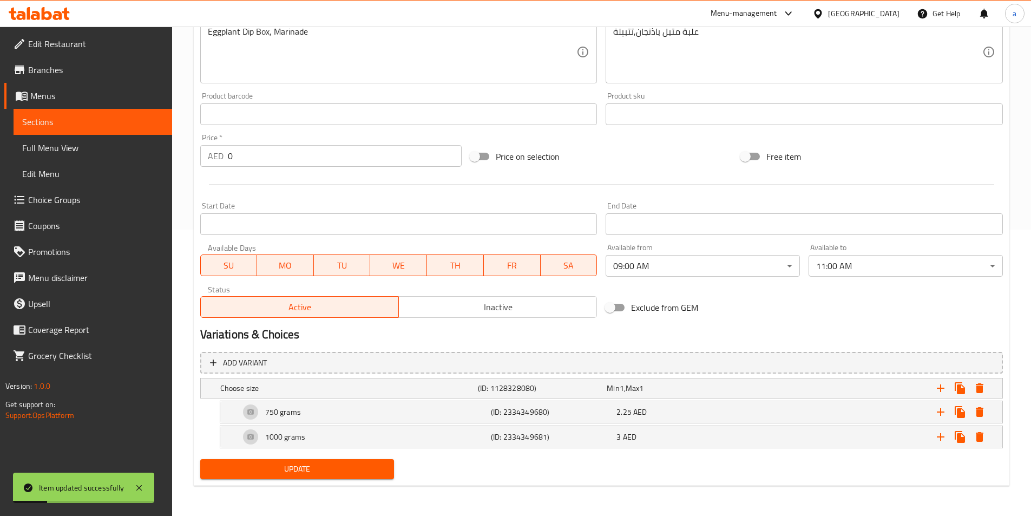
click at [143, 120] on span "Sections" at bounding box center [92, 121] width 141 height 13
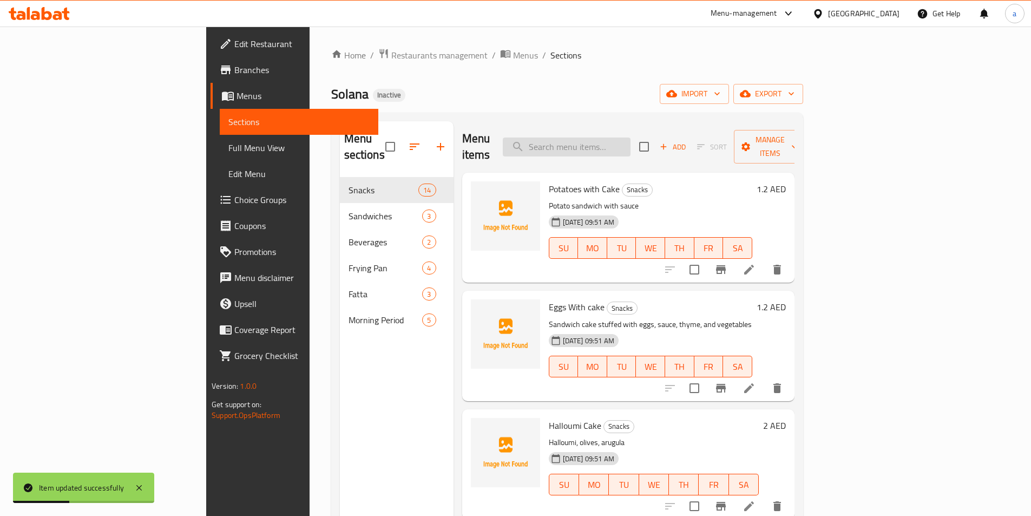
click at [631, 143] on input "search" at bounding box center [567, 147] width 128 height 19
paste input "Fatteh Hummus"
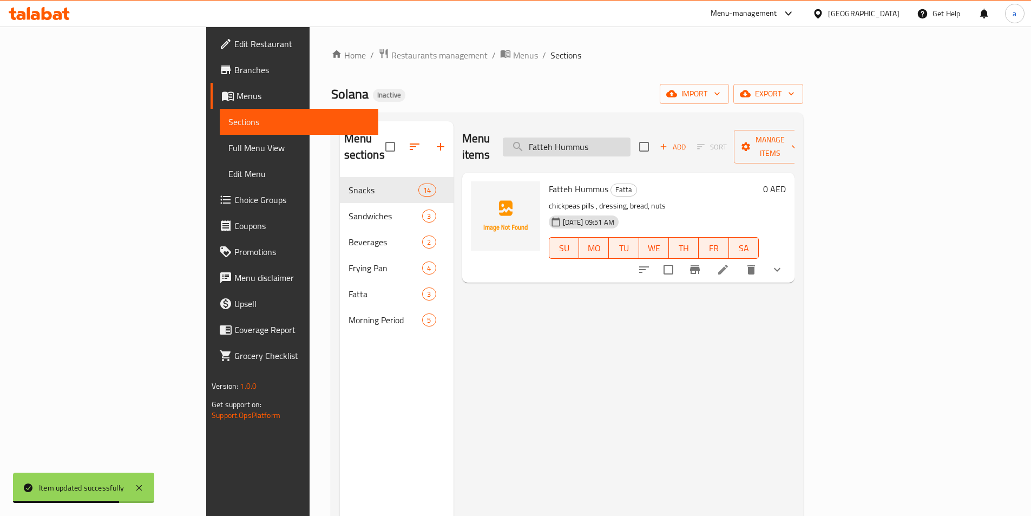
type input "Fatteh Hummus"
click at [730, 263] on icon at bounding box center [723, 269] width 13 height 13
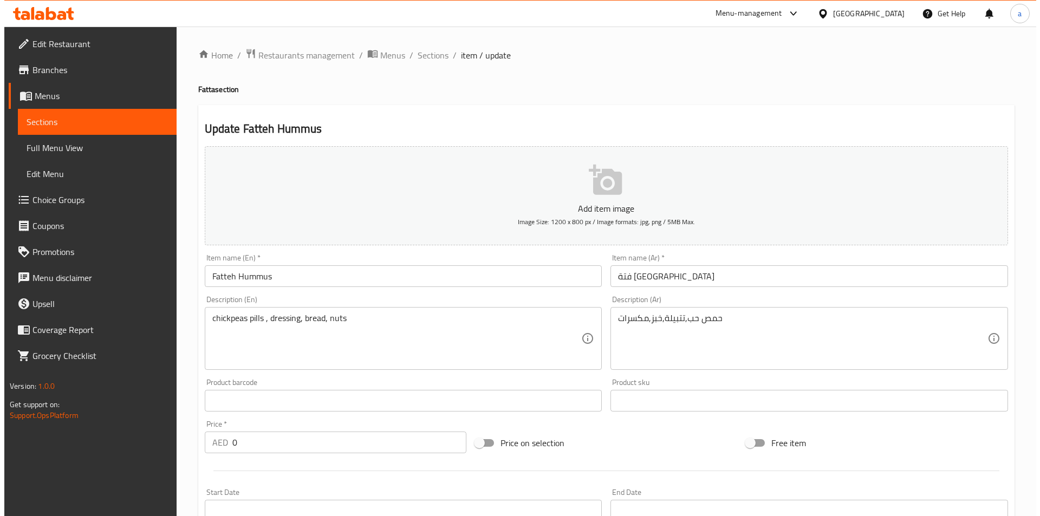
scroll to position [271, 0]
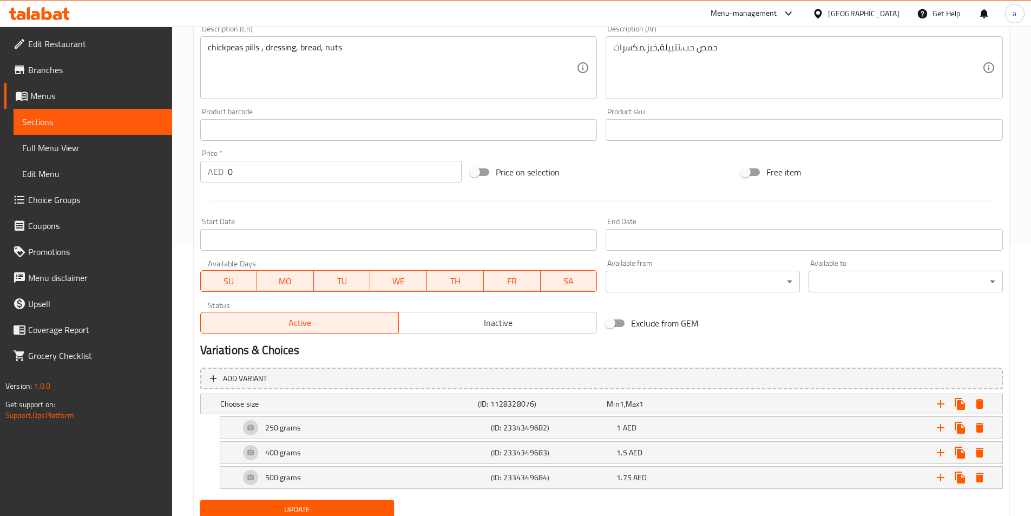
click at [665, 245] on body "​ Menu-management [GEOGRAPHIC_DATA] Get Help a Edit Restaurant Branches Menus S…" at bounding box center [515, 0] width 1031 height 489
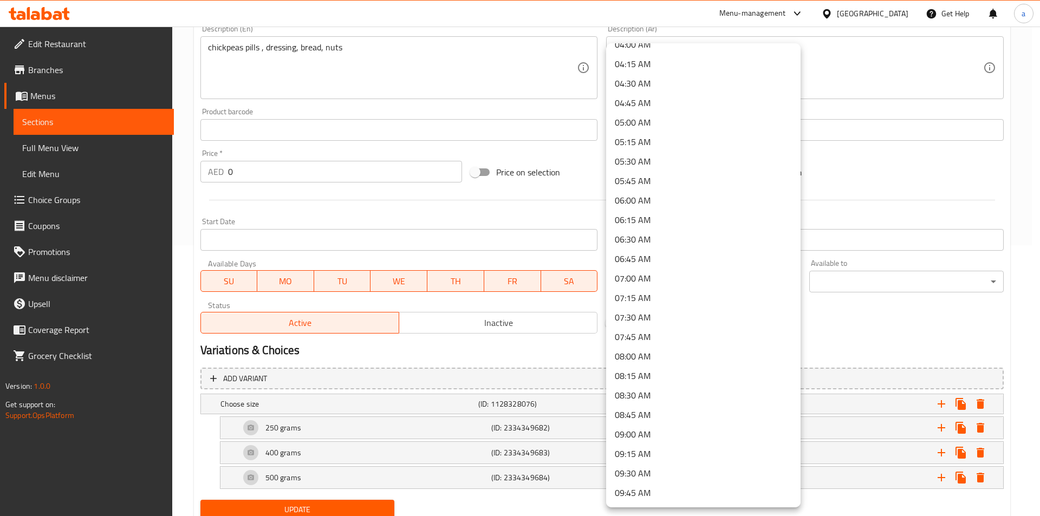
scroll to position [487, 0]
click at [637, 268] on li "09:00 AM" at bounding box center [703, 271] width 194 height 19
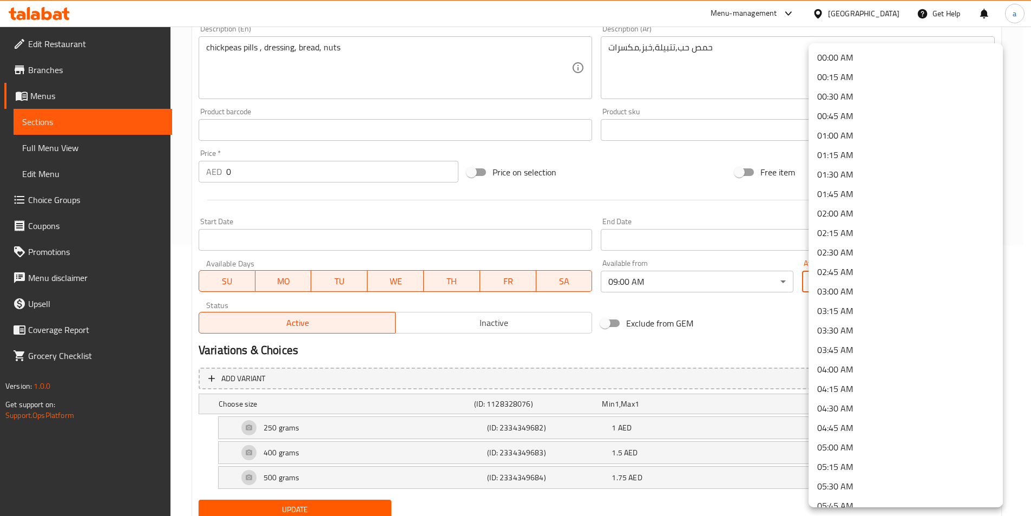
click at [847, 245] on body "​ Menu-management [GEOGRAPHIC_DATA] Get Help a Edit Restaurant Branches Menus S…" at bounding box center [515, 0] width 1031 height 489
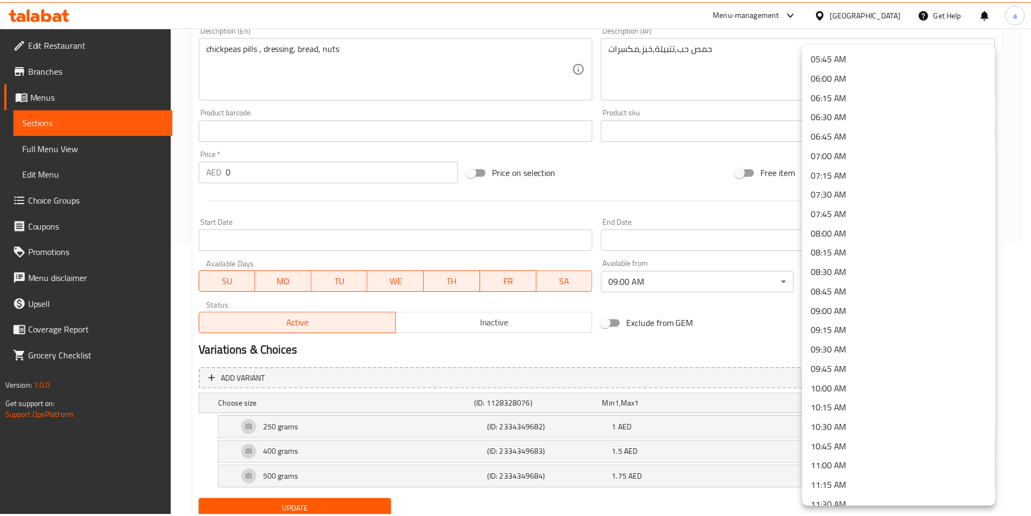
scroll to position [596, 0]
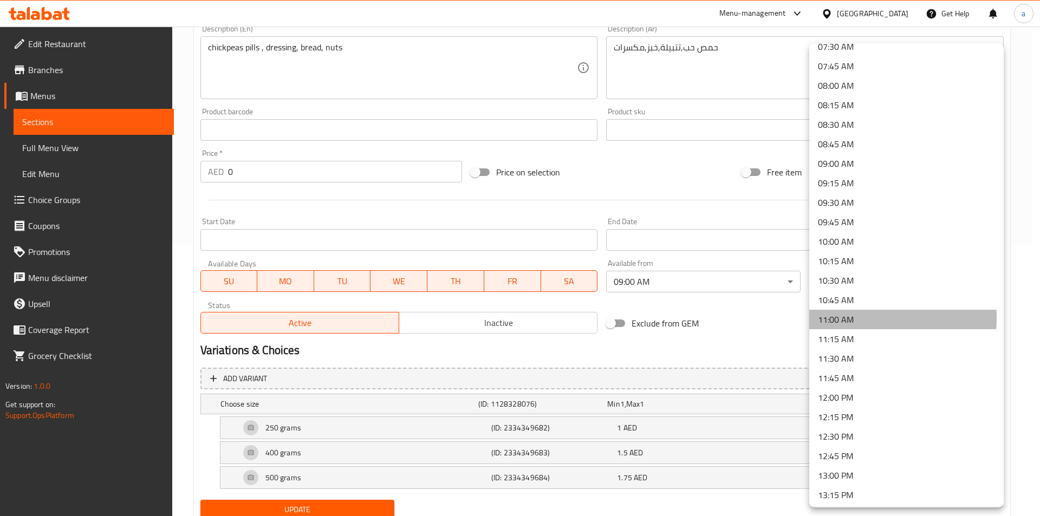
click at [841, 317] on li "11:00 AM" at bounding box center [906, 319] width 194 height 19
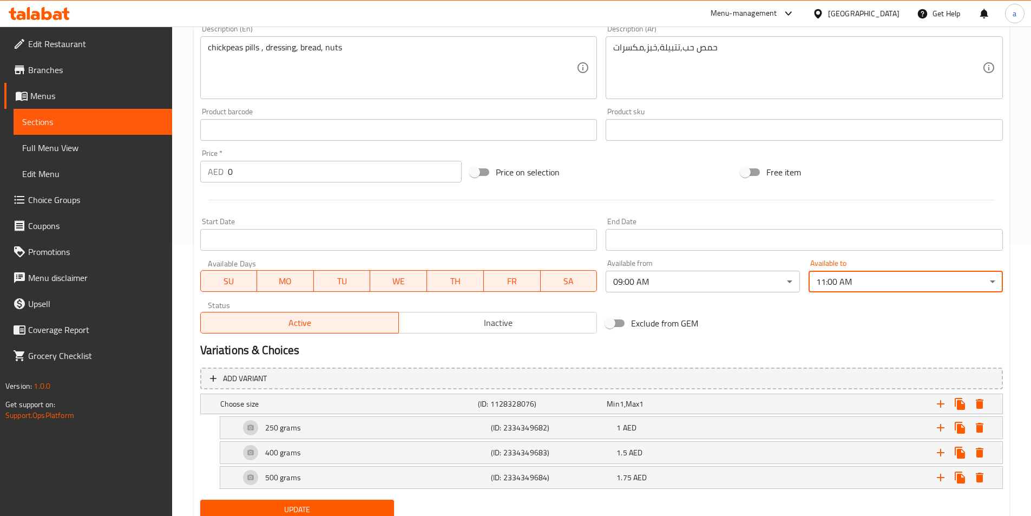
click at [350, 506] on span "Update" at bounding box center [297, 510] width 177 height 14
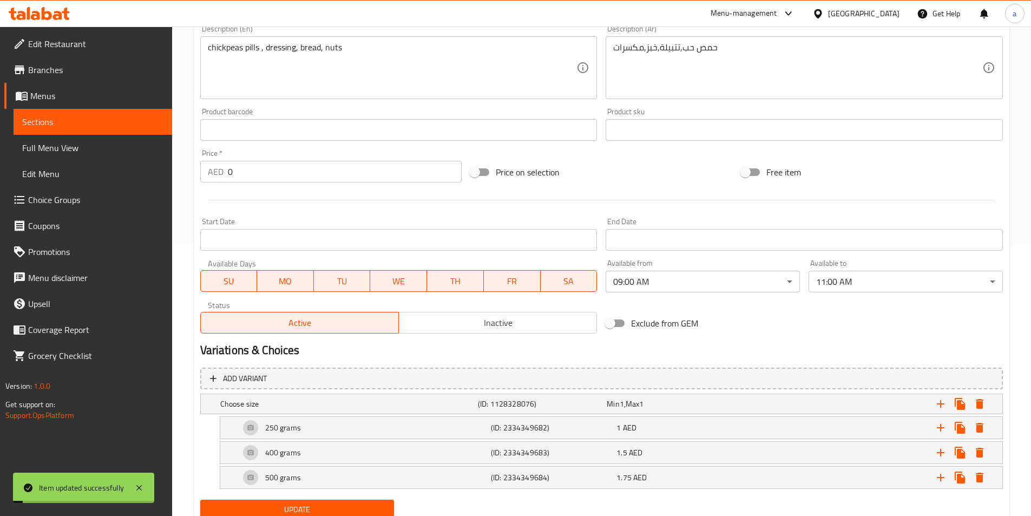
click at [77, 149] on span "Full Menu View" at bounding box center [92, 147] width 141 height 13
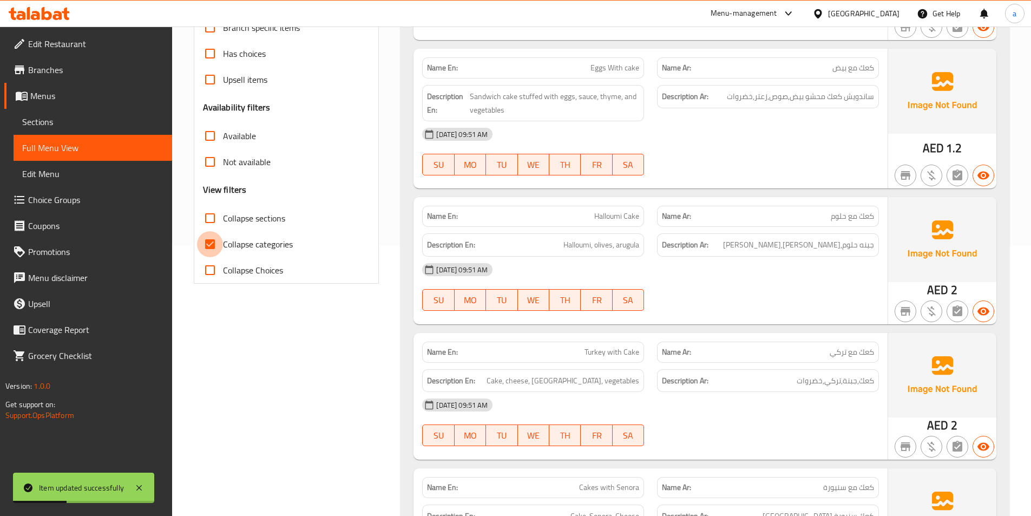
click at [213, 241] on input "Collapse categories" at bounding box center [210, 244] width 26 height 26
checkbox input "false"
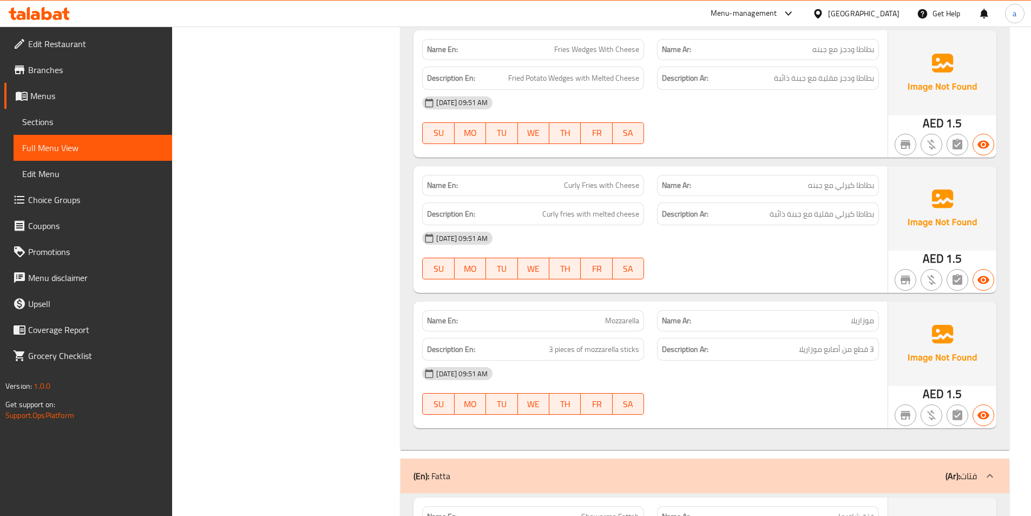
scroll to position [3015, 0]
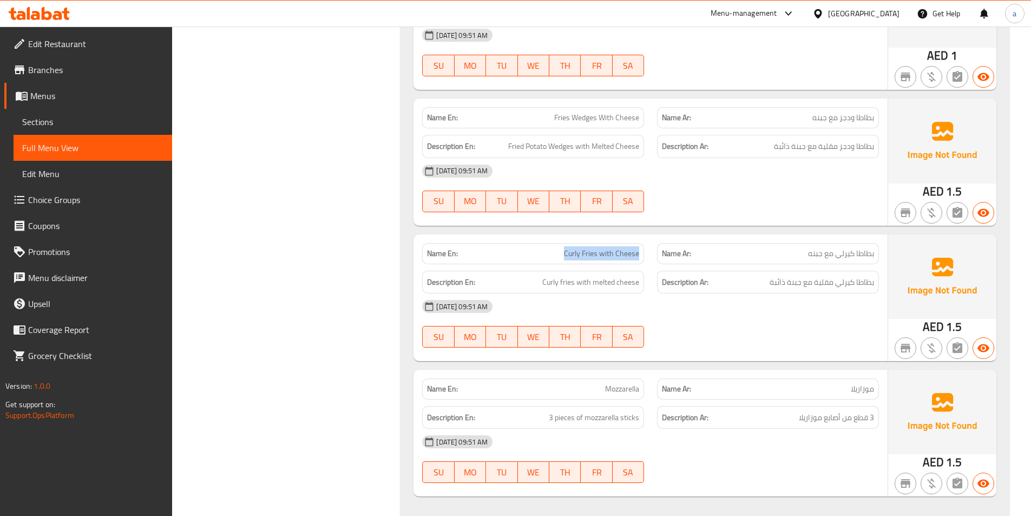
drag, startPoint x: 579, startPoint y: 242, endPoint x: 642, endPoint y: 241, distance: 62.8
click at [642, 243] on div "Name En: [PERSON_NAME] with Cheese" at bounding box center [533, 253] width 222 height 21
copy span "Curly Fries with Cheese"
click at [39, 124] on span "Sections" at bounding box center [92, 121] width 141 height 13
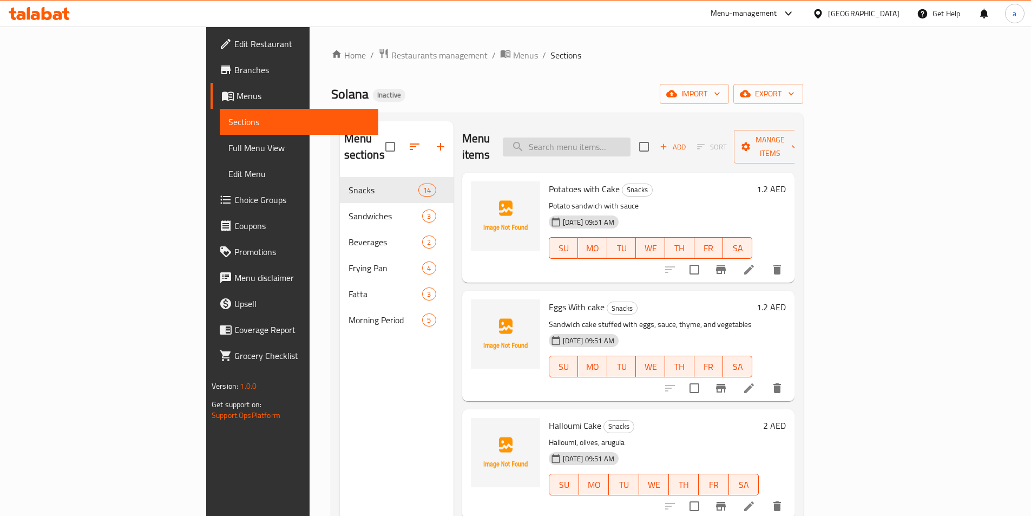
click at [631, 140] on input "search" at bounding box center [567, 147] width 128 height 19
paste input "Curly Fries with Cheese"
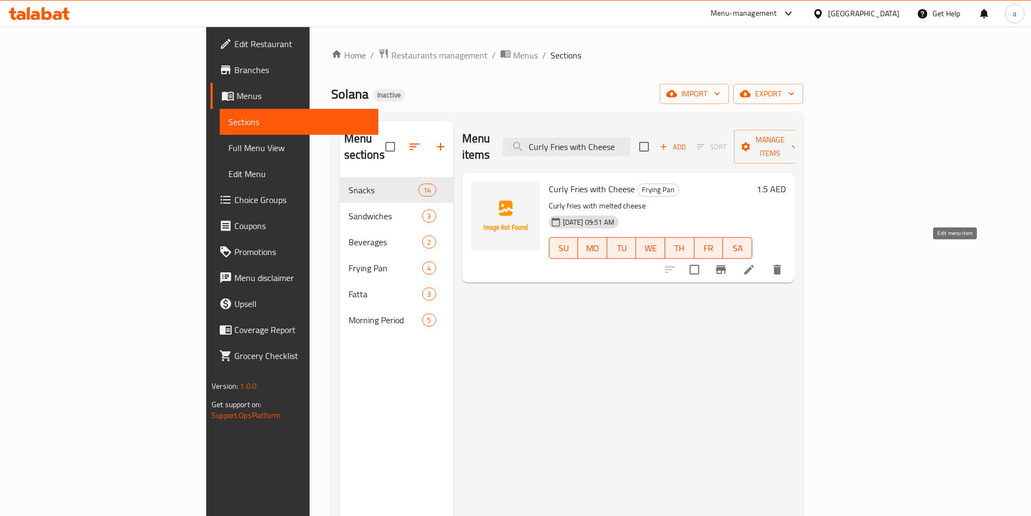
type input "Curly Fries with Cheese"
click at [756, 263] on icon at bounding box center [749, 269] width 13 height 13
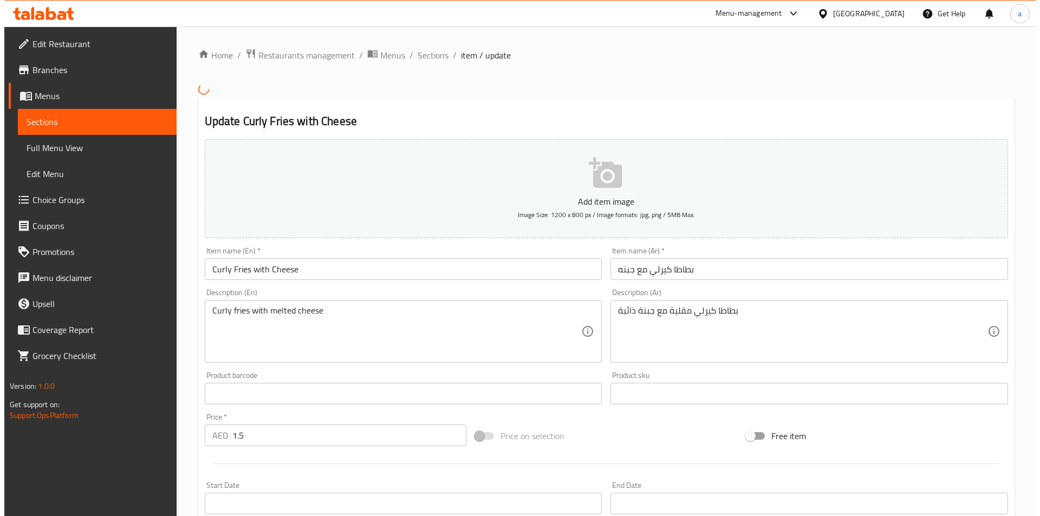
scroll to position [233, 0]
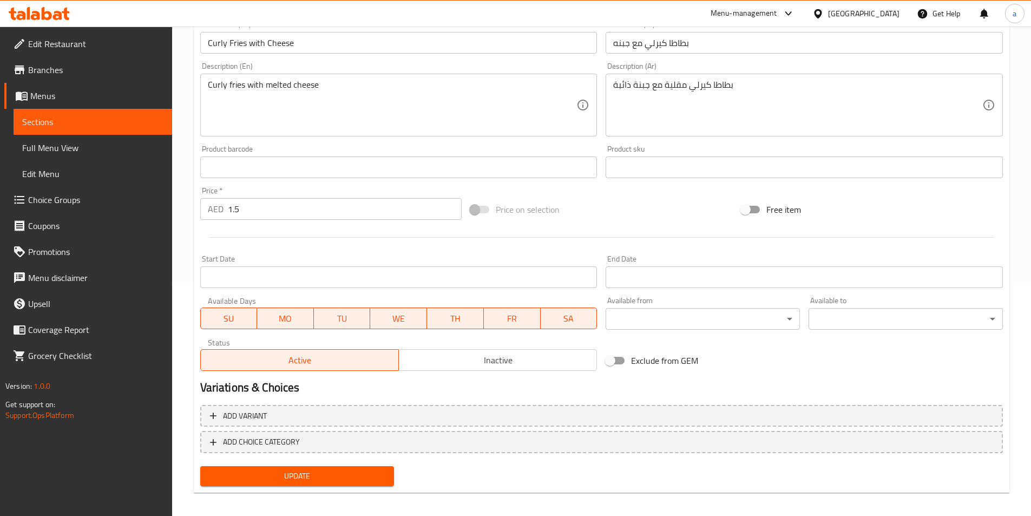
click at [287, 319] on span "MO" at bounding box center [286, 319] width 48 height 16
click at [330, 315] on span "TU" at bounding box center [342, 319] width 48 height 16
click at [414, 318] on span "WE" at bounding box center [399, 319] width 48 height 16
click at [313, 319] on button "TU" at bounding box center [341, 319] width 57 height 22
click at [343, 321] on span "TU" at bounding box center [342, 319] width 48 height 16
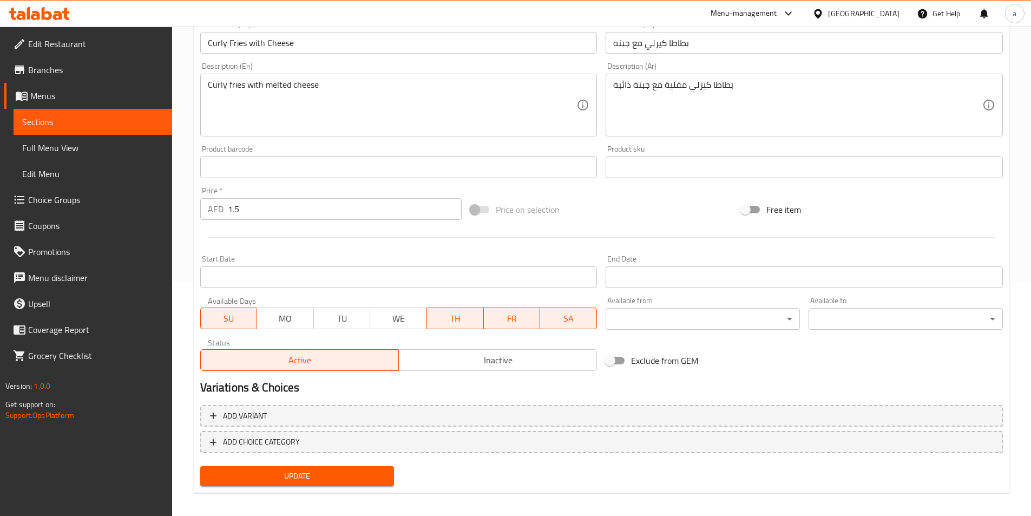
click at [303, 316] on span "MO" at bounding box center [286, 319] width 48 height 16
click at [339, 324] on span "TU" at bounding box center [342, 319] width 48 height 16
click at [382, 321] on span "WE" at bounding box center [399, 319] width 48 height 16
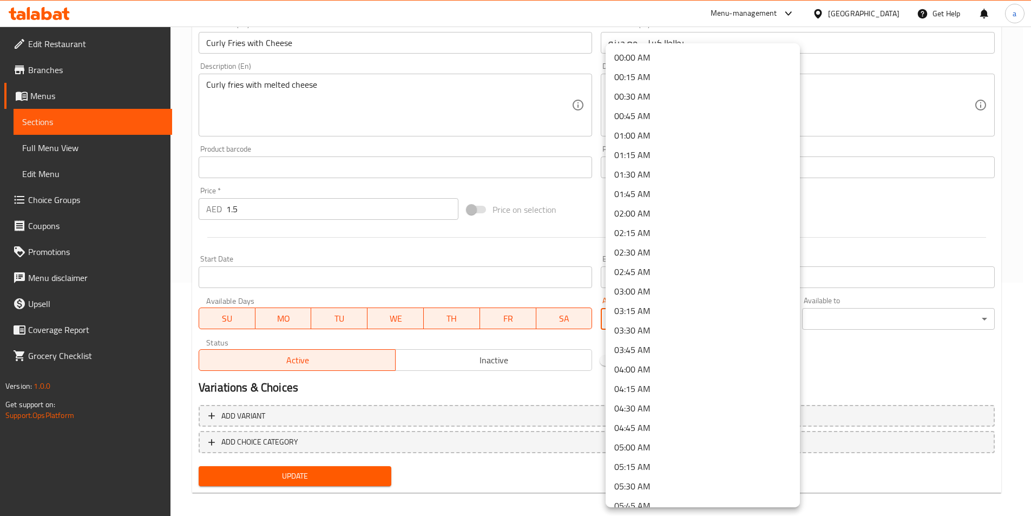
click at [636, 283] on body "​ Menu-management [GEOGRAPHIC_DATA] Get Help a Edit Restaurant Branches Menus S…" at bounding box center [515, 37] width 1031 height 489
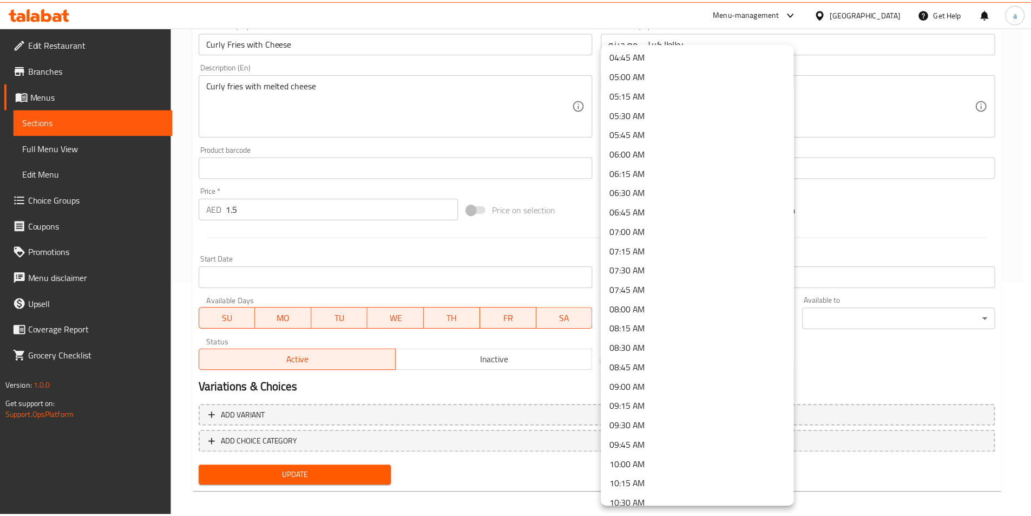
scroll to position [379, 0]
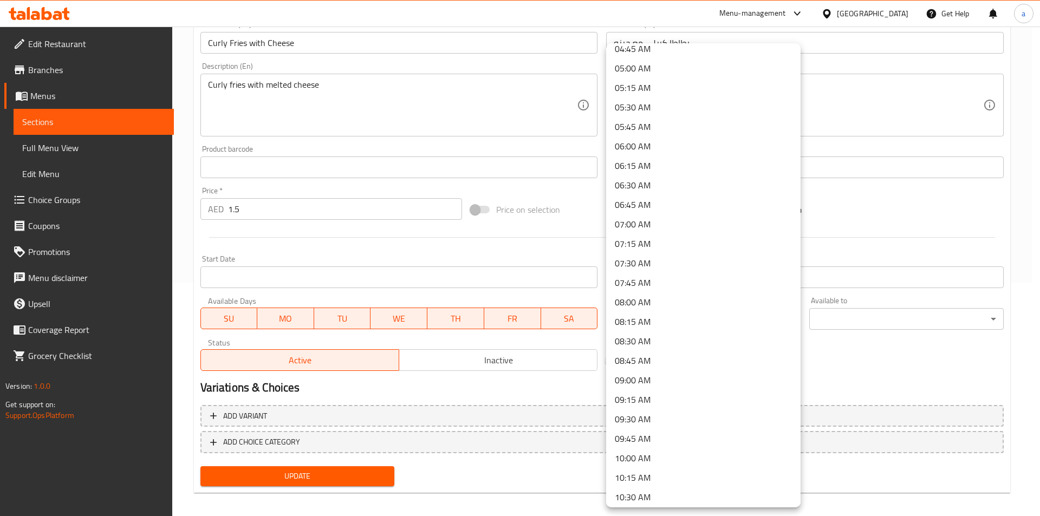
click at [645, 297] on li "08:00 AM" at bounding box center [703, 301] width 194 height 19
